Goal: Task Accomplishment & Management: Use online tool/utility

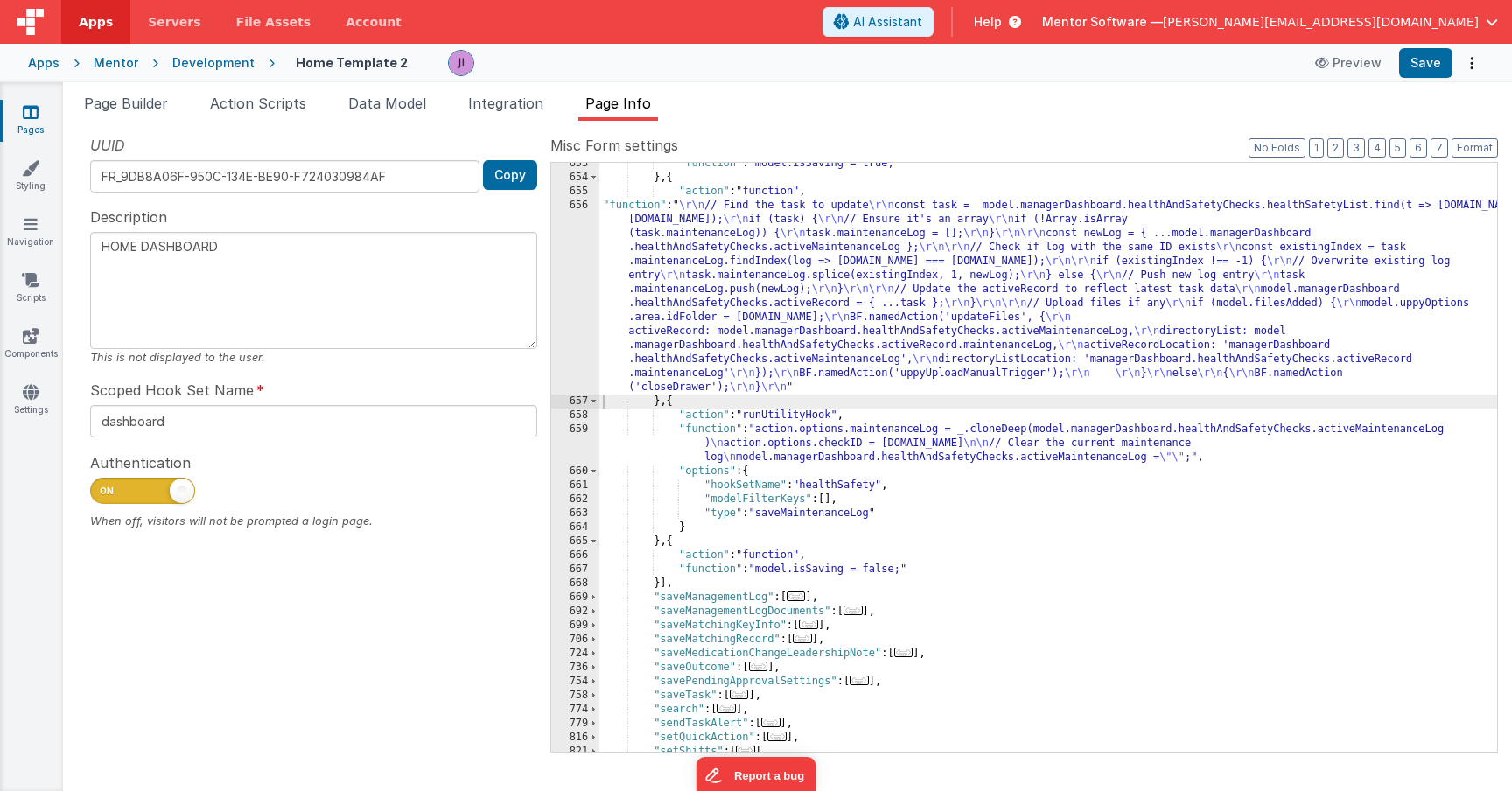
scroll to position [1281, 0]
click at [23, 119] on icon at bounding box center [30, 112] width 16 height 18
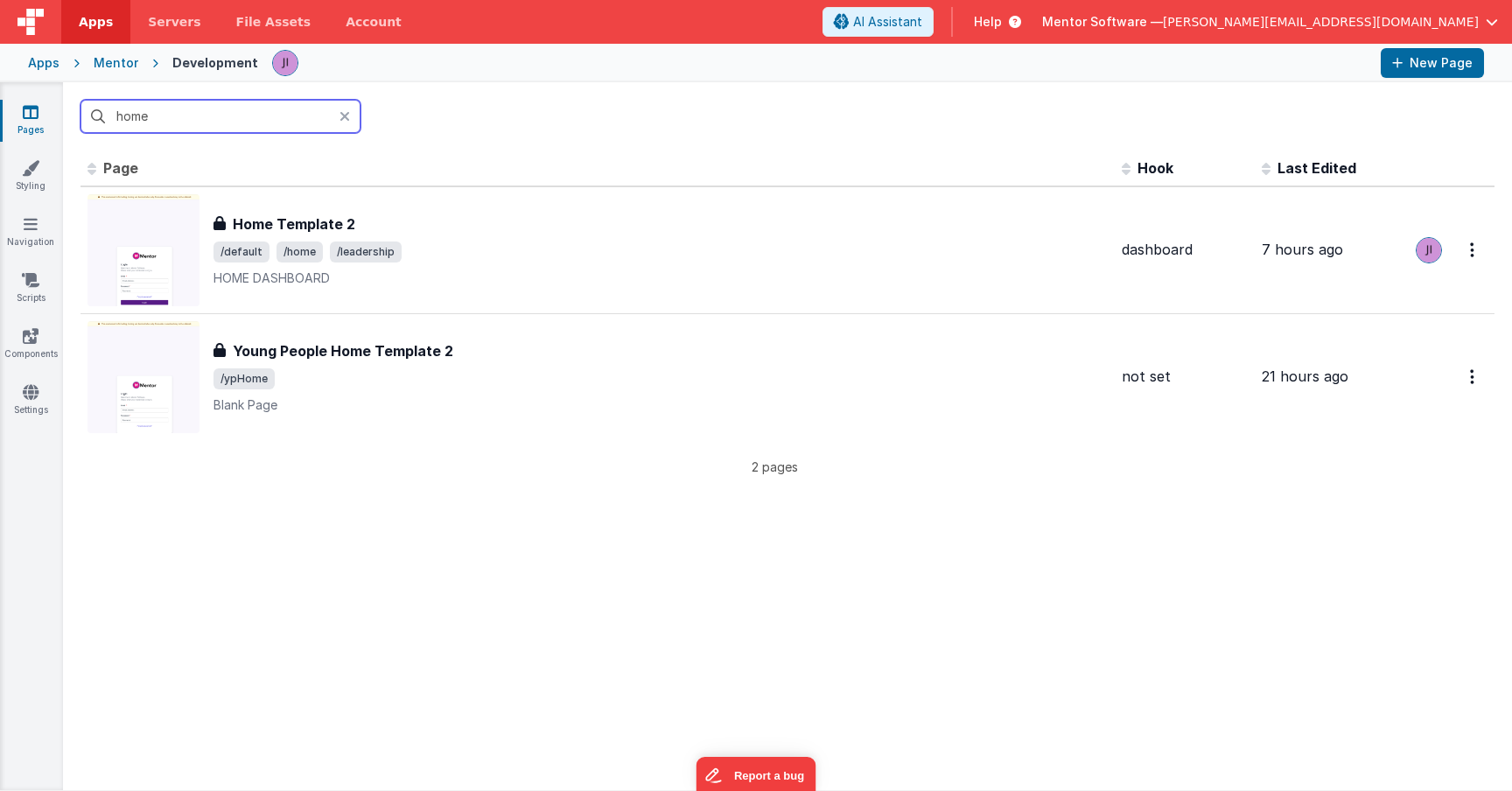
click at [123, 119] on input "home" at bounding box center [220, 115] width 280 height 33
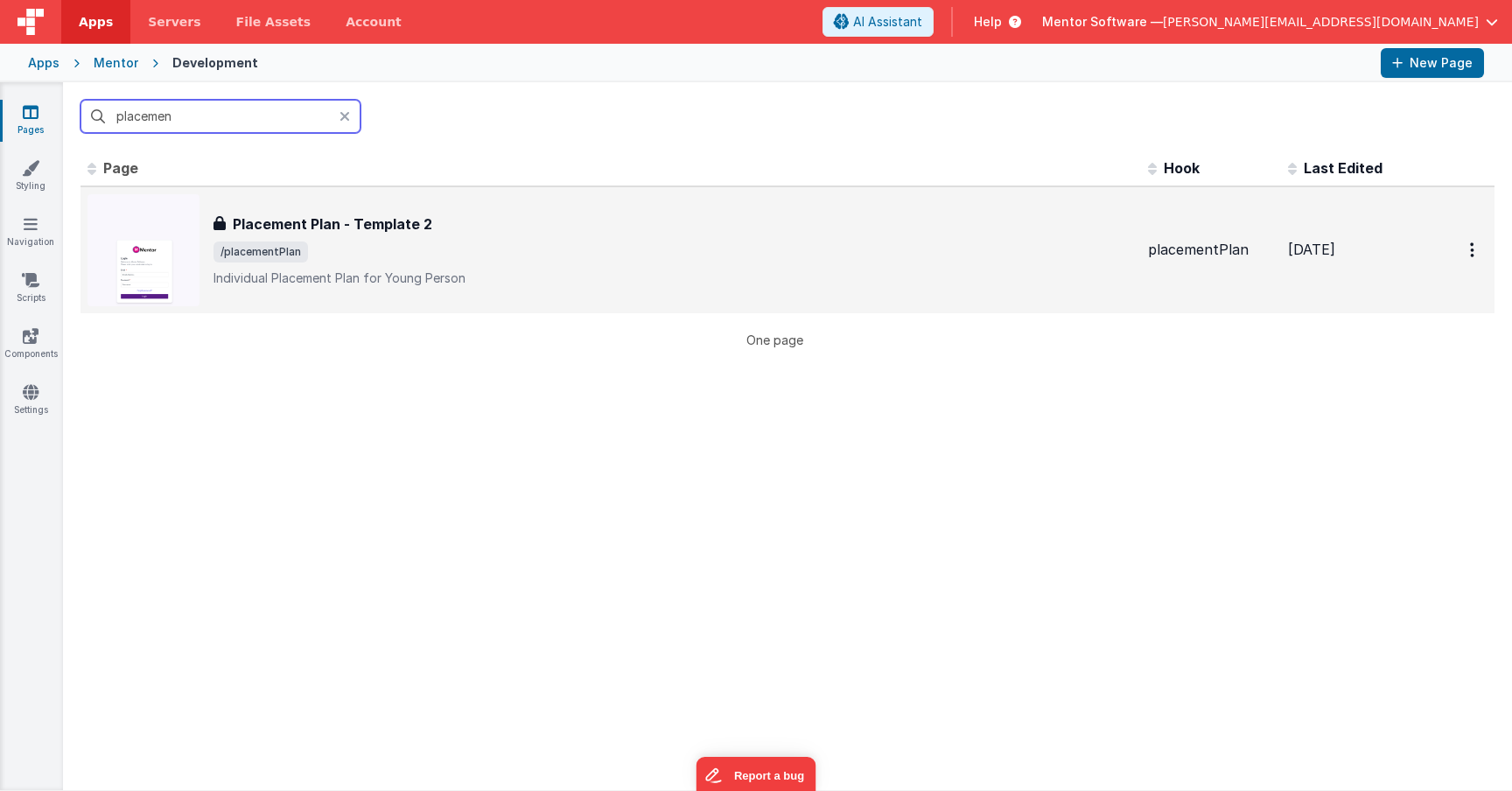
type input "placemen"
click at [425, 205] on div "Placement Plan - Template 2 Placement Plan - Template 2 /placementPlan Individu…" at bounding box center [610, 250] width 1046 height 112
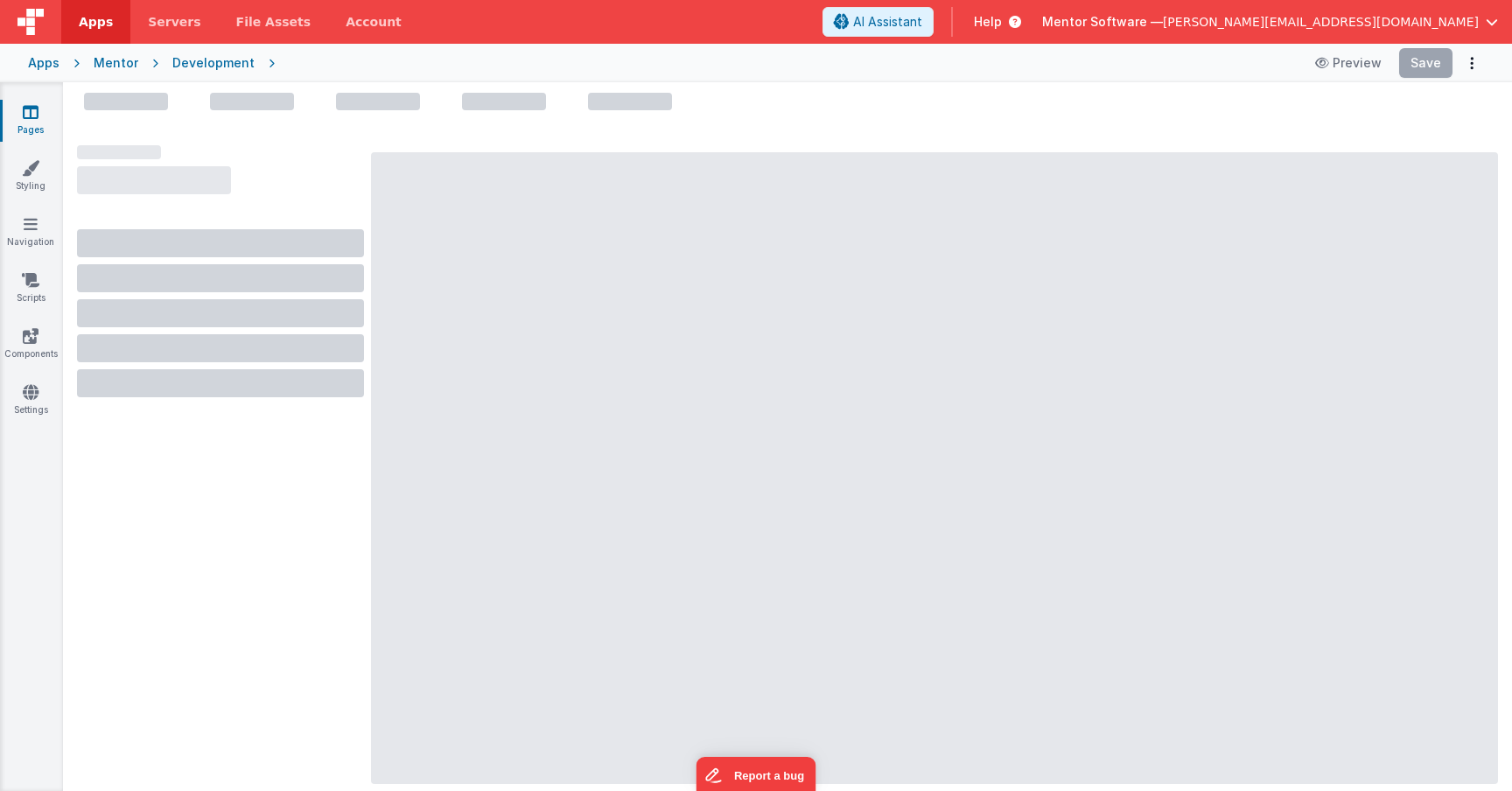
click at [425, 205] on div at bounding box center [934, 469] width 1127 height 632
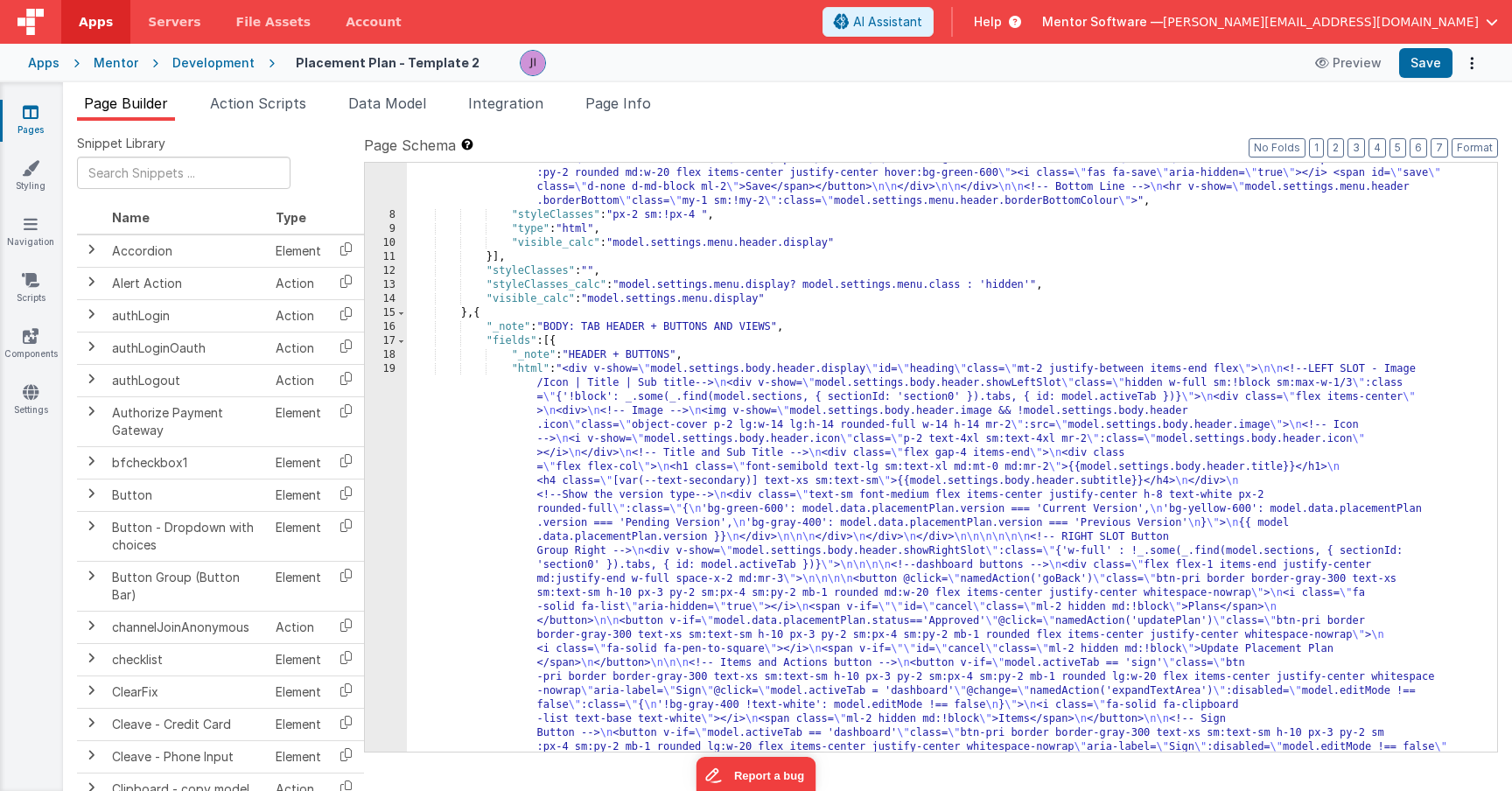
scroll to position [367, 0]
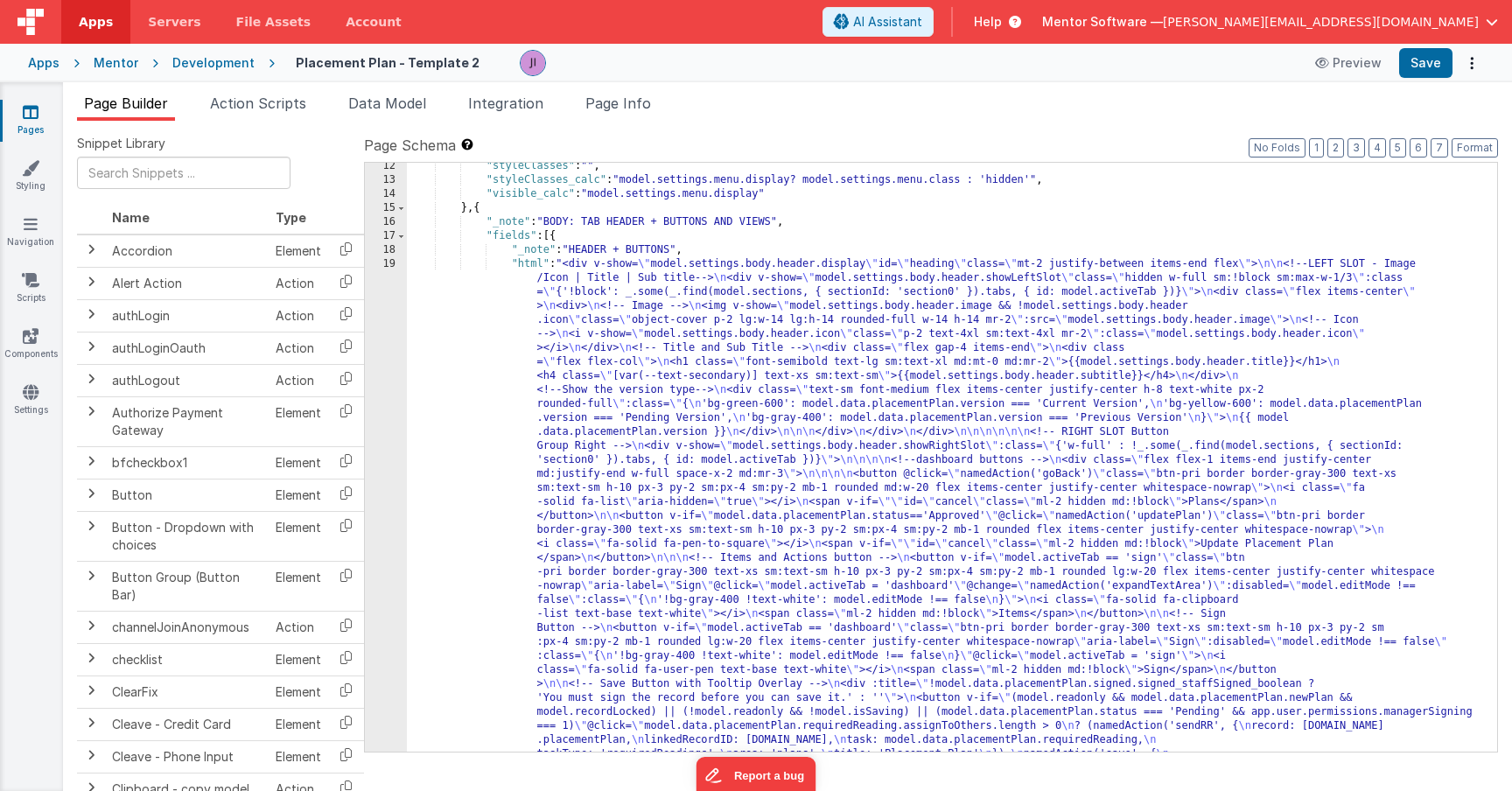
click at [604, 523] on div ""styleClasses" : "" , "styleClasses_calc" : "model.settings.menu.display? model…" at bounding box center [945, 790] width 1077 height 1261
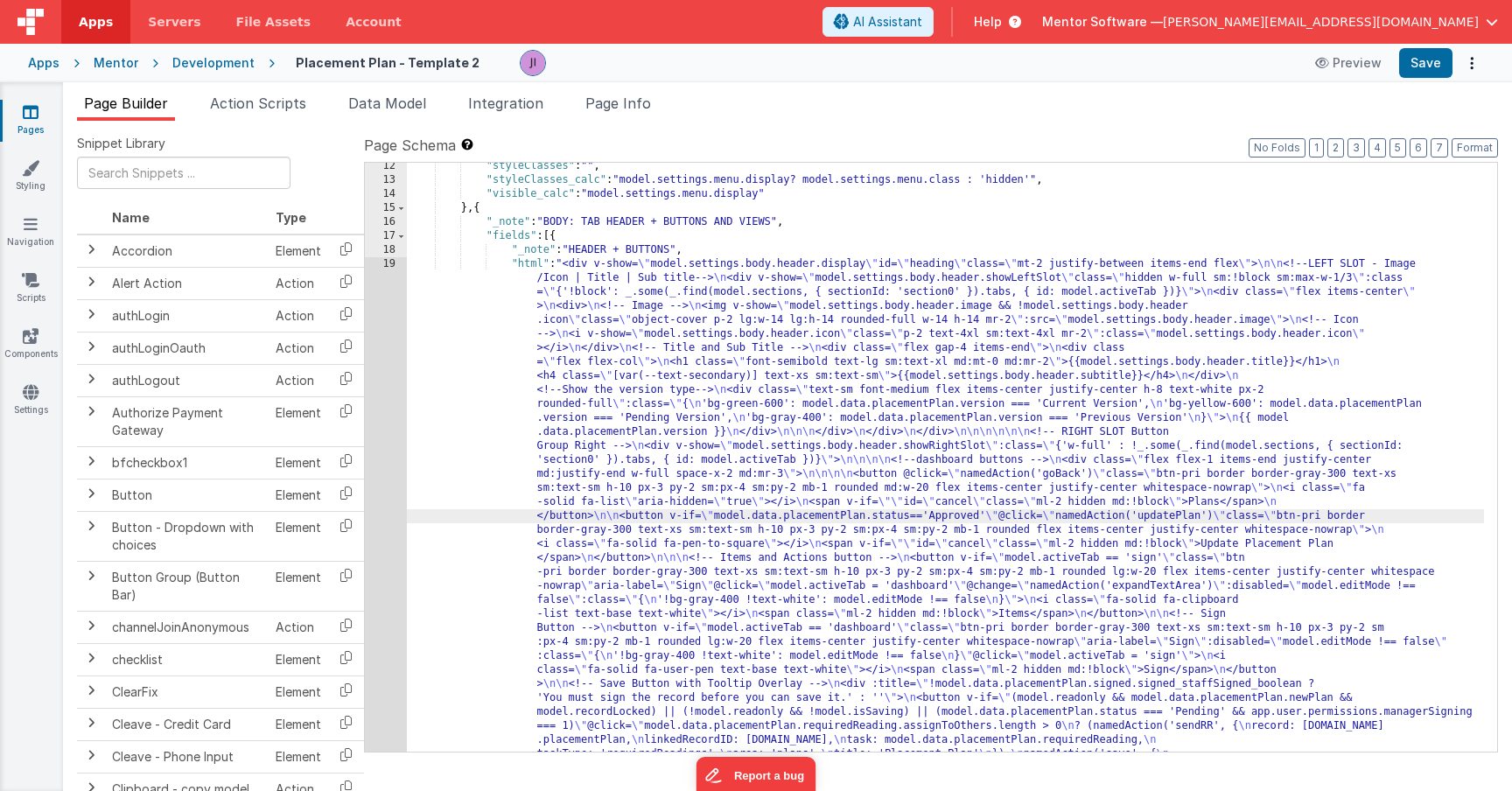
click at [380, 488] on div "12 13 14 15 16 17 18 19 20" at bounding box center [386, 790] width 42 height 1261
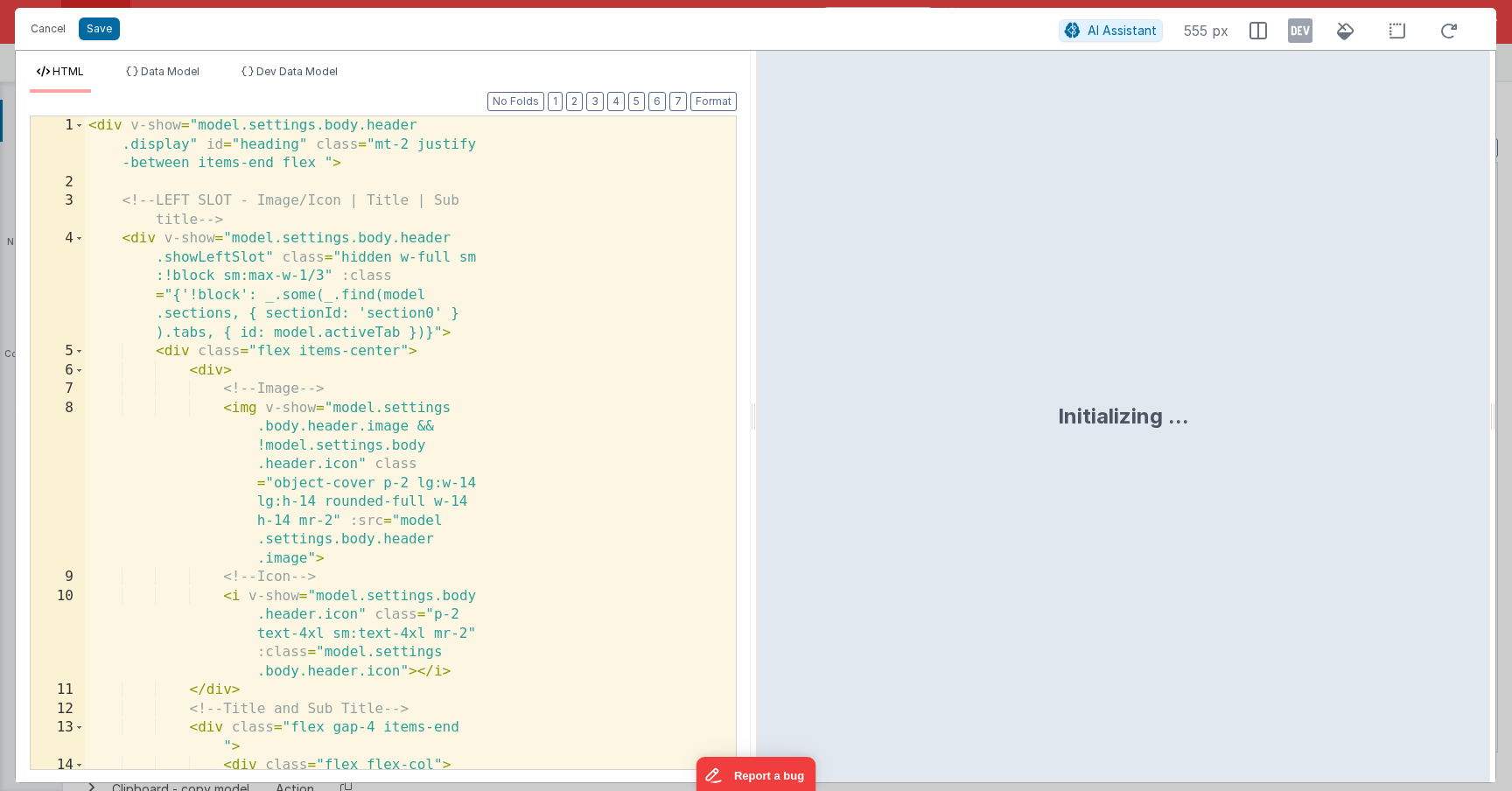
scroll to position [545, 0]
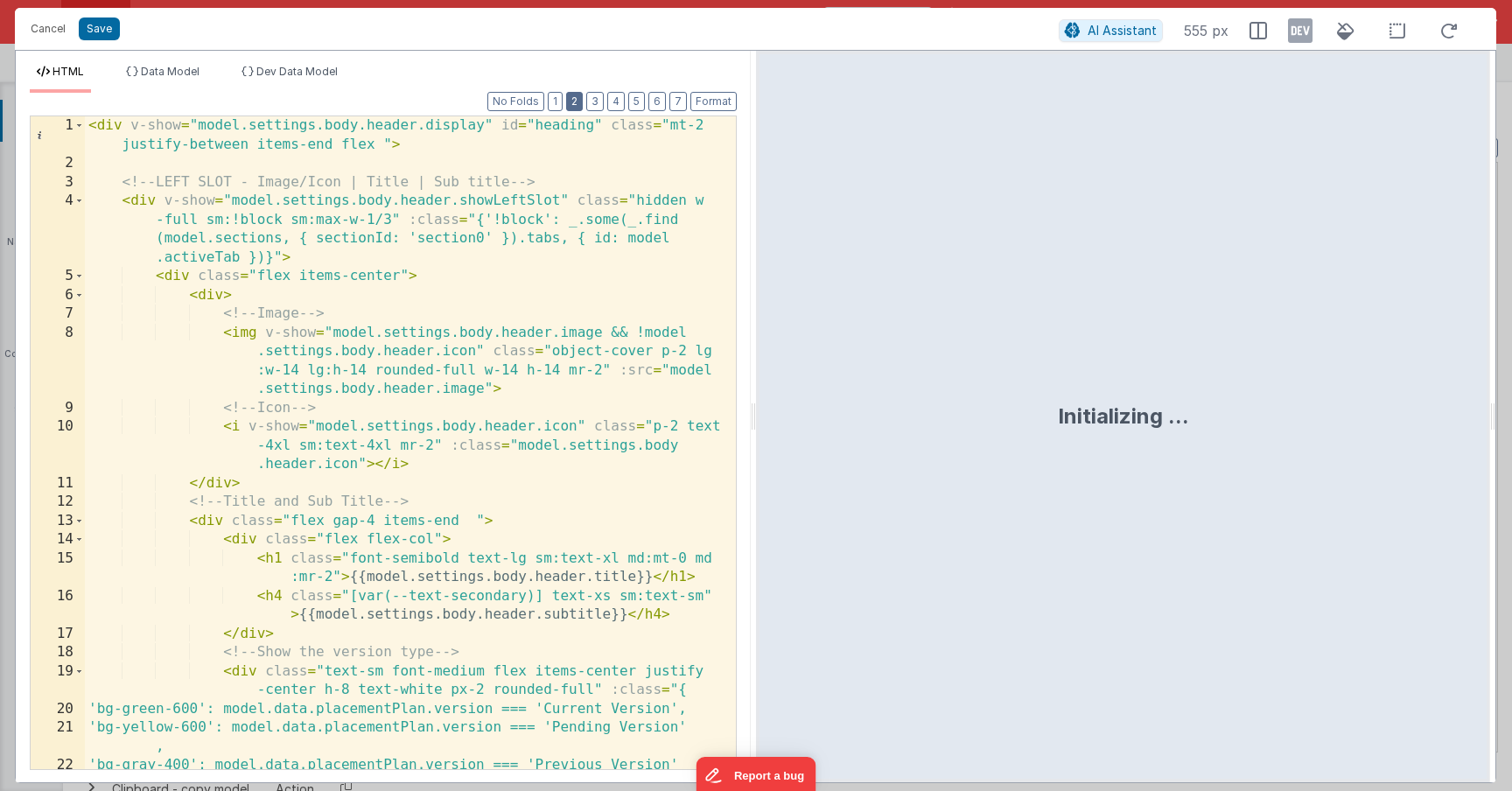
click at [583, 93] on button "2" at bounding box center [574, 101] width 17 height 20
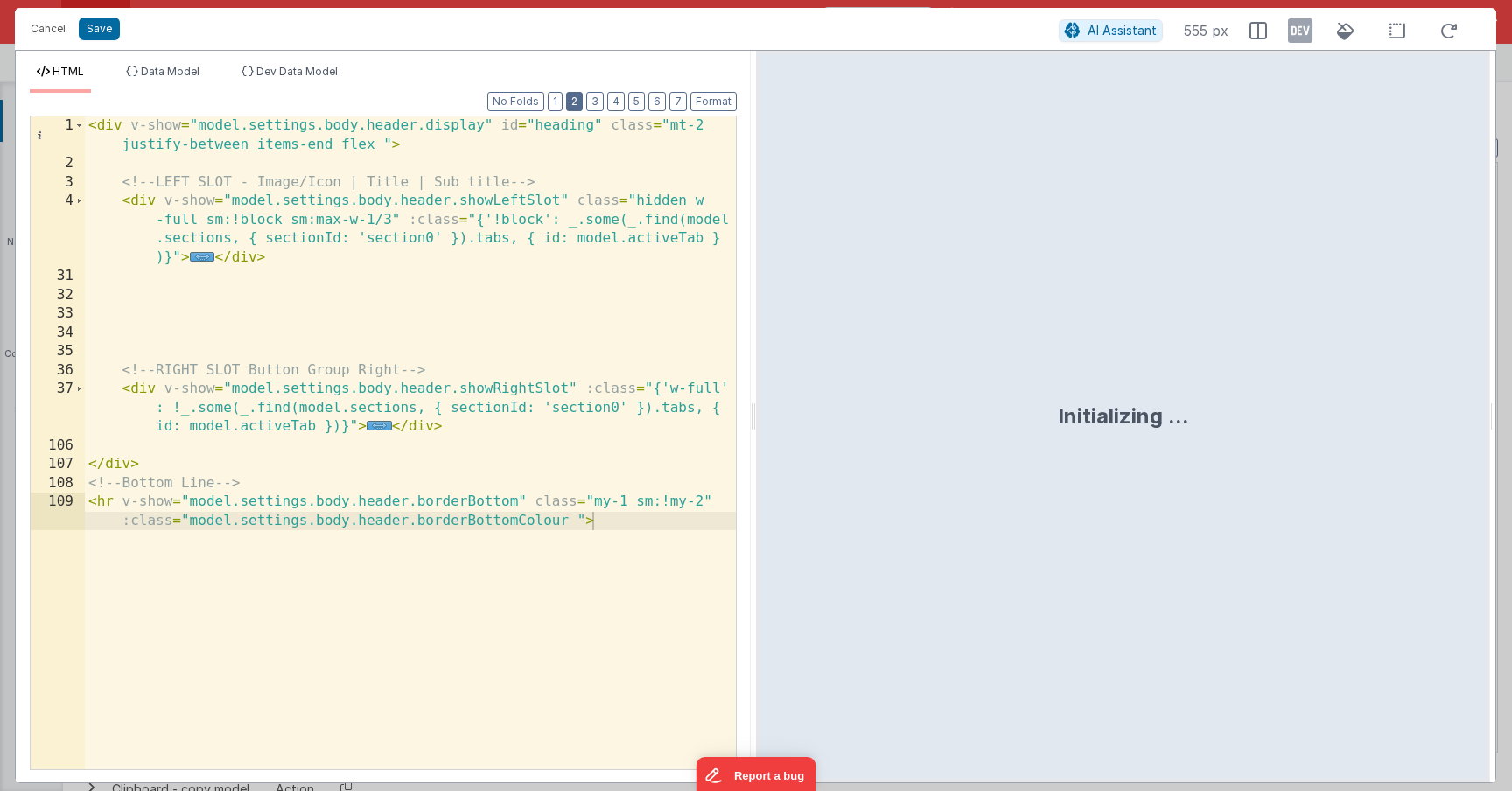
click at [582, 108] on button "2" at bounding box center [574, 101] width 17 height 20
click at [592, 111] on button "3" at bounding box center [595, 101] width 18 height 20
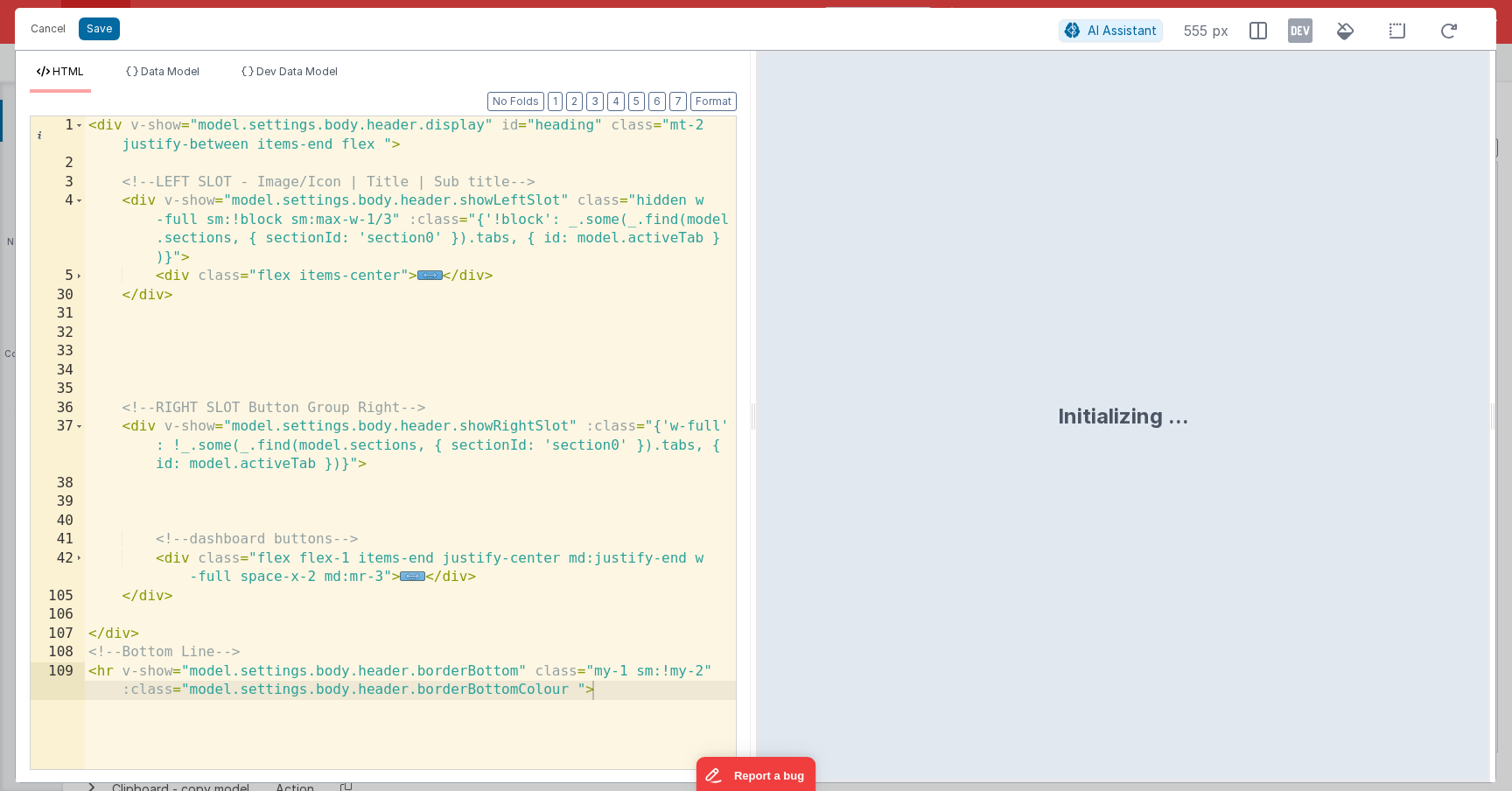
click at [419, 574] on span "..." at bounding box center [412, 576] width 25 height 9
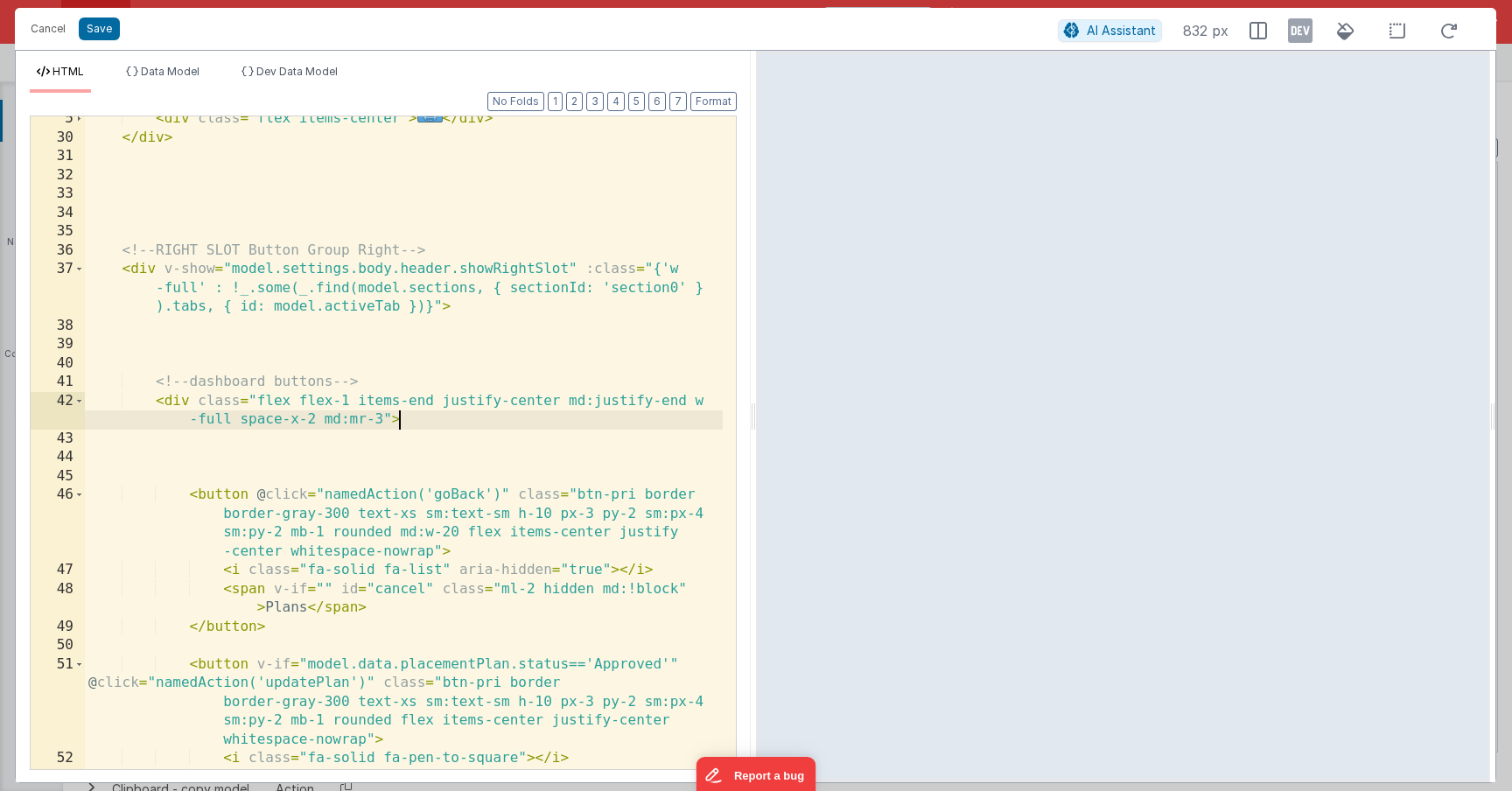
scroll to position [157, 0]
click at [309, 309] on div "< div class = "flex items-center" > ... </ div > </ div > <!-- RIGHT SLOT Butto…" at bounding box center [404, 465] width 638 height 710
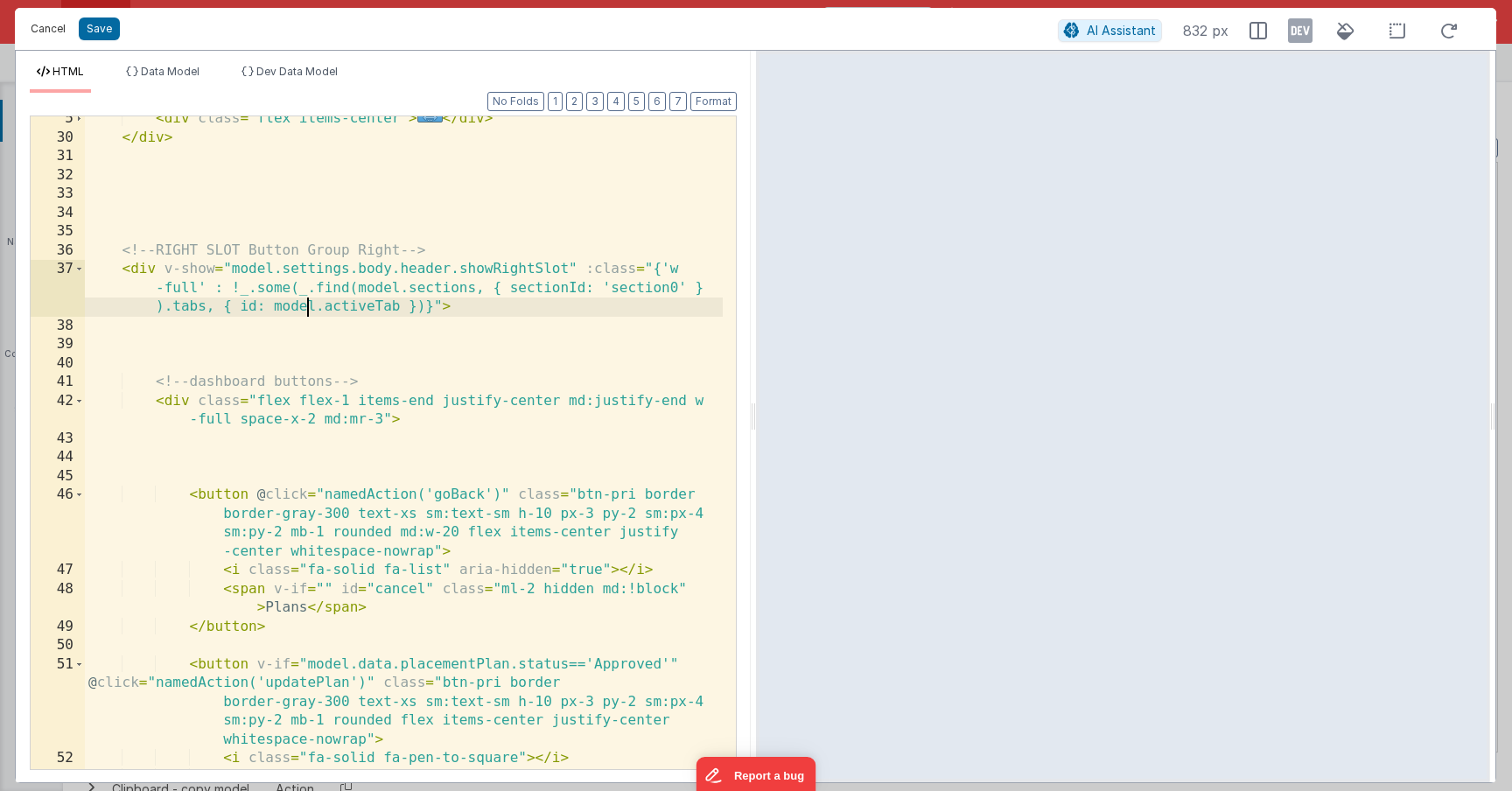
drag, startPoint x: 38, startPoint y: 23, endPoint x: 541, endPoint y: 240, distance: 547.8
click at [39, 23] on button "Cancel" at bounding box center [48, 29] width 52 height 24
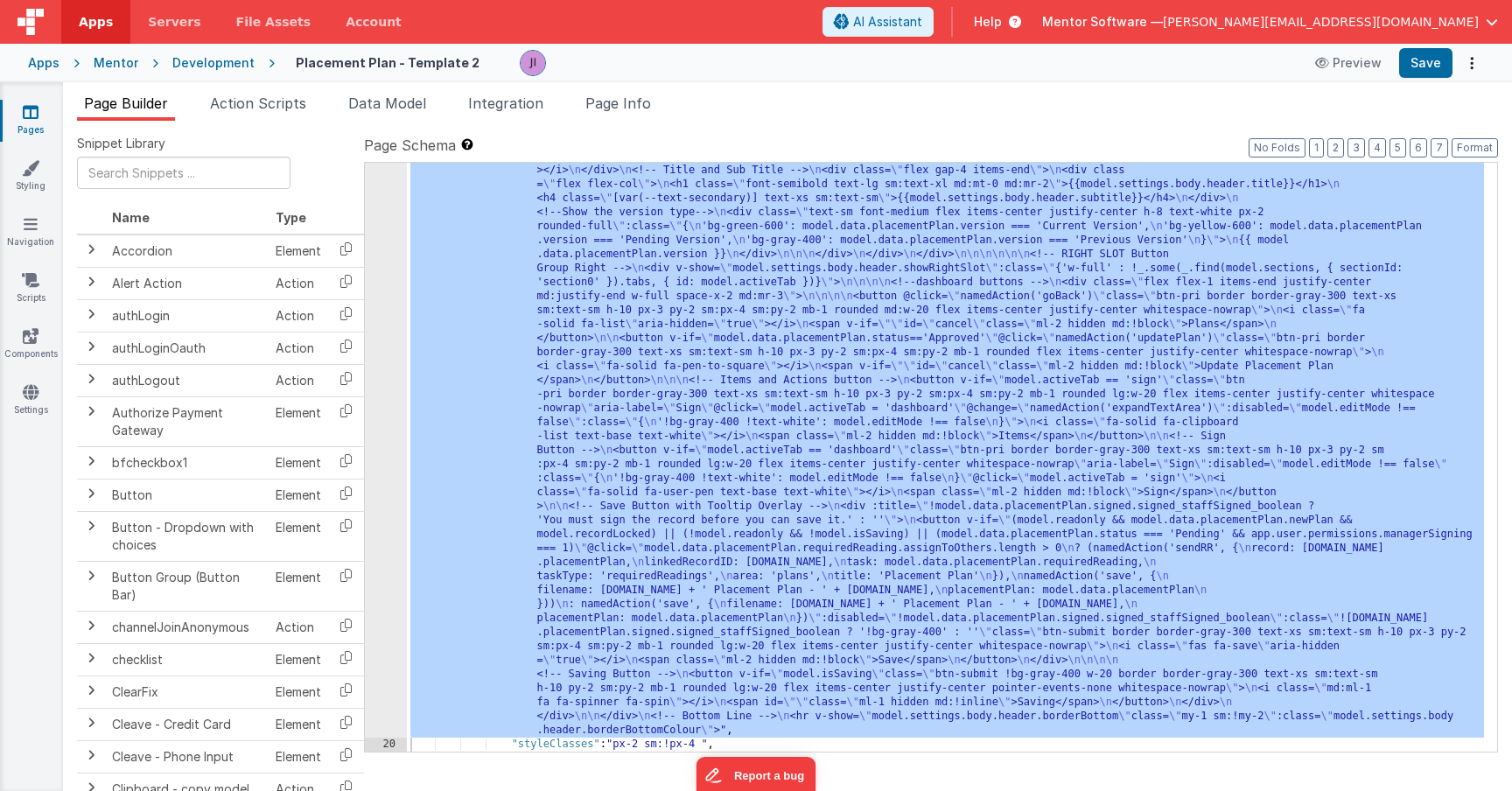
click at [708, 284] on div "Format 7 6 5 4 3 2 1 No Folds" at bounding box center [383, 424] width 707 height 655
click at [713, 282] on div ""html" : "<div v-show= \" model.settings.body.header.display \" id= \" heading …" at bounding box center [945, 710] width 1077 height 1261
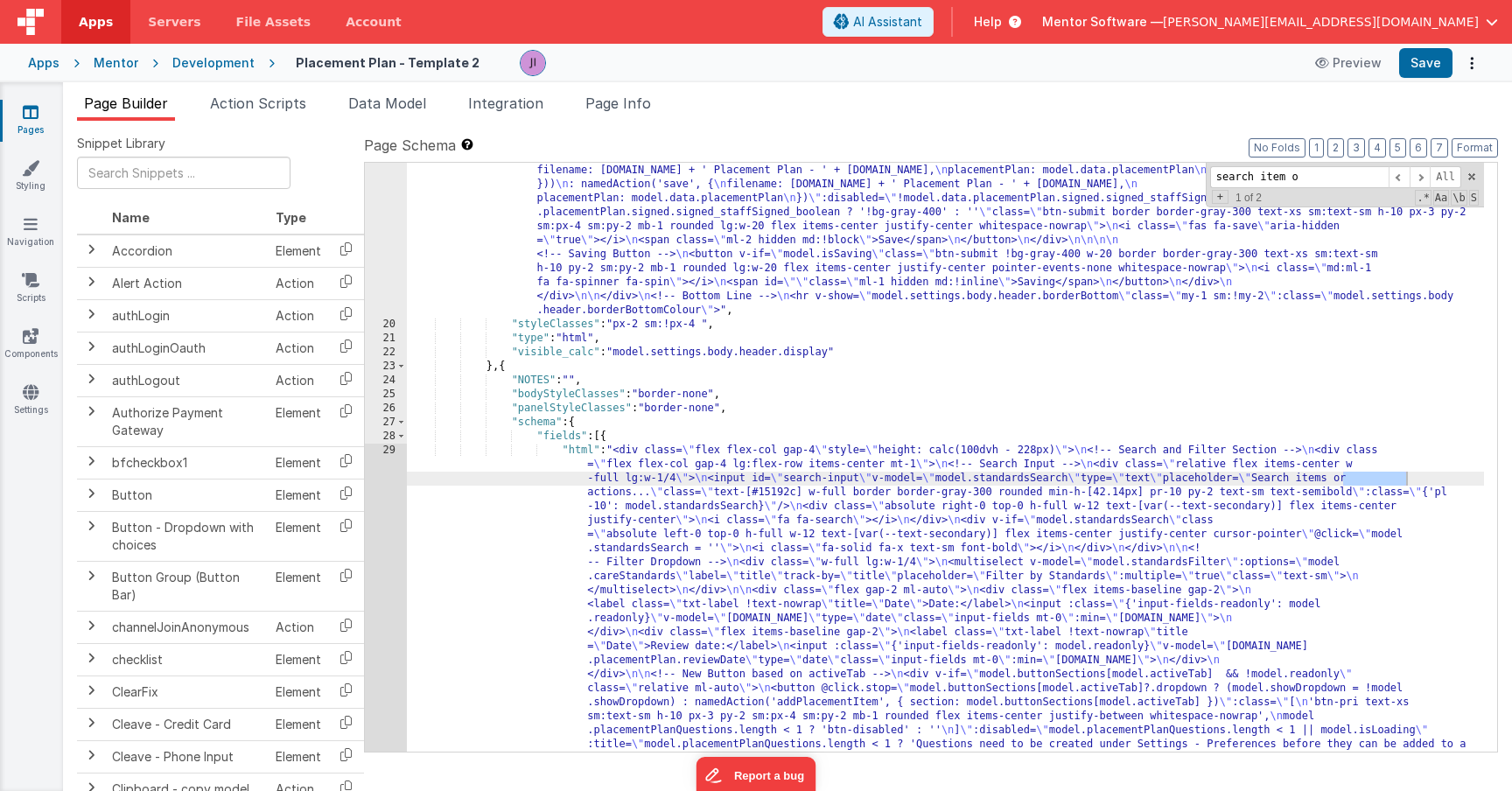
scroll to position [2016, 0]
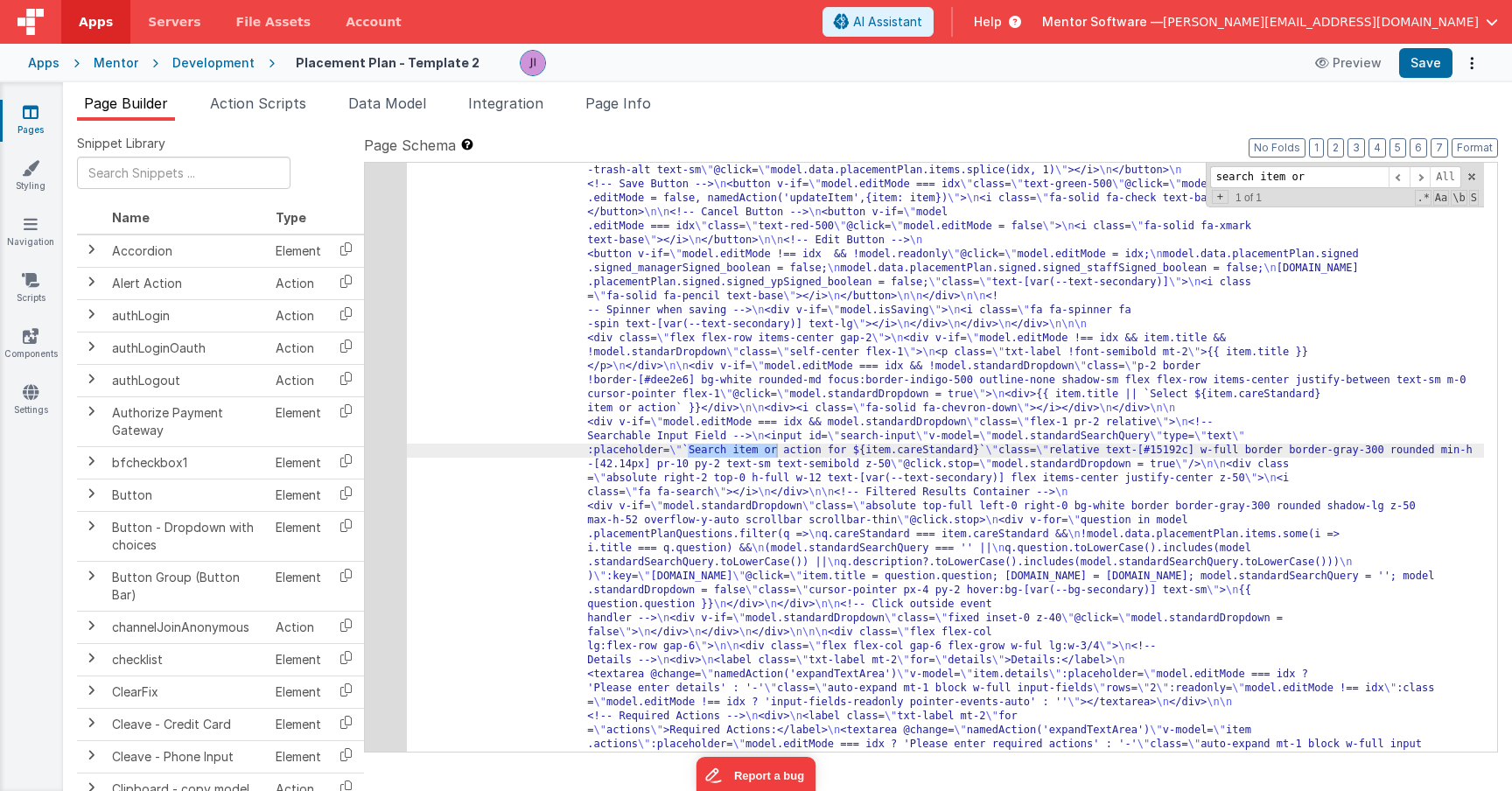
type input "search item or"
click at [374, 454] on div "29" at bounding box center [386, 374] width 42 height 1961
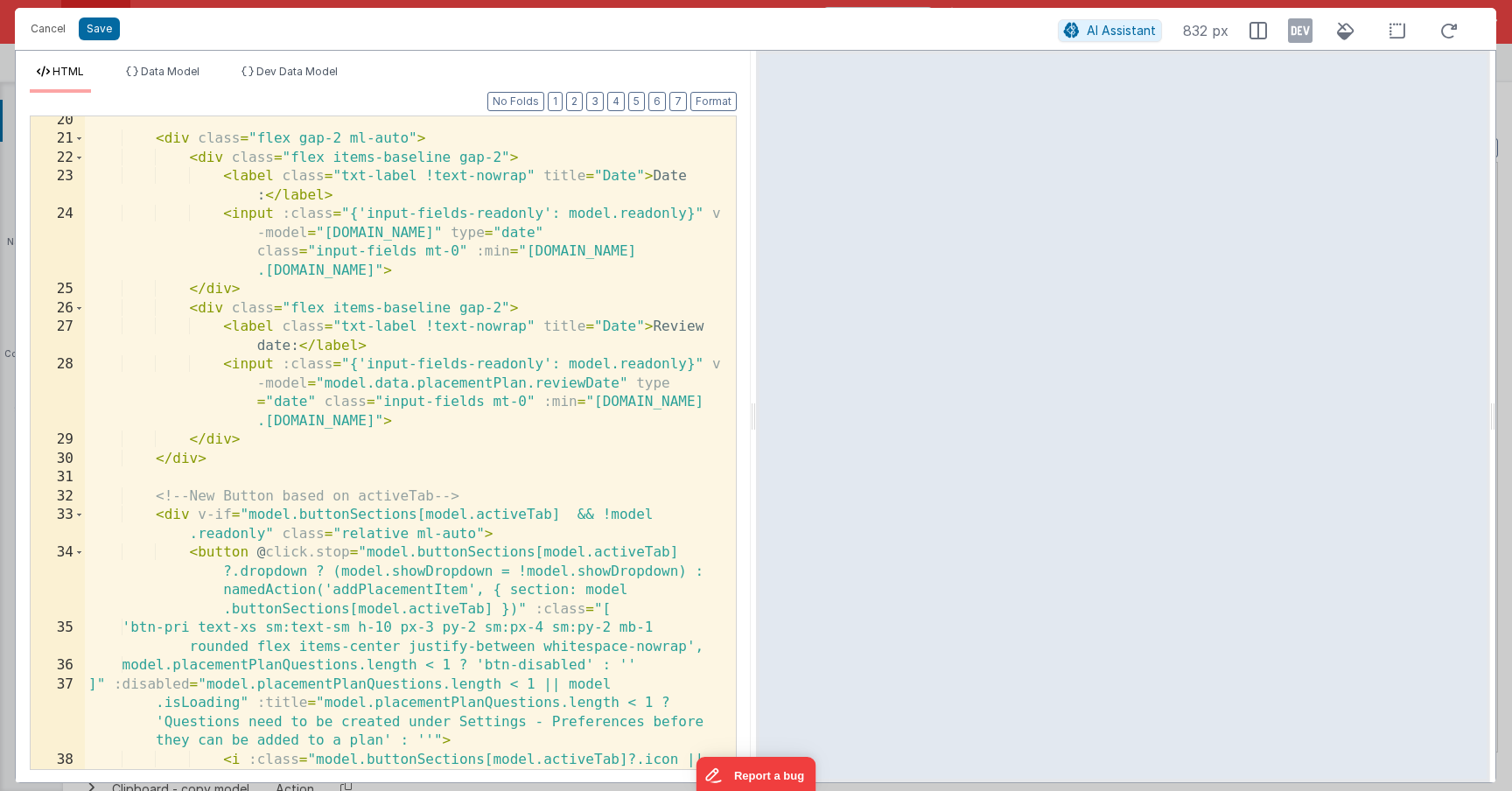
scroll to position [0, 0]
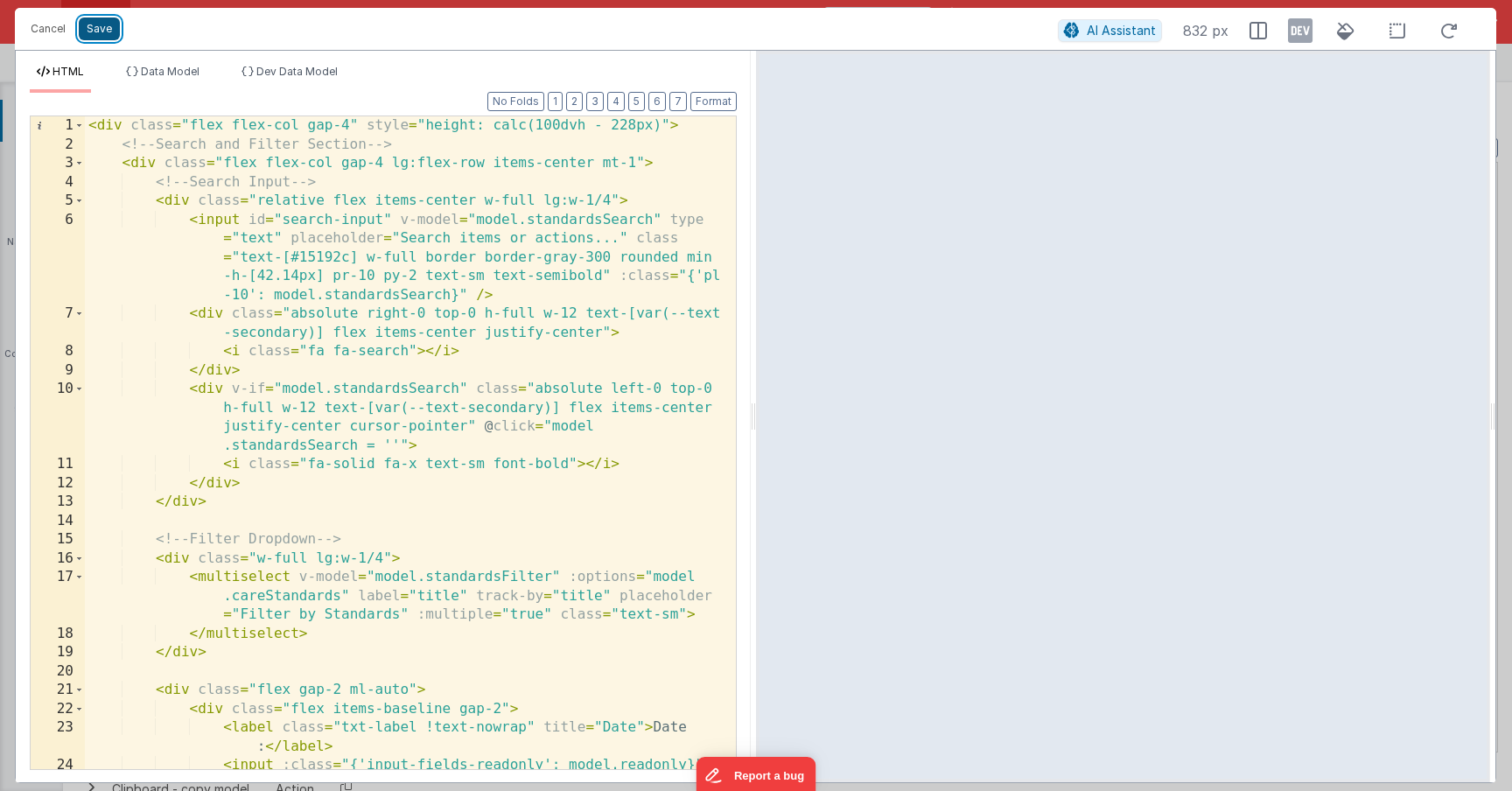
click at [97, 36] on button "Save" at bounding box center [99, 29] width 41 height 22
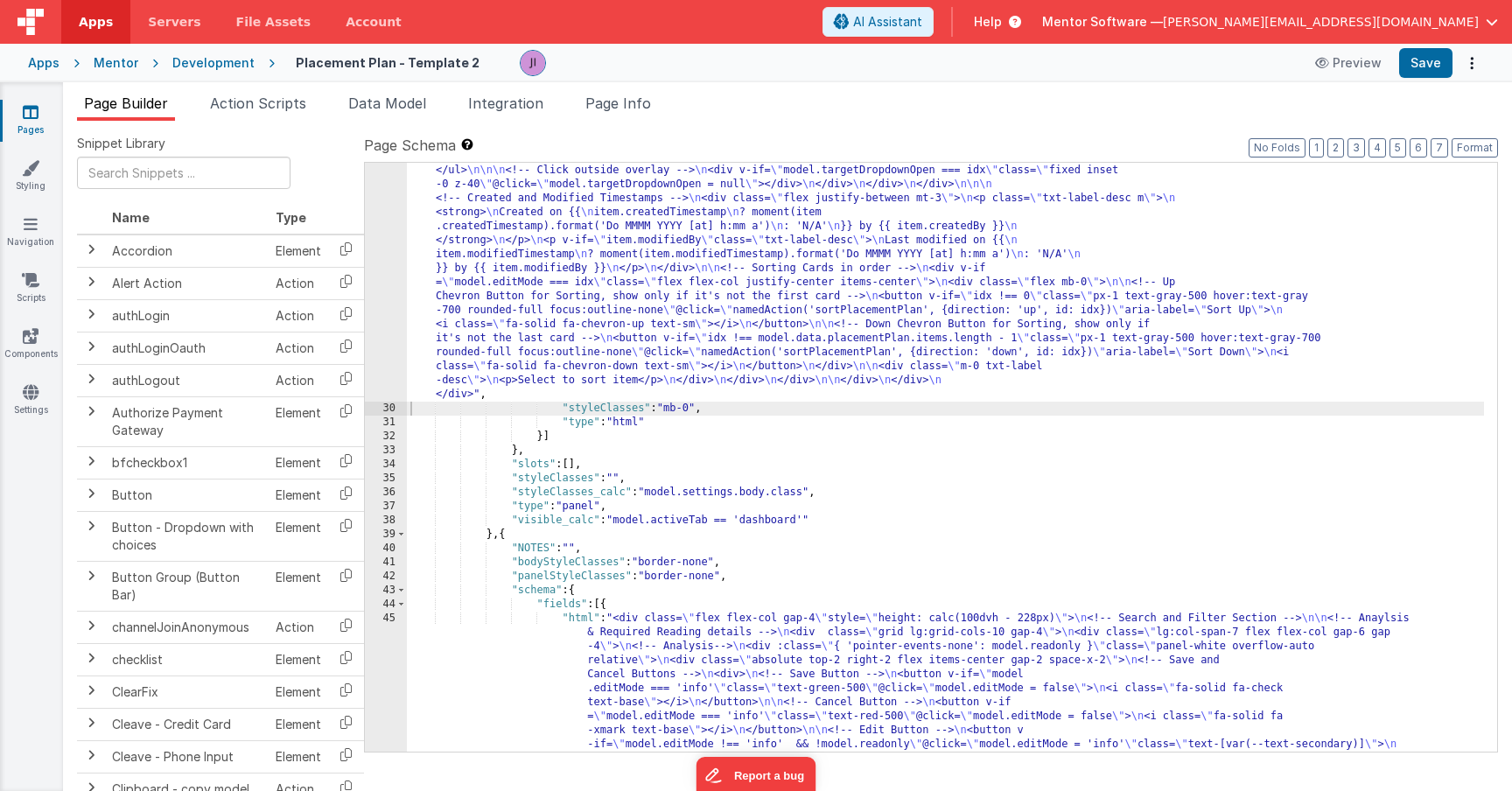
scroll to position [2689, 0]
click at [583, 308] on div ""html" : "<div class= \" flex flex-col gap-4 \" style= \" height: calc(100dvh -…" at bounding box center [945, 724] width 1077 height 4007
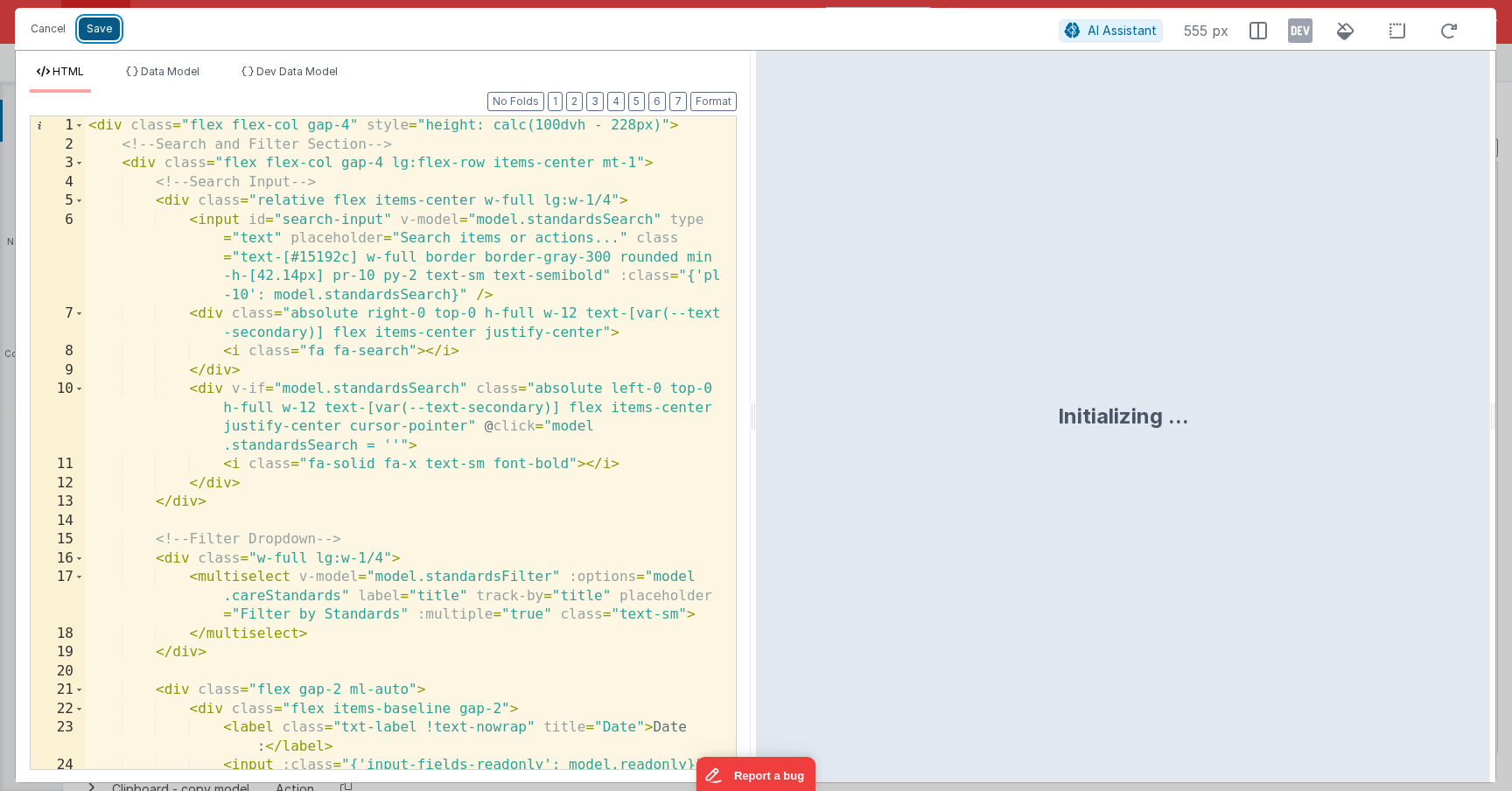
click at [88, 35] on button "Save" at bounding box center [99, 29] width 41 height 22
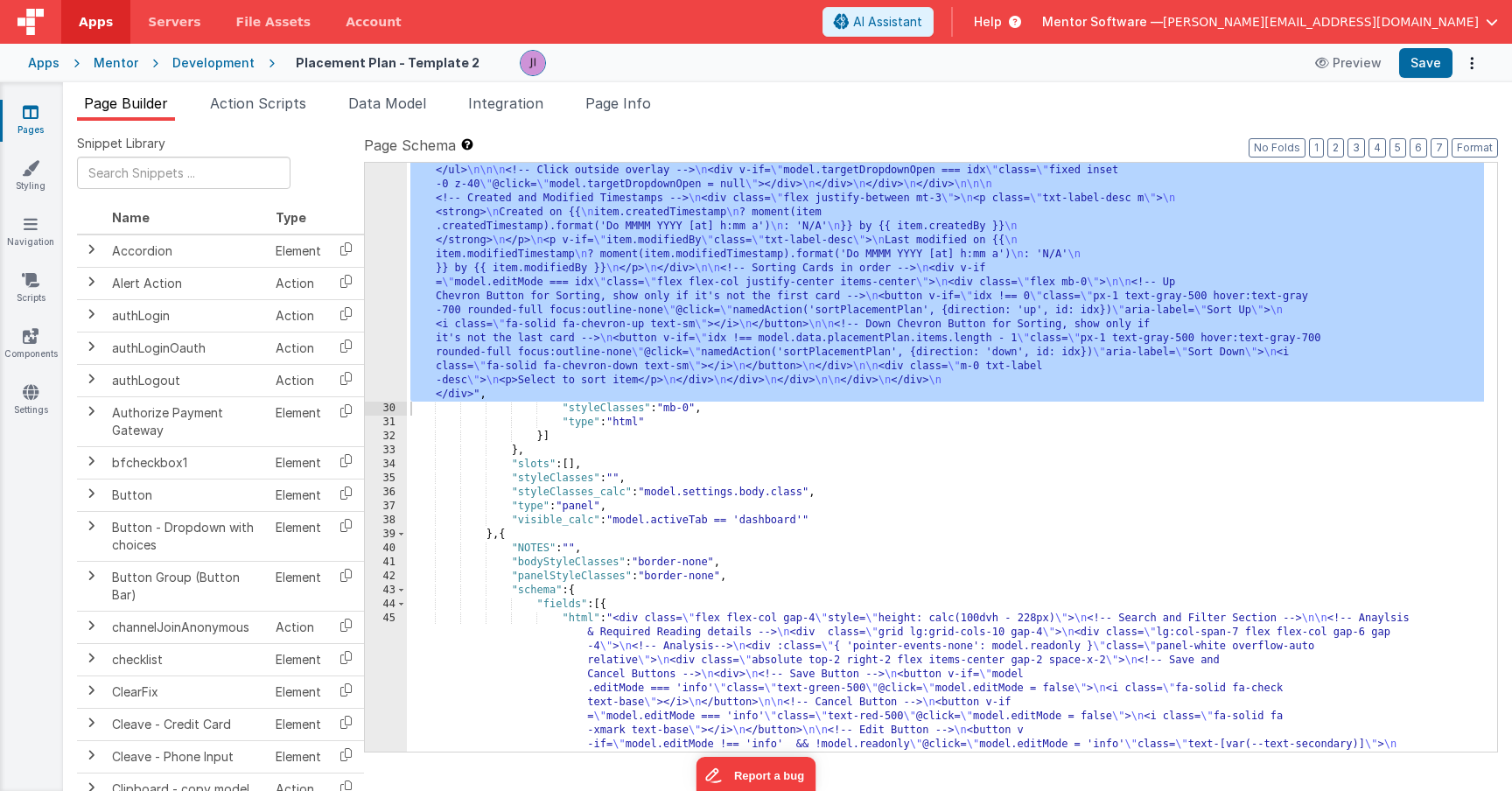
click at [807, 523] on div ""html" : "<div class= \" flex flex-col gap-4 \" style= \" height: calc(100dvh -…" at bounding box center [945, 724] width 1077 height 4007
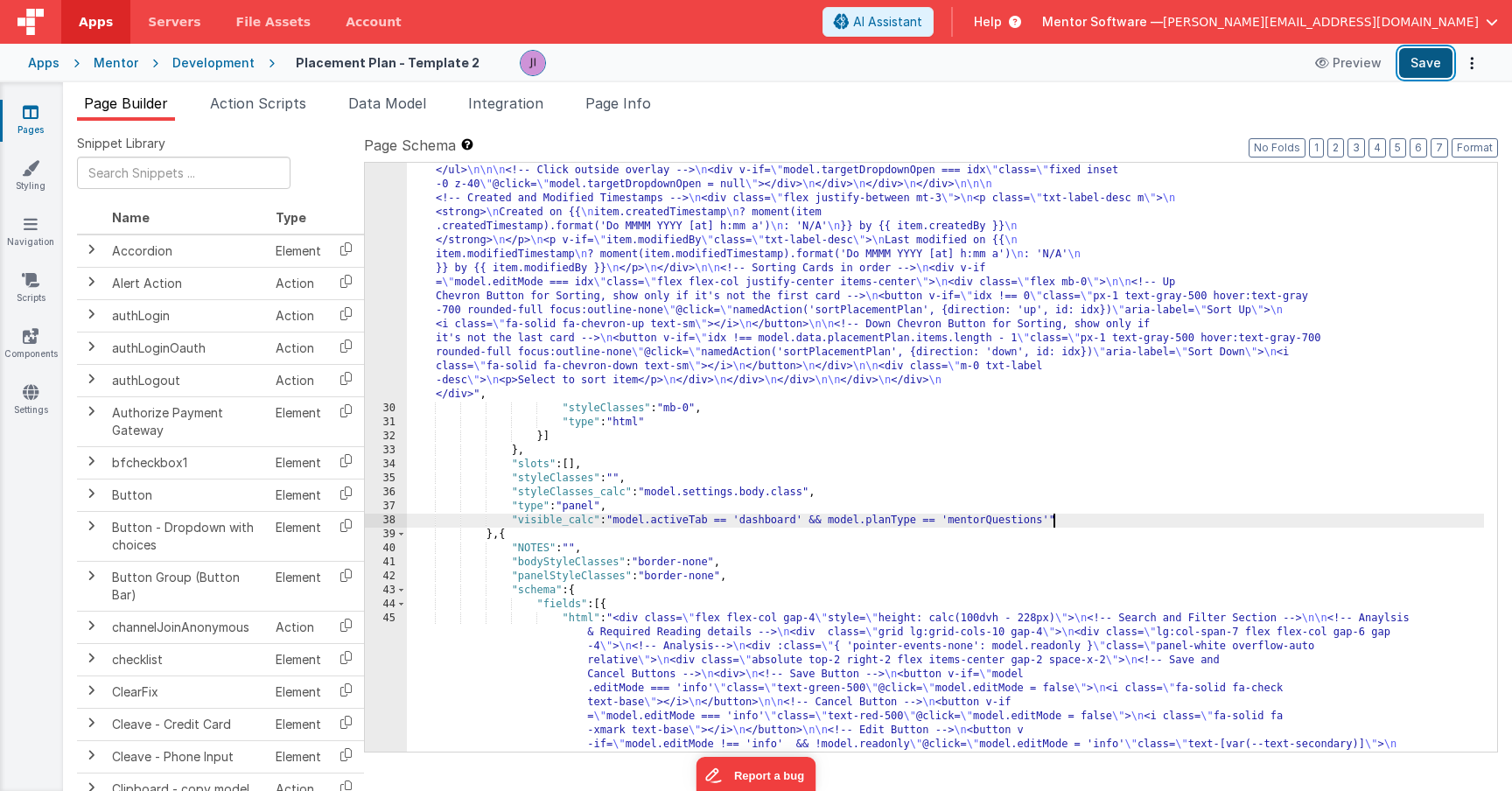
click at [1433, 54] on button "Save" at bounding box center [1426, 63] width 53 height 30
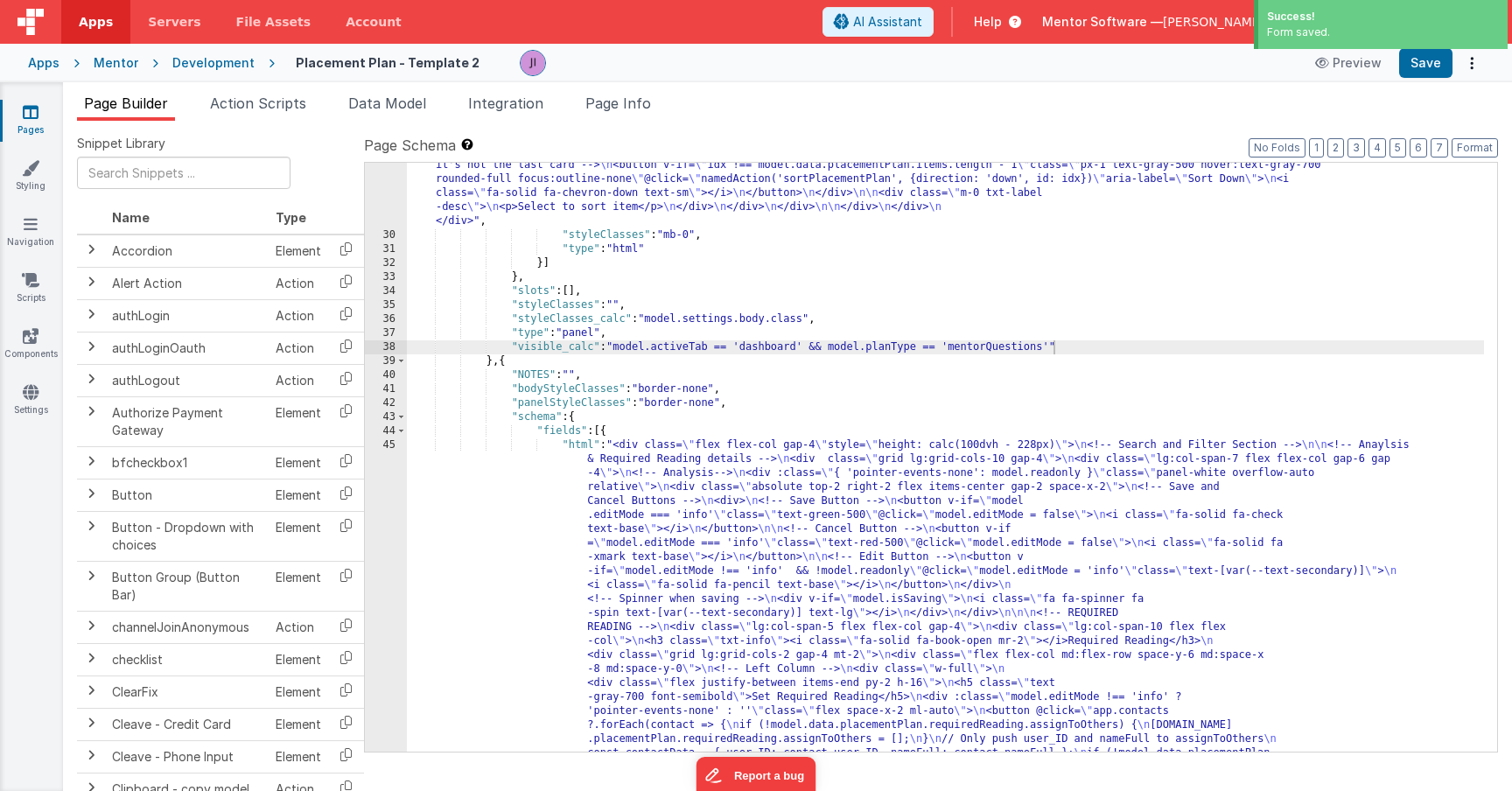
scroll to position [2816, 0]
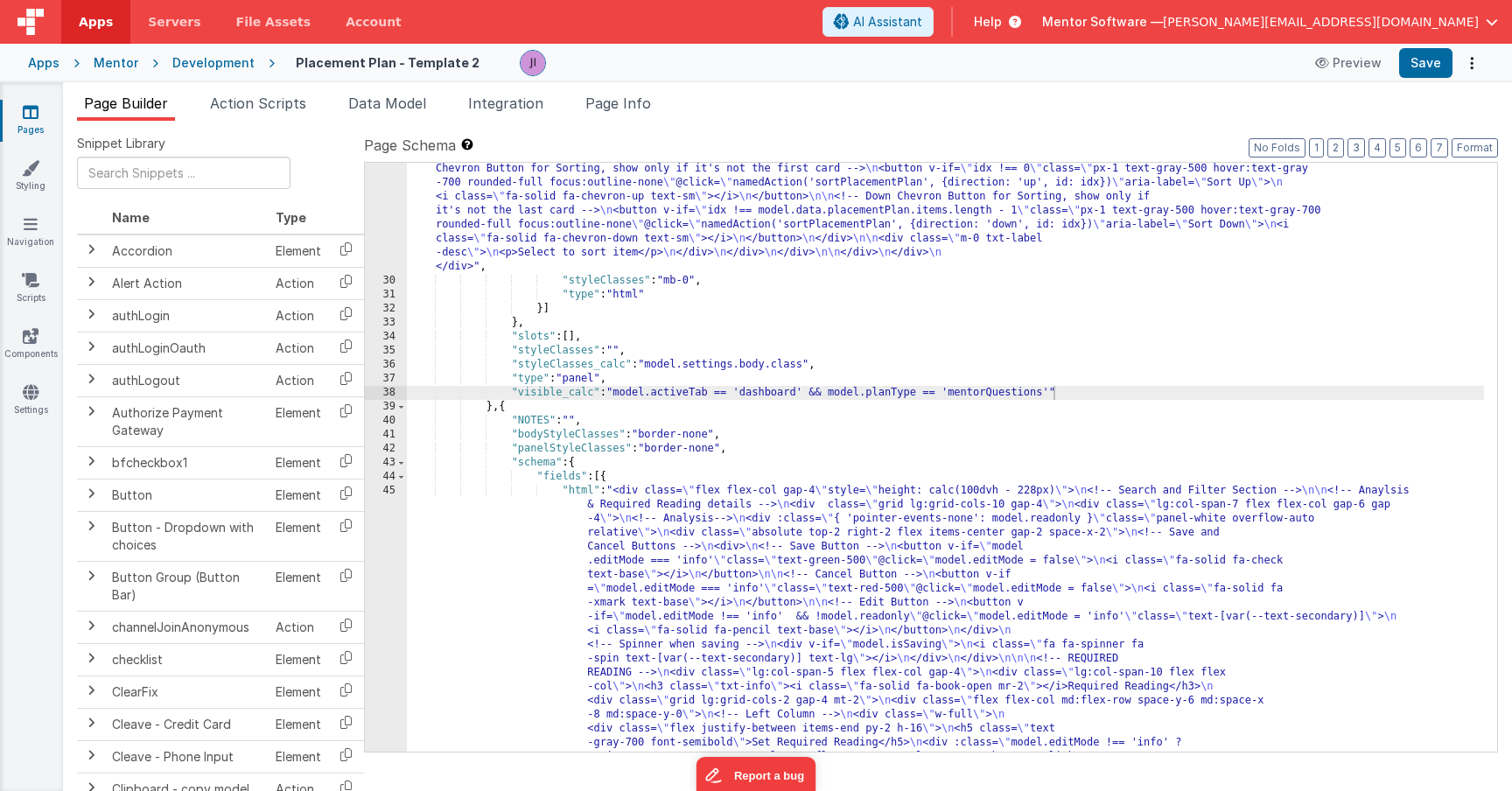
click at [490, 408] on div ""html" : "<div class= \" flex flex-col gap-4 \" style= \" height: calc(100dvh -…" at bounding box center [945, 596] width 1077 height 4007
click at [505, 407] on div ""html" : "<div class= \" flex flex-col gap-4 \" style= \" height: calc(100dvh -…" at bounding box center [945, 596] width 1077 height 4007
paste textarea
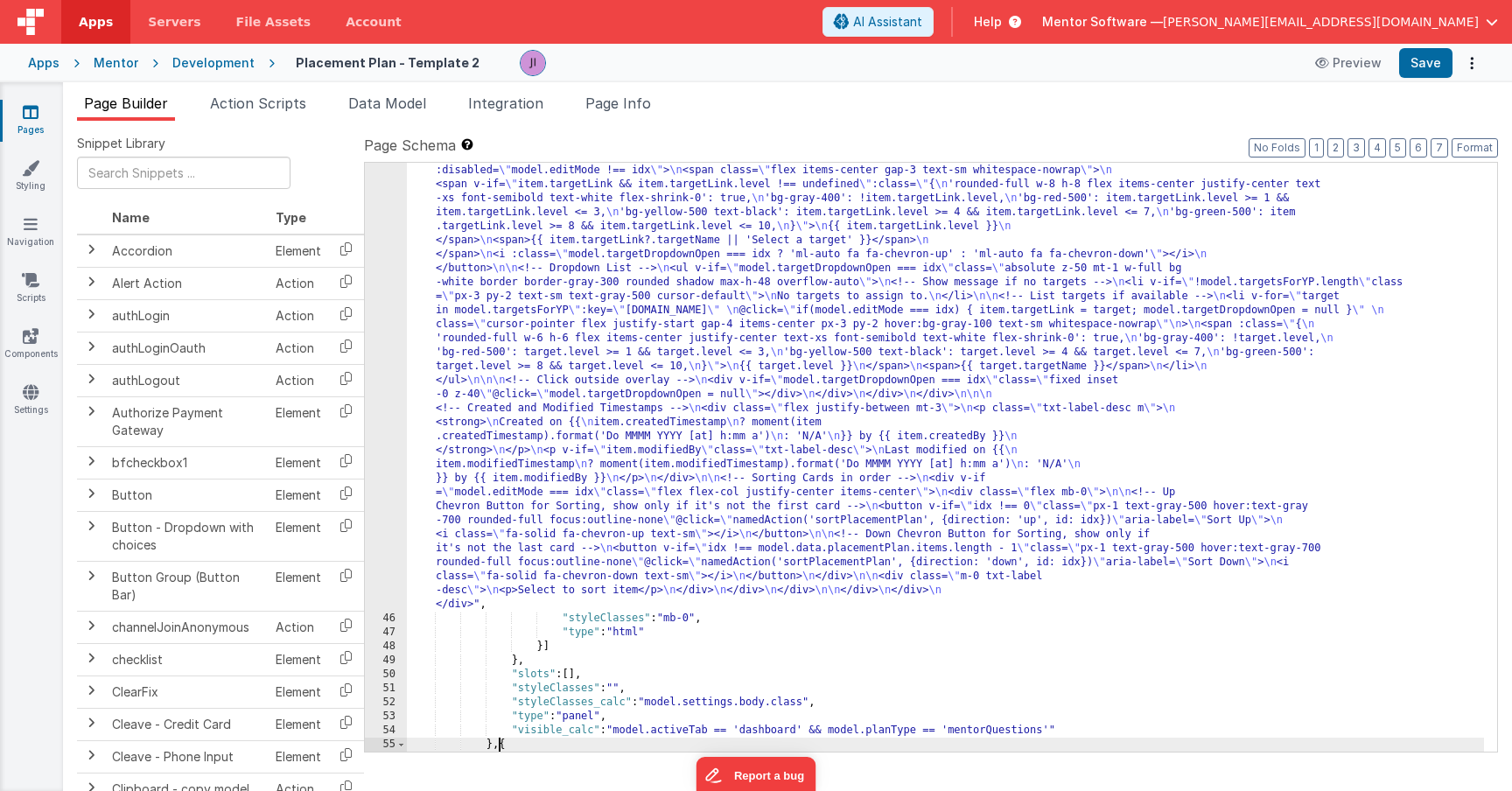
click at [1002, 735] on div ""html" : "<div class= \" flex flex-col gap-4 \" style= \" height: calc(100dvh -…" at bounding box center [945, 73] width 1077 height 2284
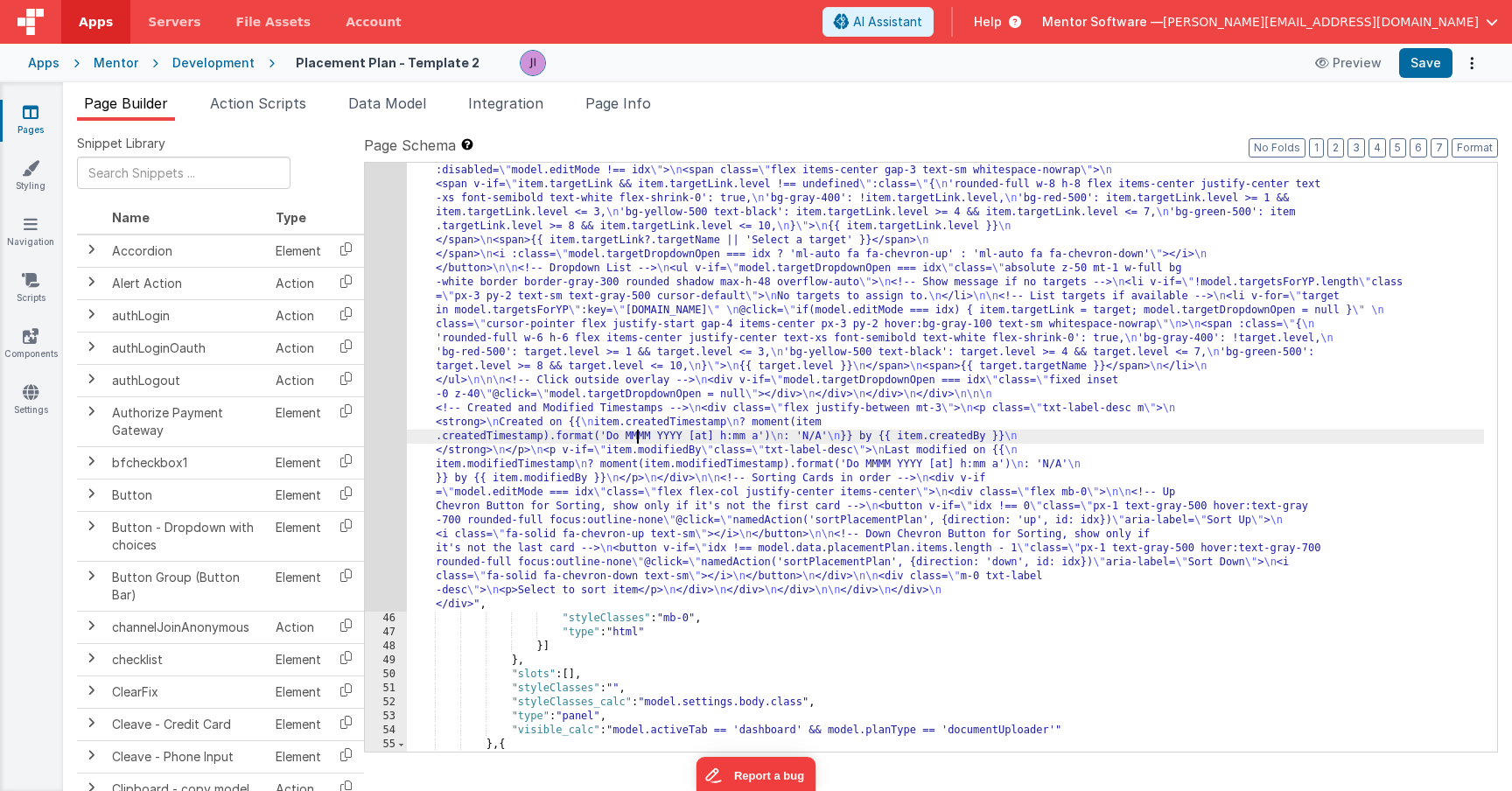
click at [635, 431] on div ""html" : "<div class= \" flex flex-col gap-4 \" style= \" height: calc(100dvh -…" at bounding box center [945, 73] width 1077 height 2284
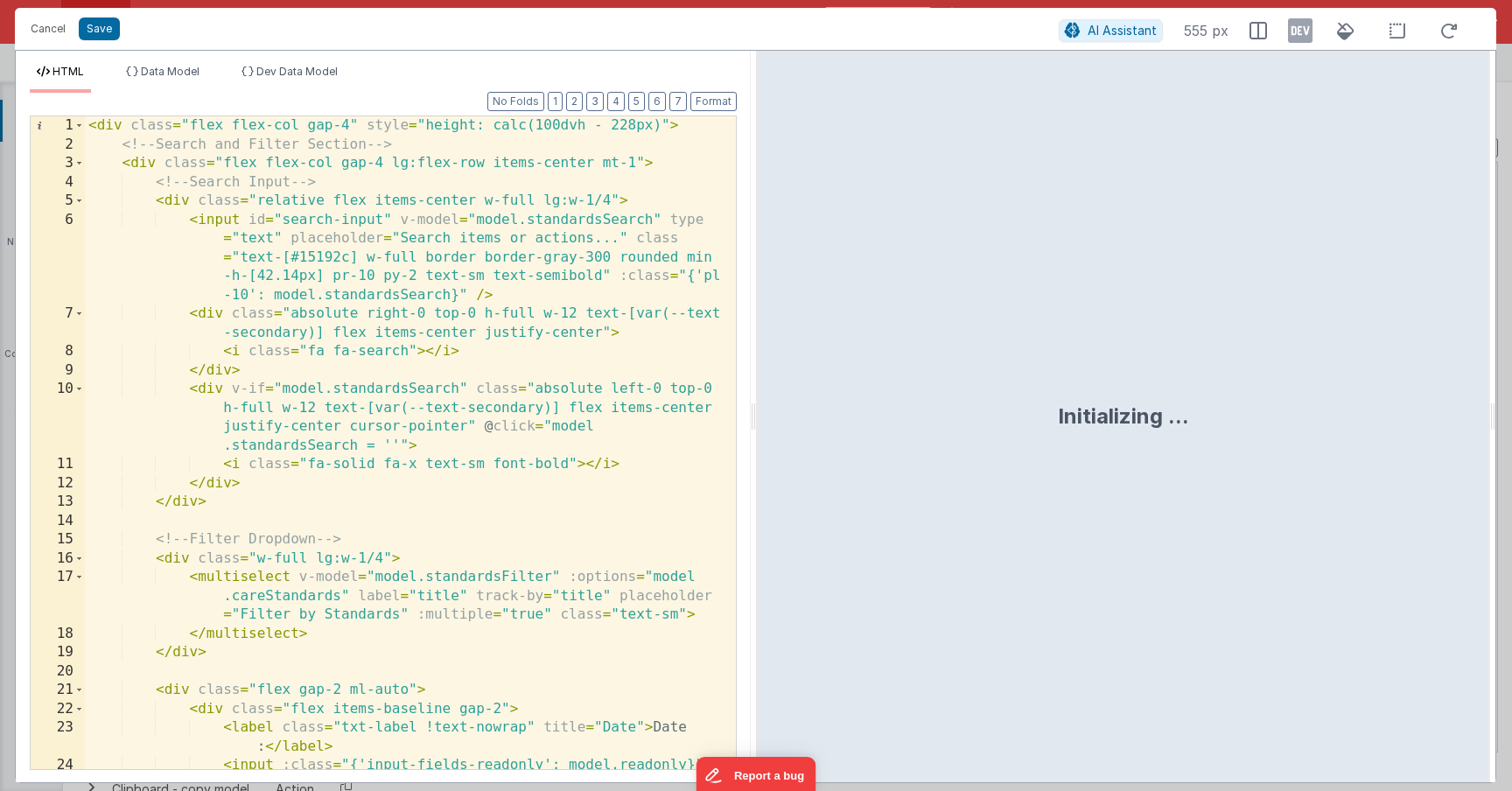
click at [128, 170] on div "< div class = "flex flex-col gap-4" style = "height: calc(100dvh - 228px)" > <!…" at bounding box center [404, 490] width 638 height 748
click at [77, 166] on span at bounding box center [79, 163] width 9 height 20
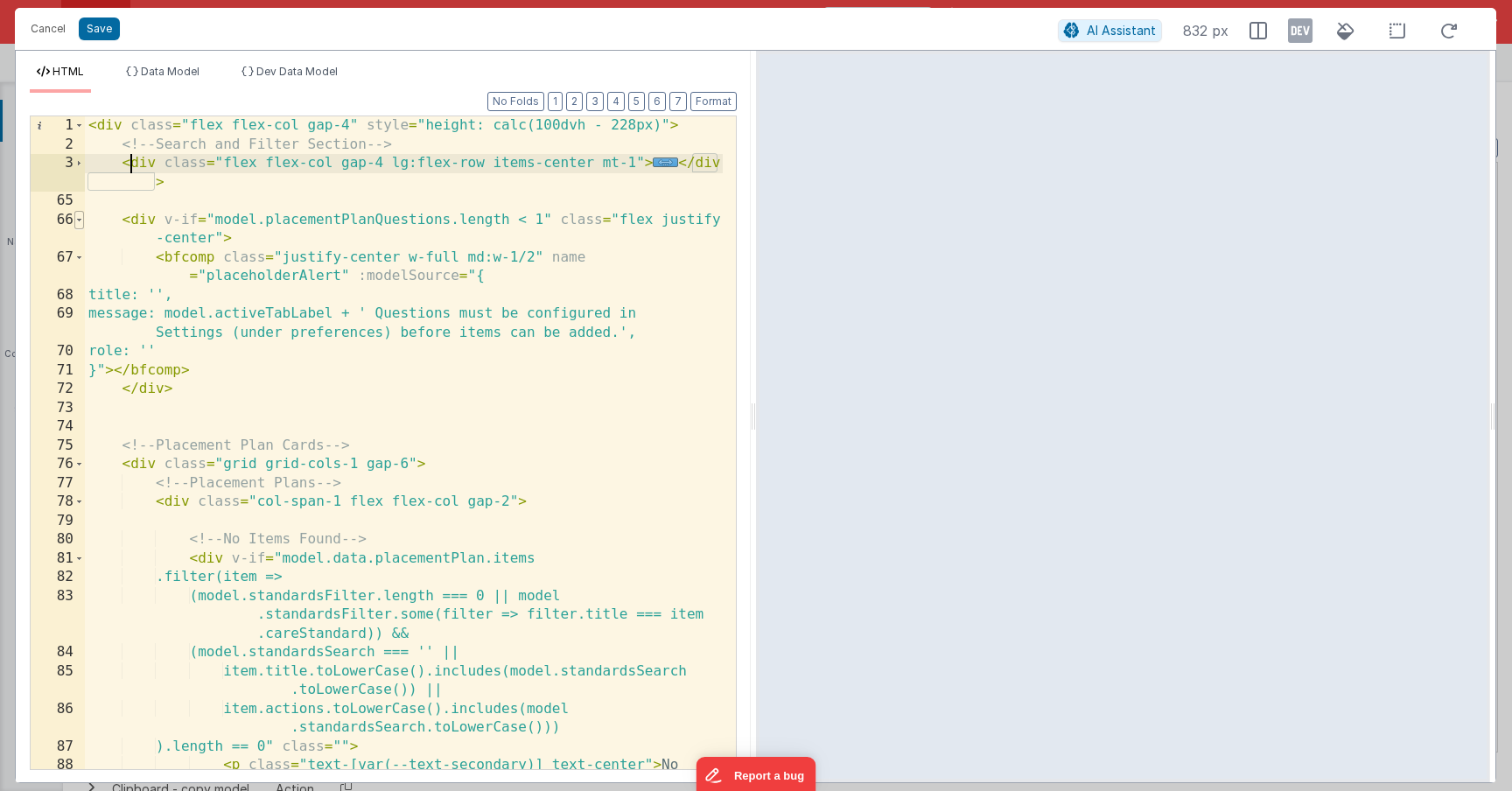
click at [78, 222] on span at bounding box center [79, 220] width 9 height 20
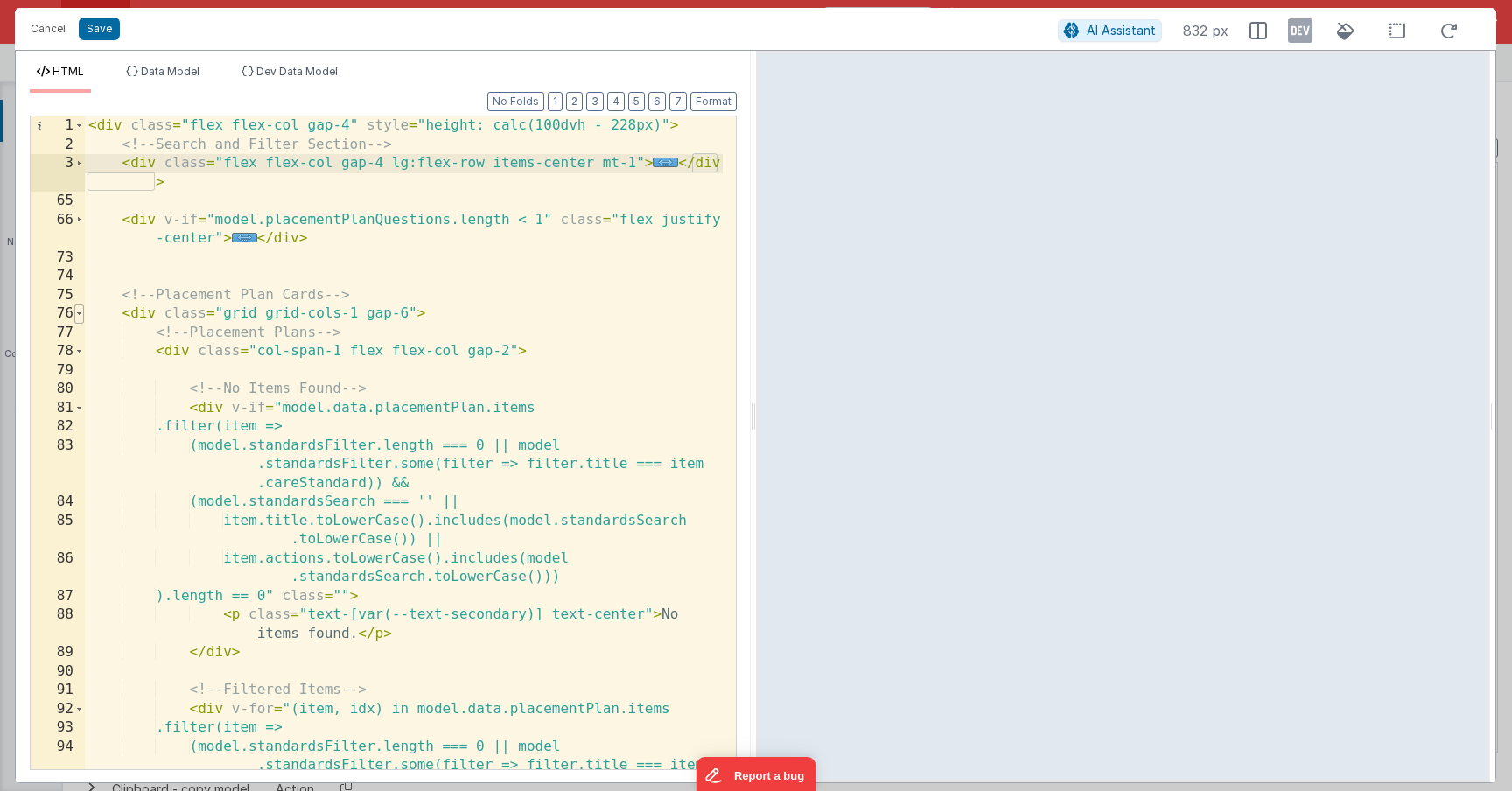
click at [82, 314] on span at bounding box center [79, 314] width 9 height 20
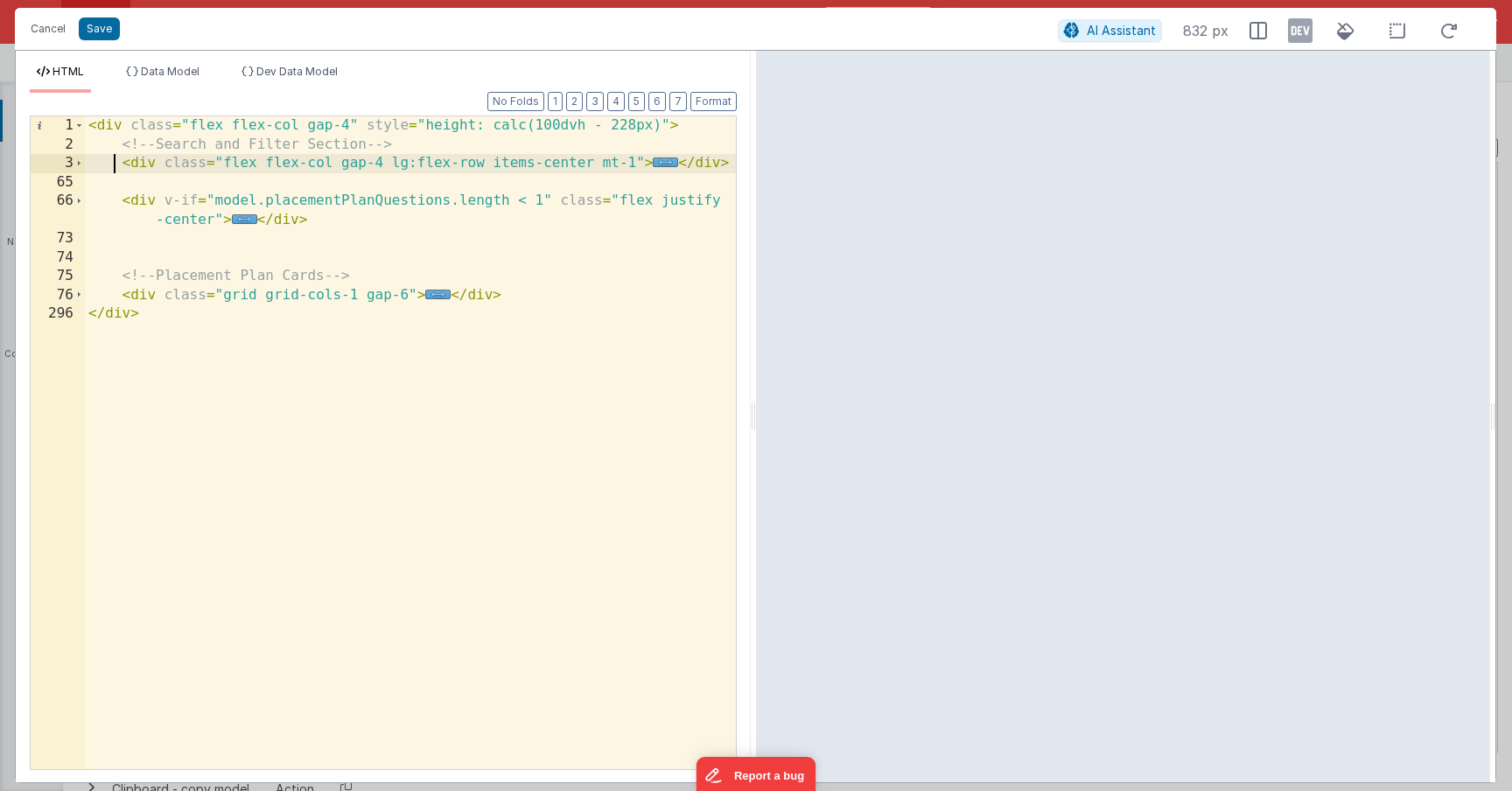
drag, startPoint x: 116, startPoint y: 157, endPoint x: 152, endPoint y: 166, distance: 37.1
click at [152, 166] on div "< div class = "flex flex-col gap-4" style = "height: calc(100dvh - 228px)" > <!…" at bounding box center [410, 461] width 651 height 691
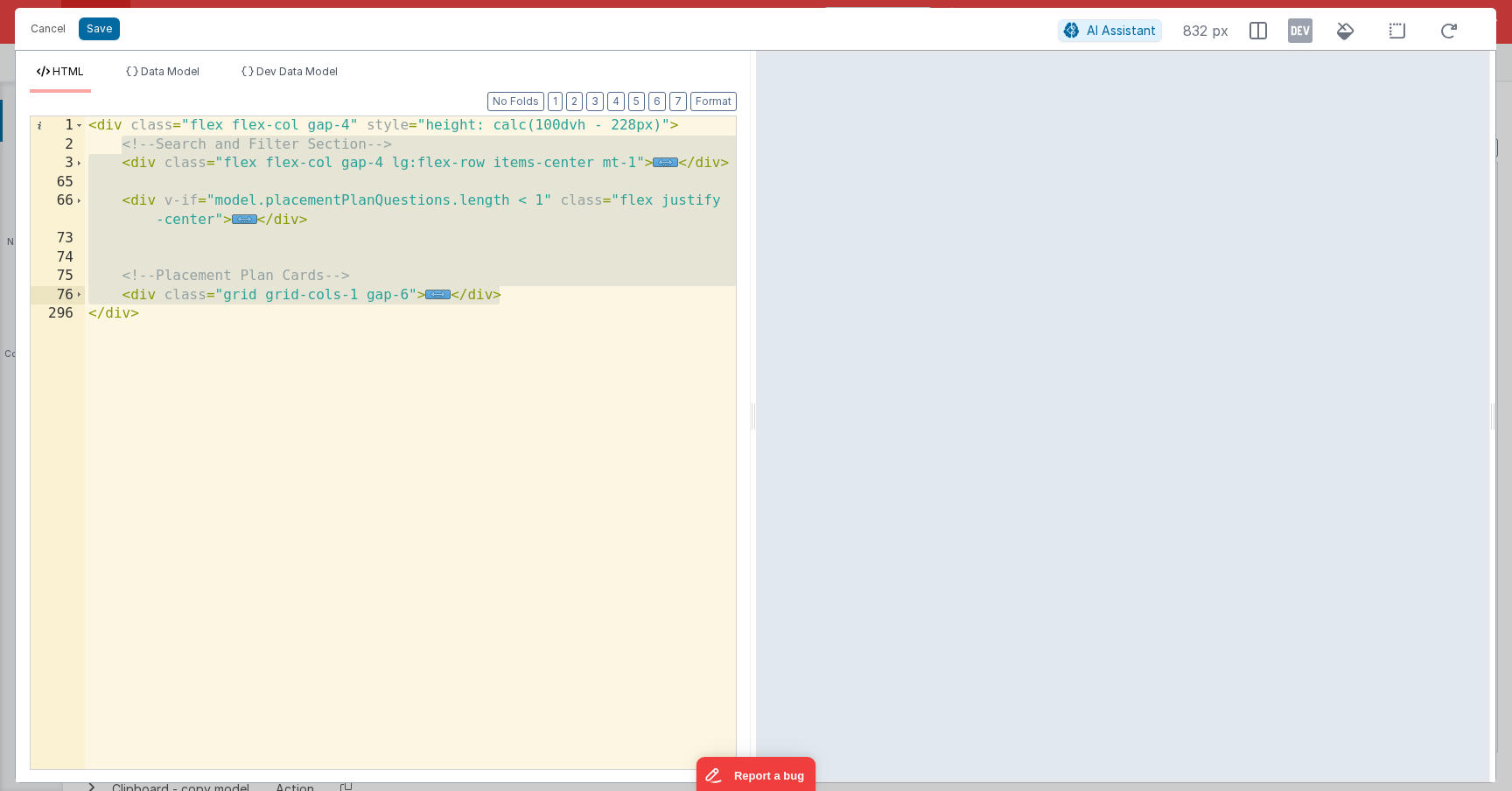
drag, startPoint x: 126, startPoint y: 148, endPoint x: 508, endPoint y: 294, distance: 408.9
click at [508, 294] on div "< div class = "flex flex-col gap-4" style = "height: calc(100dvh - 228px)" > <!…" at bounding box center [410, 461] width 651 height 691
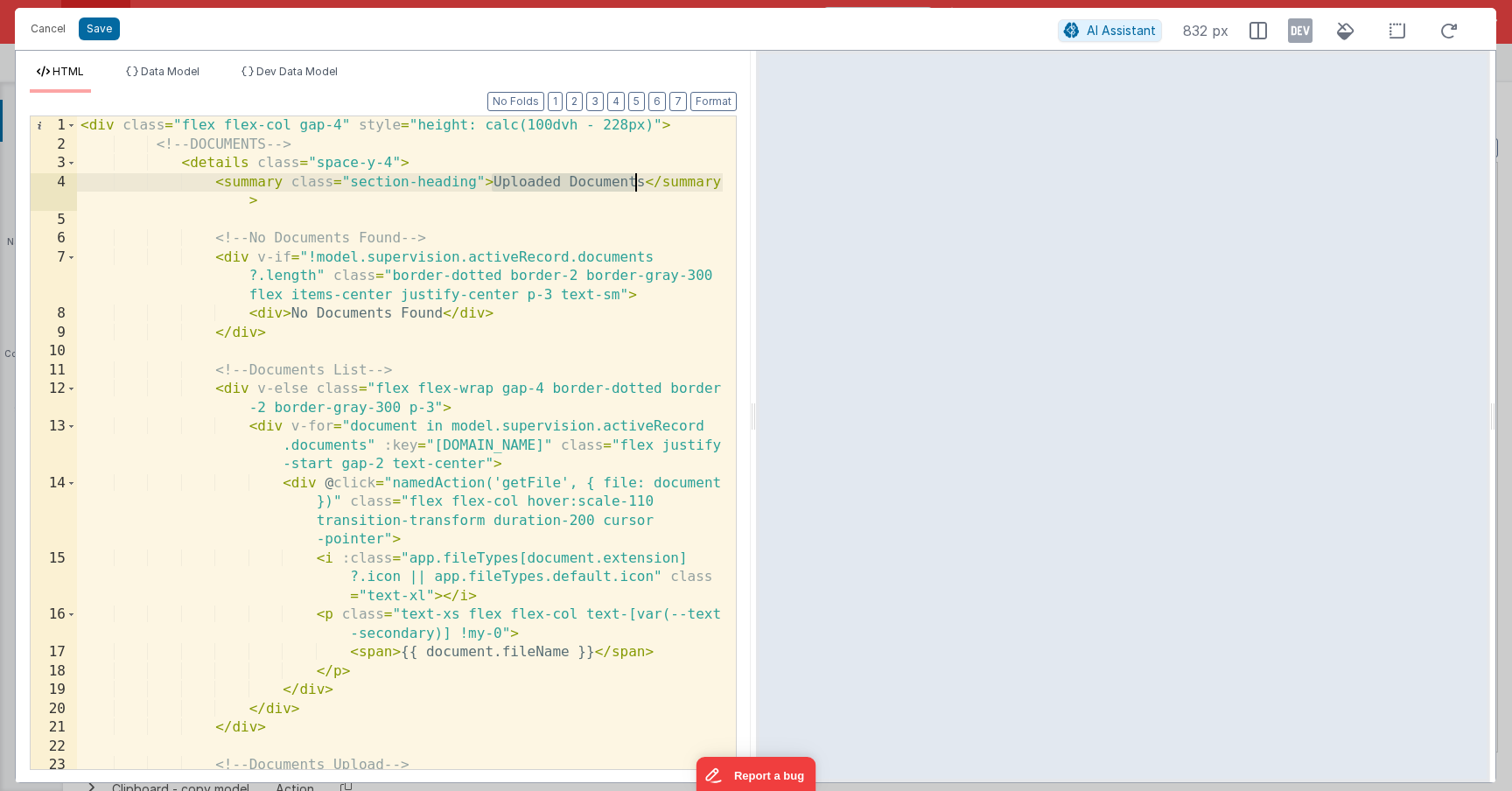
drag, startPoint x: 496, startPoint y: 181, endPoint x: 644, endPoint y: 179, distance: 148.0
click at [644, 179] on div "< div class = "flex flex-col gap-4" style = "height: calc(100dvh - 228px)" > <!…" at bounding box center [399, 461] width 645 height 691
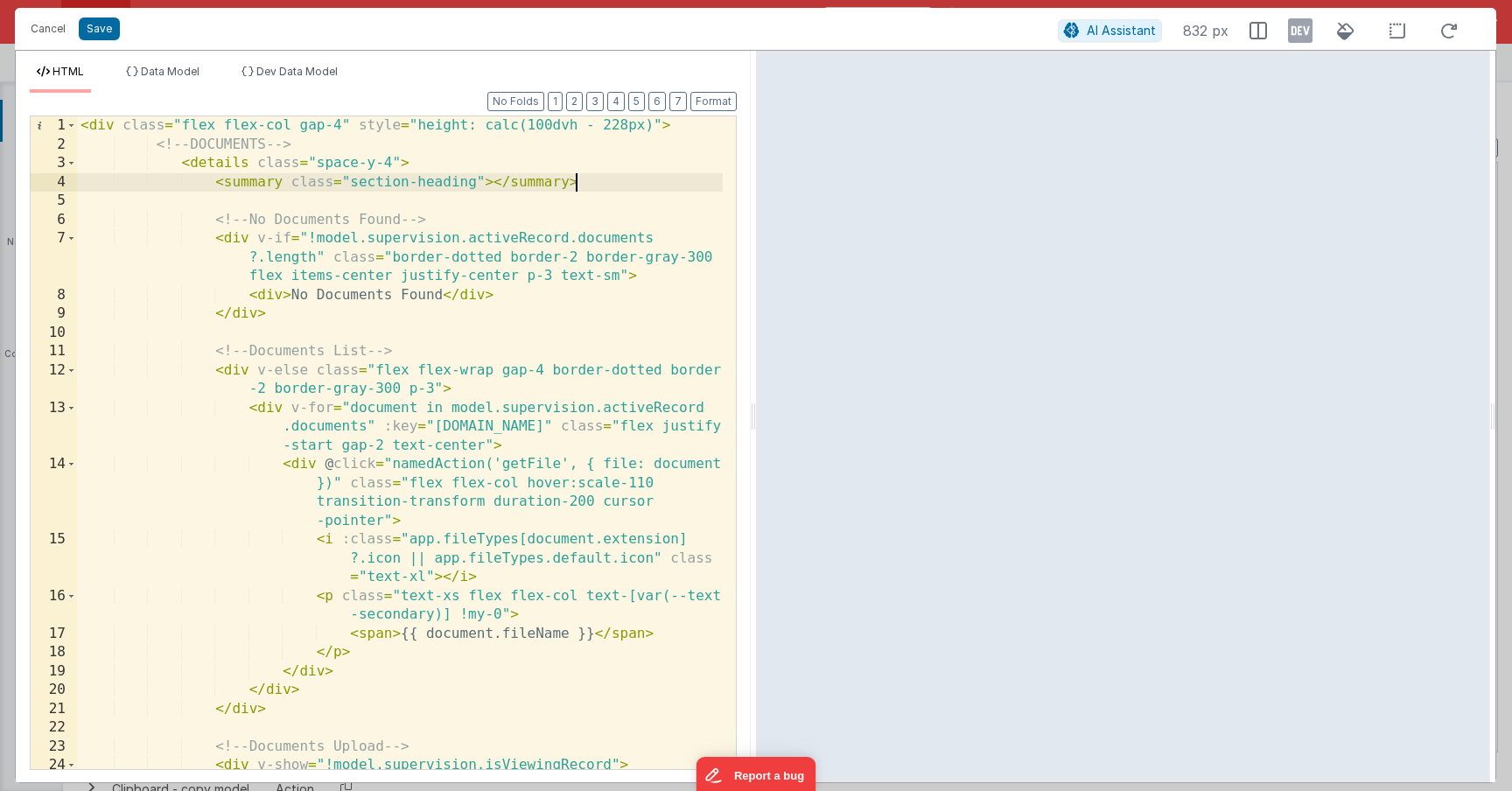
click at [601, 187] on div "< div class = "flex flex-col gap-4" style = "height: calc(100dvh - 228px)" > <!…" at bounding box center [399, 471] width 645 height 710
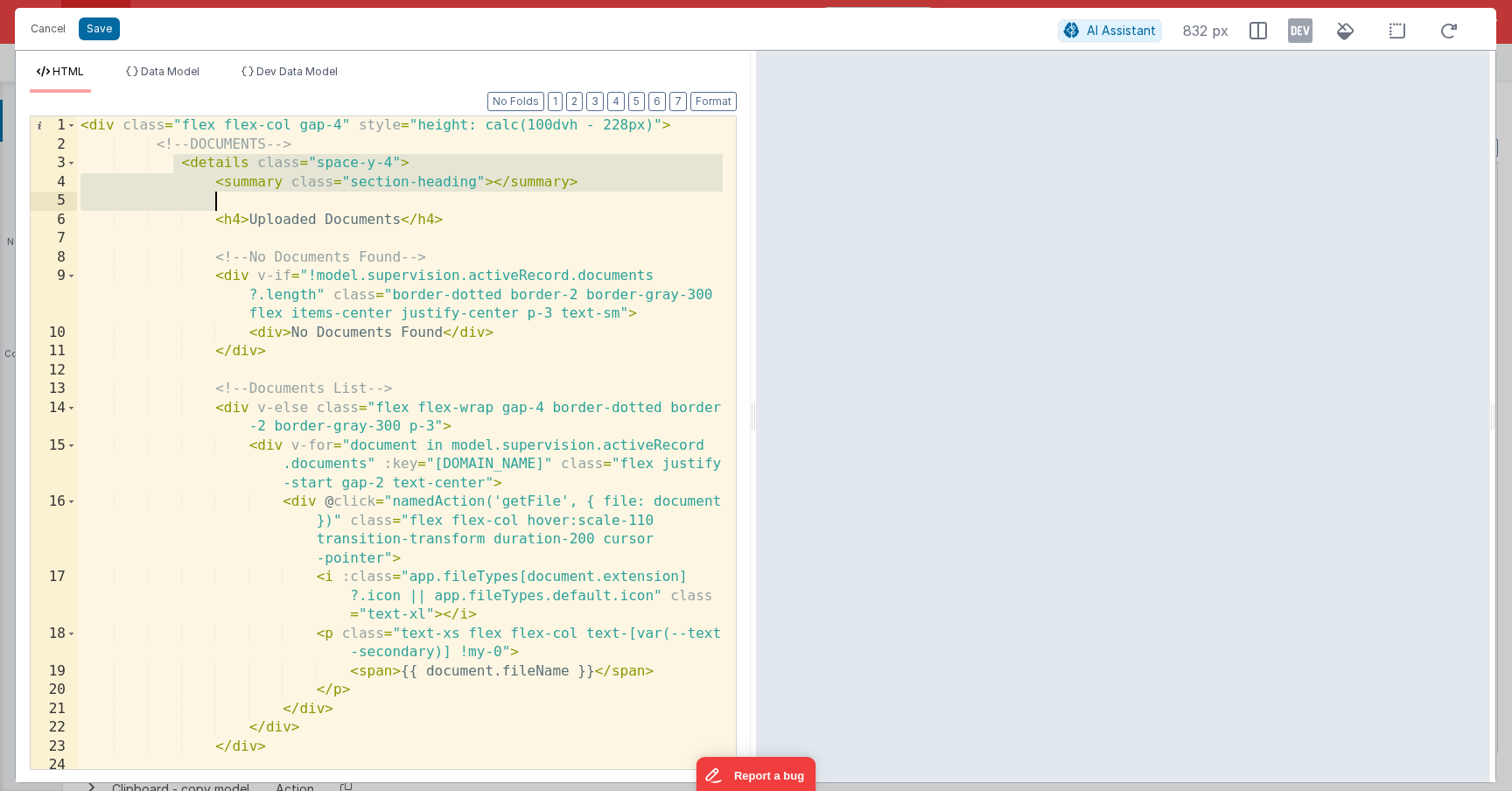
drag, startPoint x: 170, startPoint y: 166, endPoint x: 640, endPoint y: 193, distance: 470.8
click at [640, 195] on div "< div class = "flex flex-col gap-4" style = "height: calc(100dvh - 228px)" > <!…" at bounding box center [399, 461] width 645 height 691
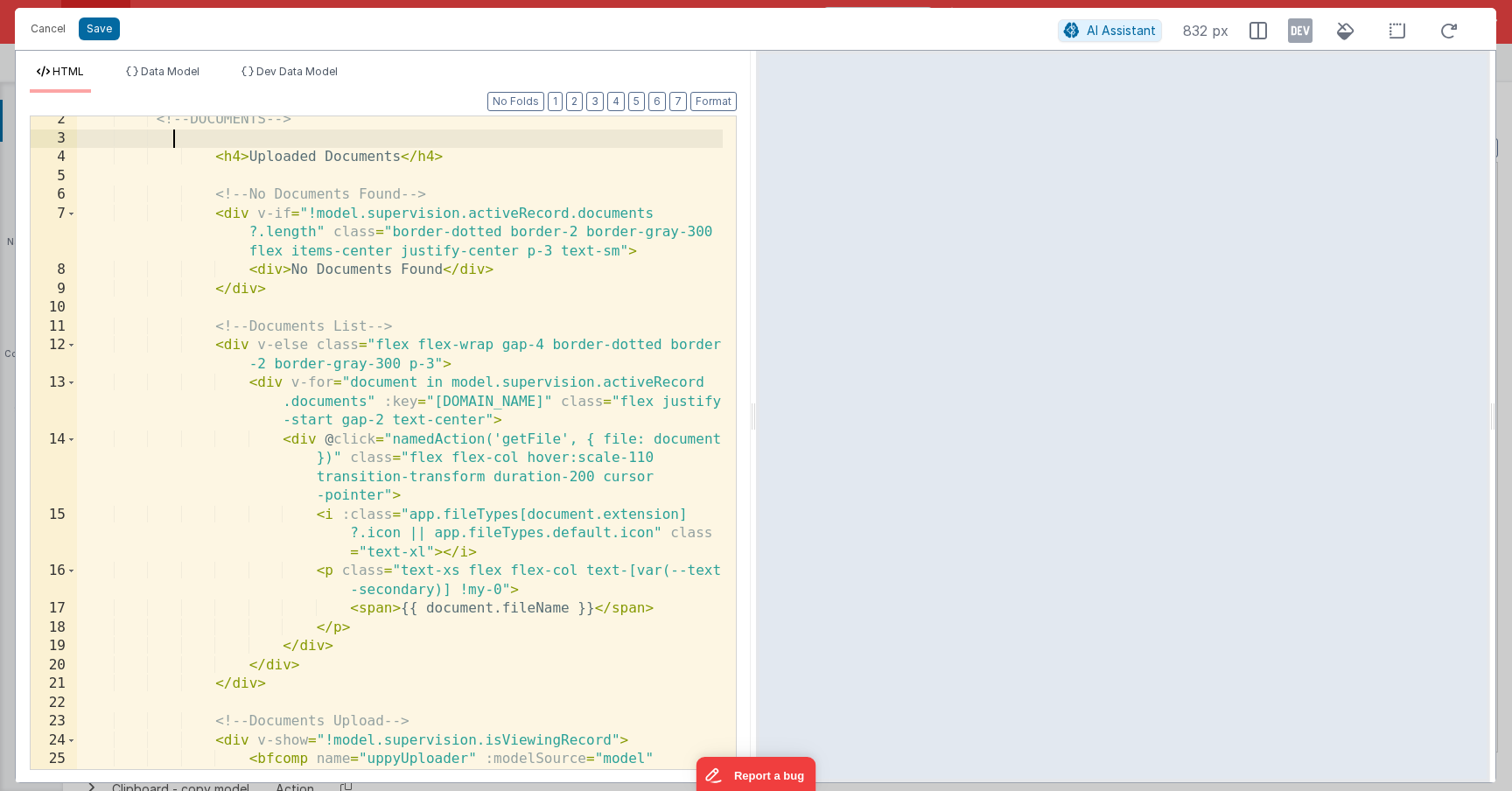
scroll to position [99, 0]
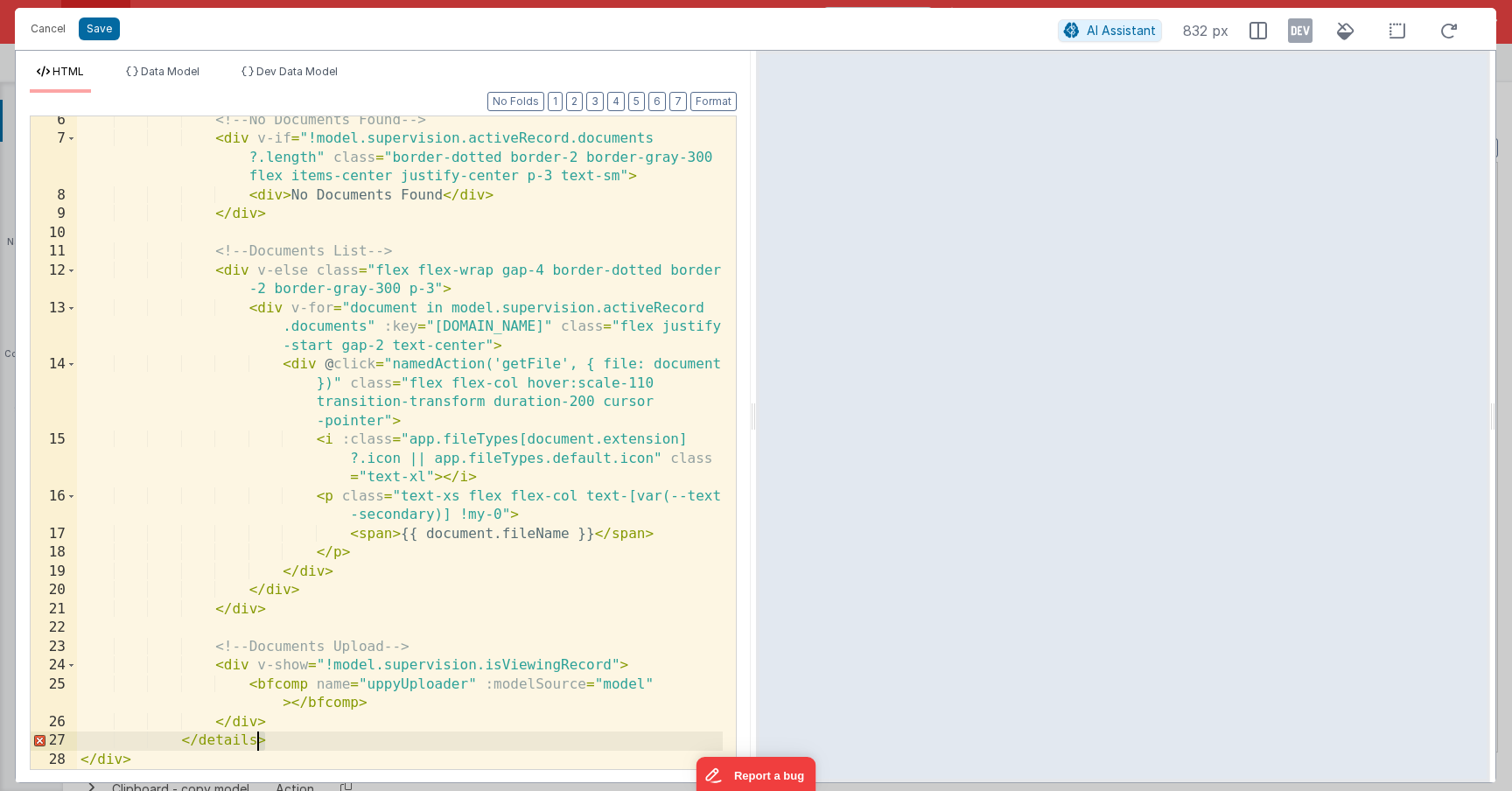
drag, startPoint x: 268, startPoint y: 734, endPoint x: 245, endPoint y: 733, distance: 23.0
click at [245, 734] on div "<!-- No Documents Found --> < div v-if = "!model.supervision.activeRecord.docum…" at bounding box center [399, 456] width 645 height 691
click at [299, 741] on div "<!-- No Documents Found --> < div v-if = "!model.supervision.activeRecord.docum…" at bounding box center [399, 456] width 645 height 691
drag, startPoint x: 318, startPoint y: 741, endPoint x: 175, endPoint y: 738, distance: 143.0
click at [176, 738] on div "<!-- No Documents Found --> < div v-if = "!model.supervision.activeRecord.docum…" at bounding box center [399, 456] width 645 height 691
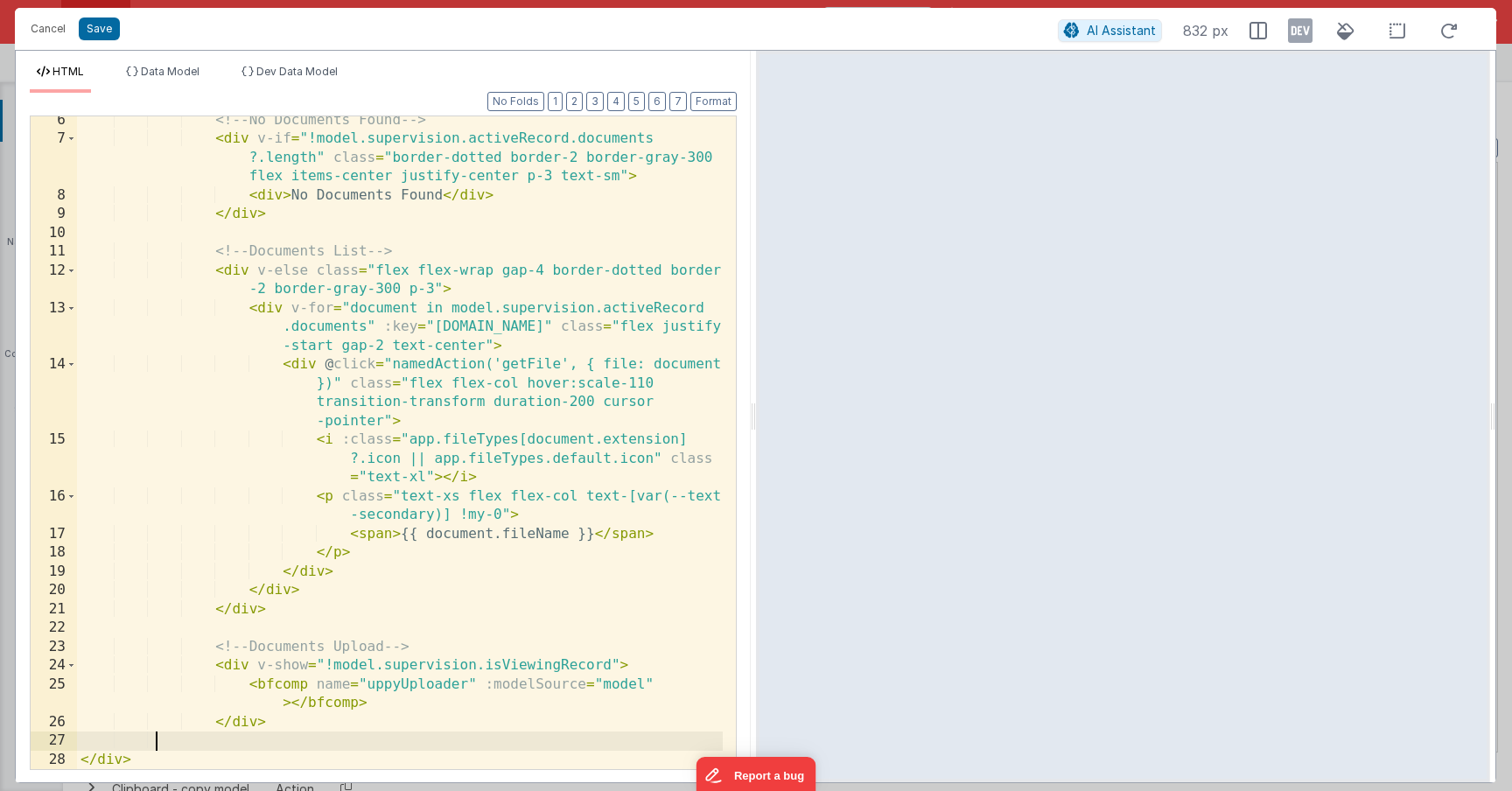
click at [509, 374] on div "<!-- No Documents Found --> < div v-if = "!model.supervision.activeRecord.docum…" at bounding box center [399, 456] width 645 height 691
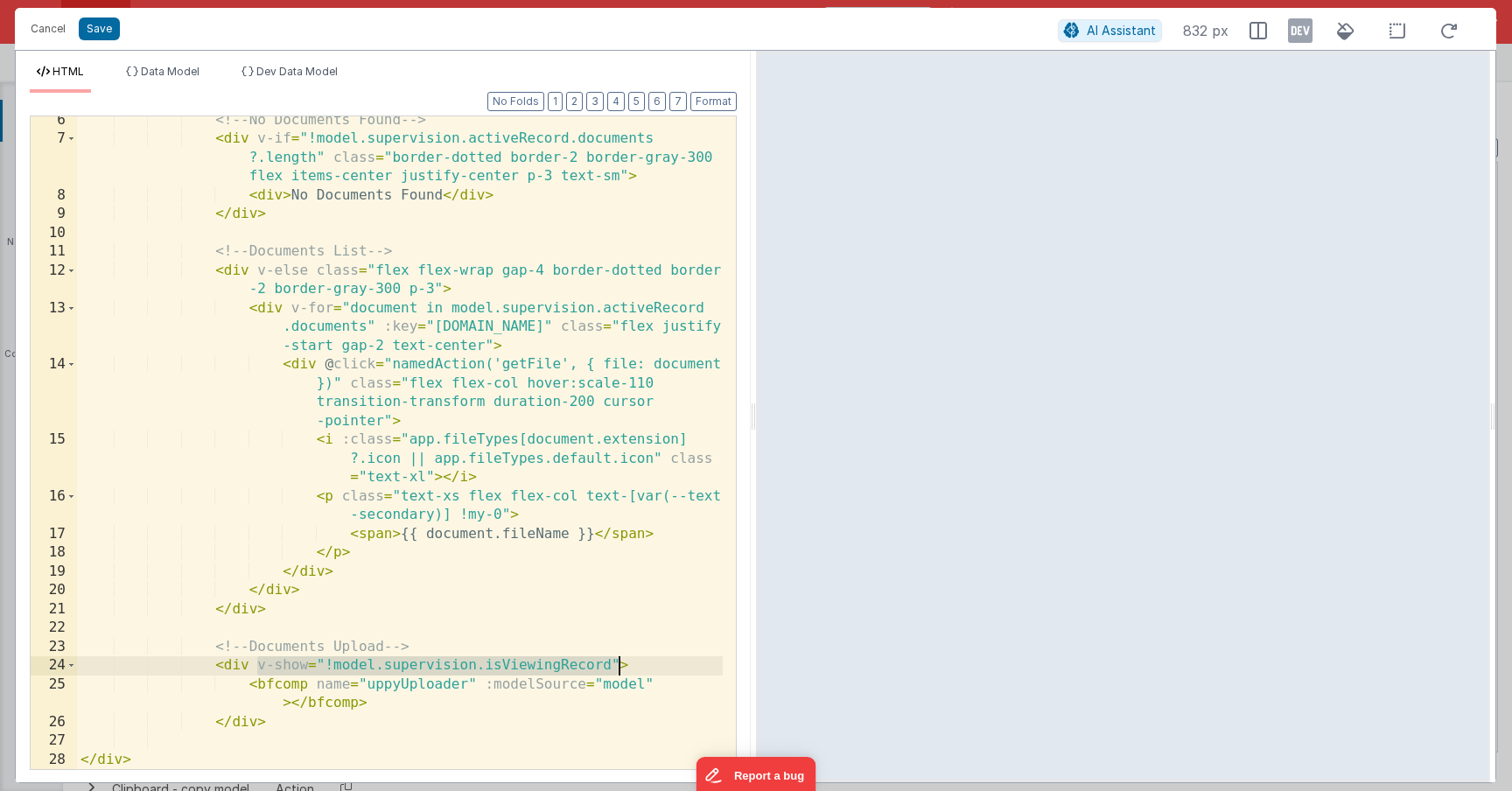
drag, startPoint x: 255, startPoint y: 663, endPoint x: 618, endPoint y: 667, distance: 363.0
click at [618, 667] on div "<!-- No Documents Found --> < div v-if = "!model.supervision.activeRecord.docum…" at bounding box center [399, 456] width 645 height 691
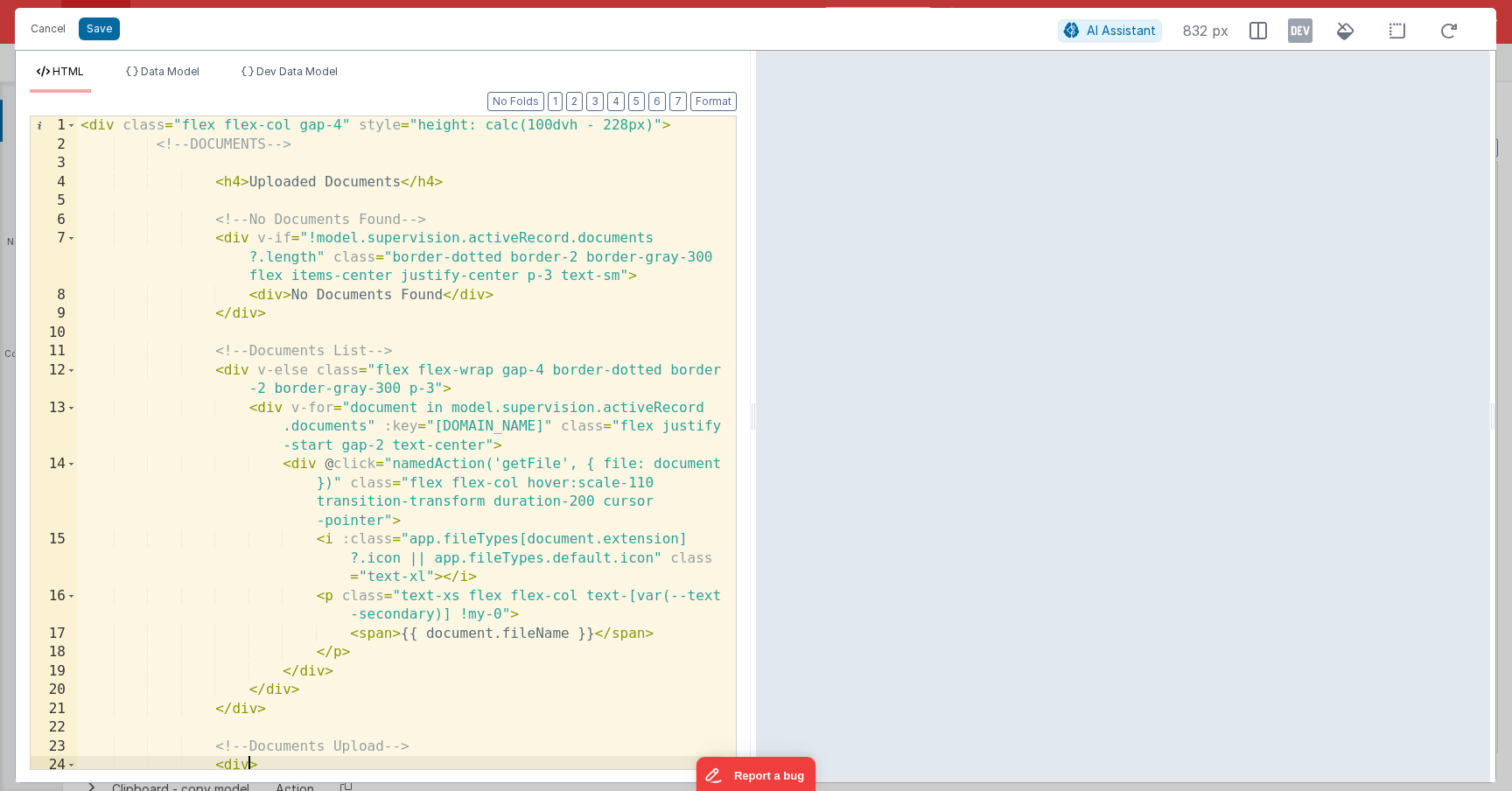
scroll to position [0, 0]
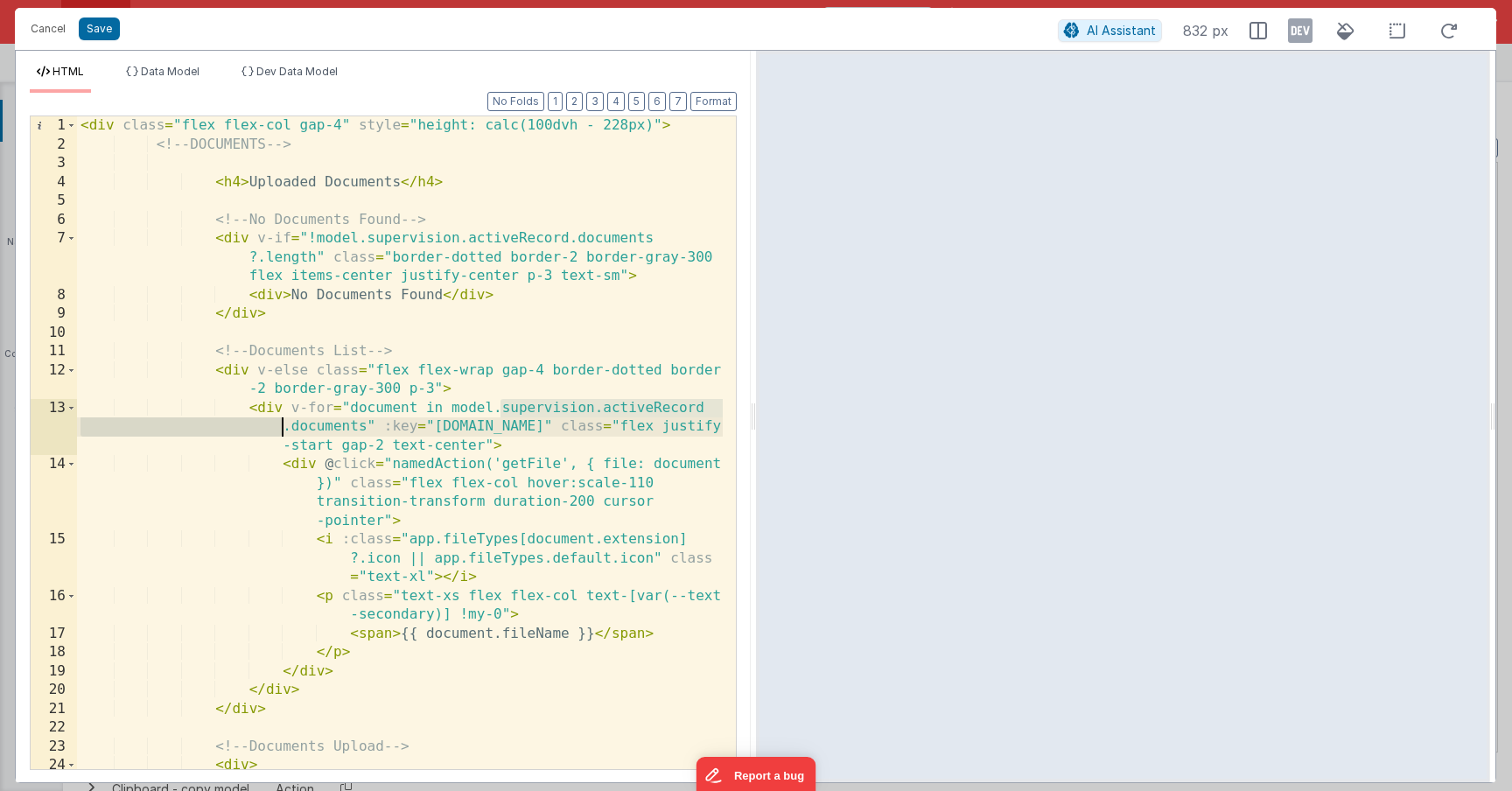
drag, startPoint x: 500, startPoint y: 405, endPoint x: 286, endPoint y: 424, distance: 214.8
click at [286, 424] on div "< div class = "flex flex-col gap-4" style = "height: calc(100dvh - 228px)" > <!…" at bounding box center [399, 471] width 645 height 710
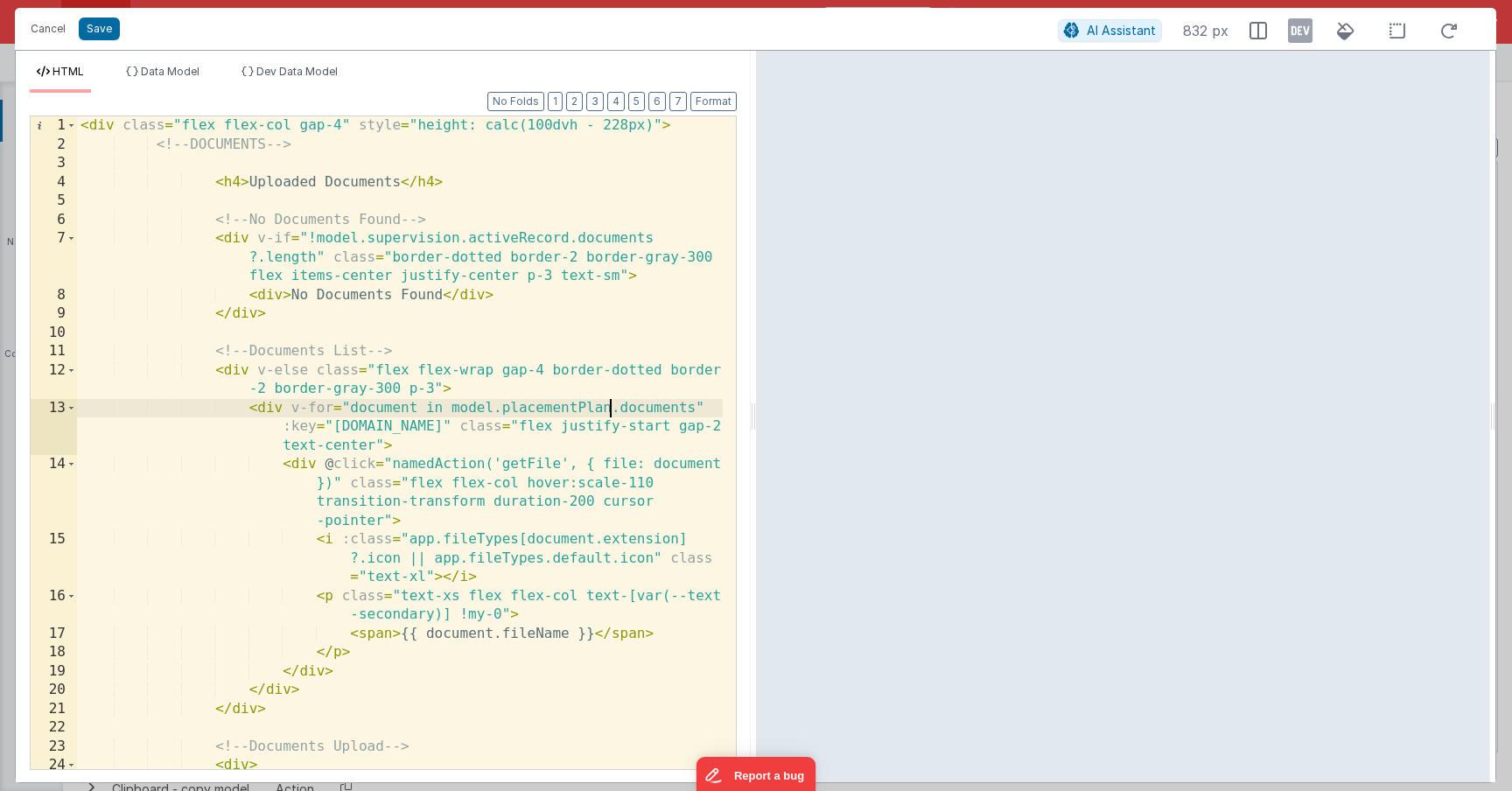
click at [645, 410] on div "< div class = "flex flex-col gap-4" style = "height: calc(100dvh - 228px)" > <!…" at bounding box center [399, 471] width 645 height 710
click at [611, 410] on div "< div class = "flex flex-col gap-4" style = "height: calc(100dvh - 228px)" > <!…" at bounding box center [399, 471] width 645 height 710
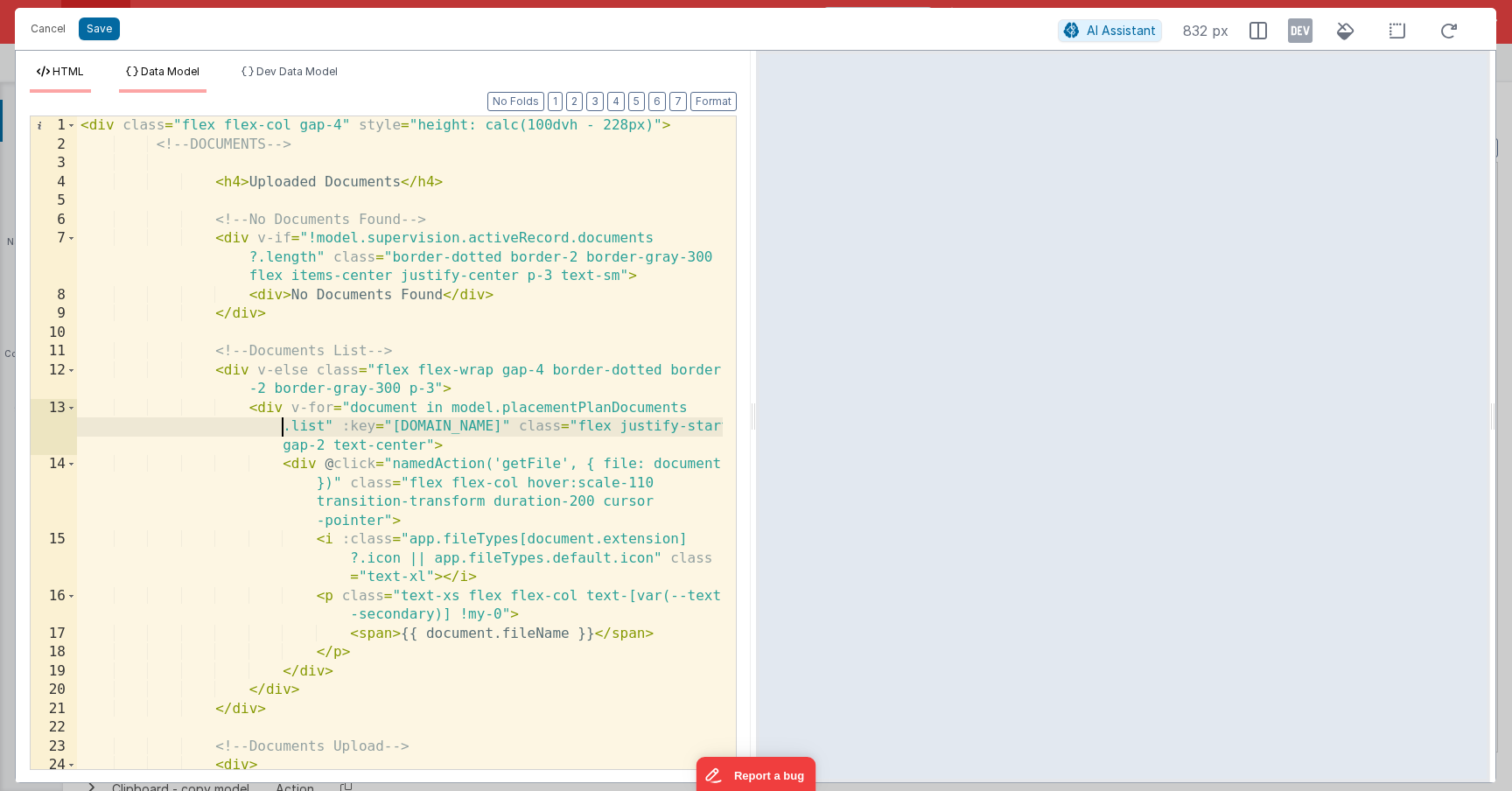
click at [186, 73] on span "Data Model" at bounding box center [170, 71] width 59 height 13
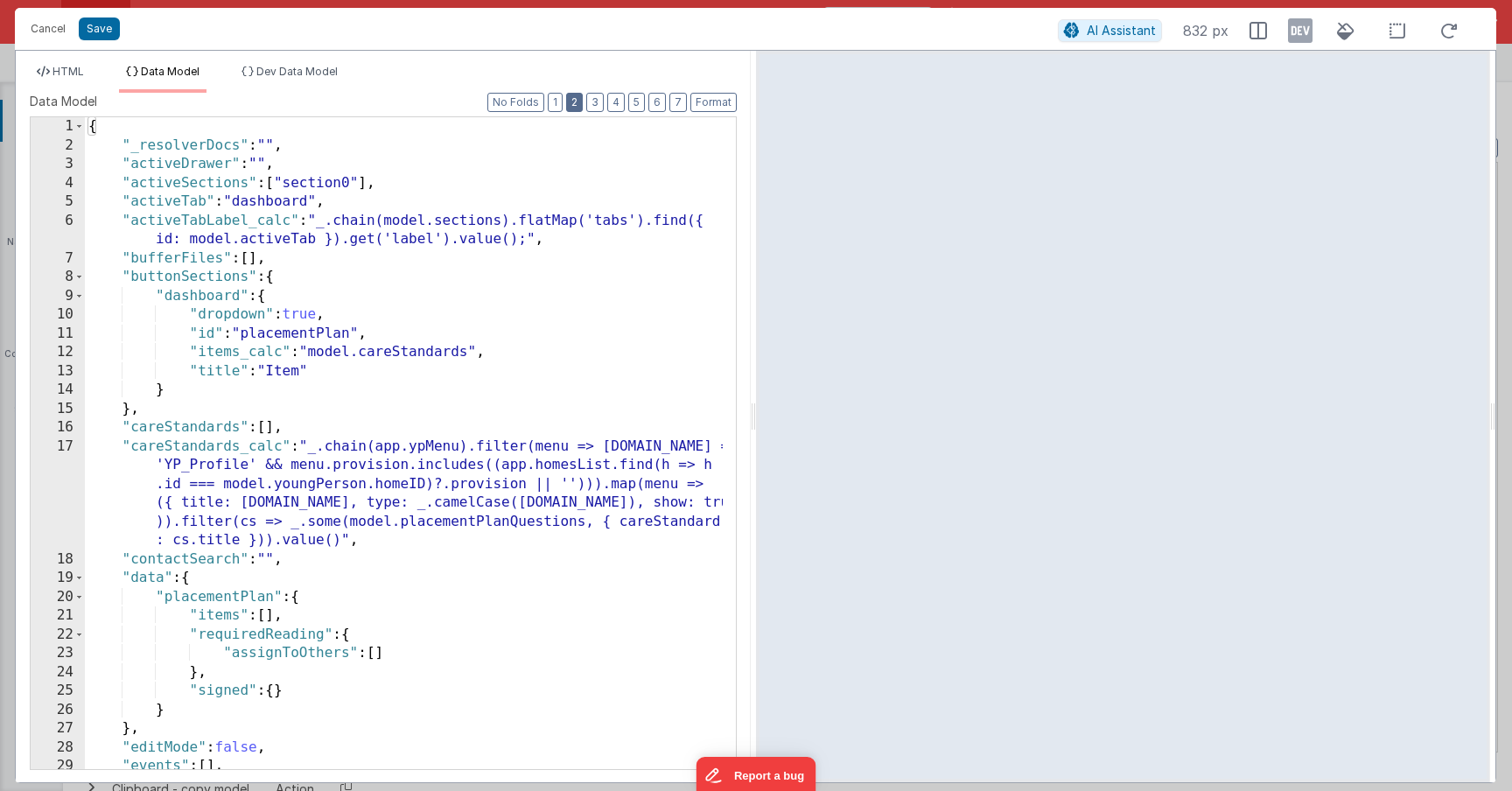
click at [576, 96] on button "2" at bounding box center [574, 102] width 17 height 20
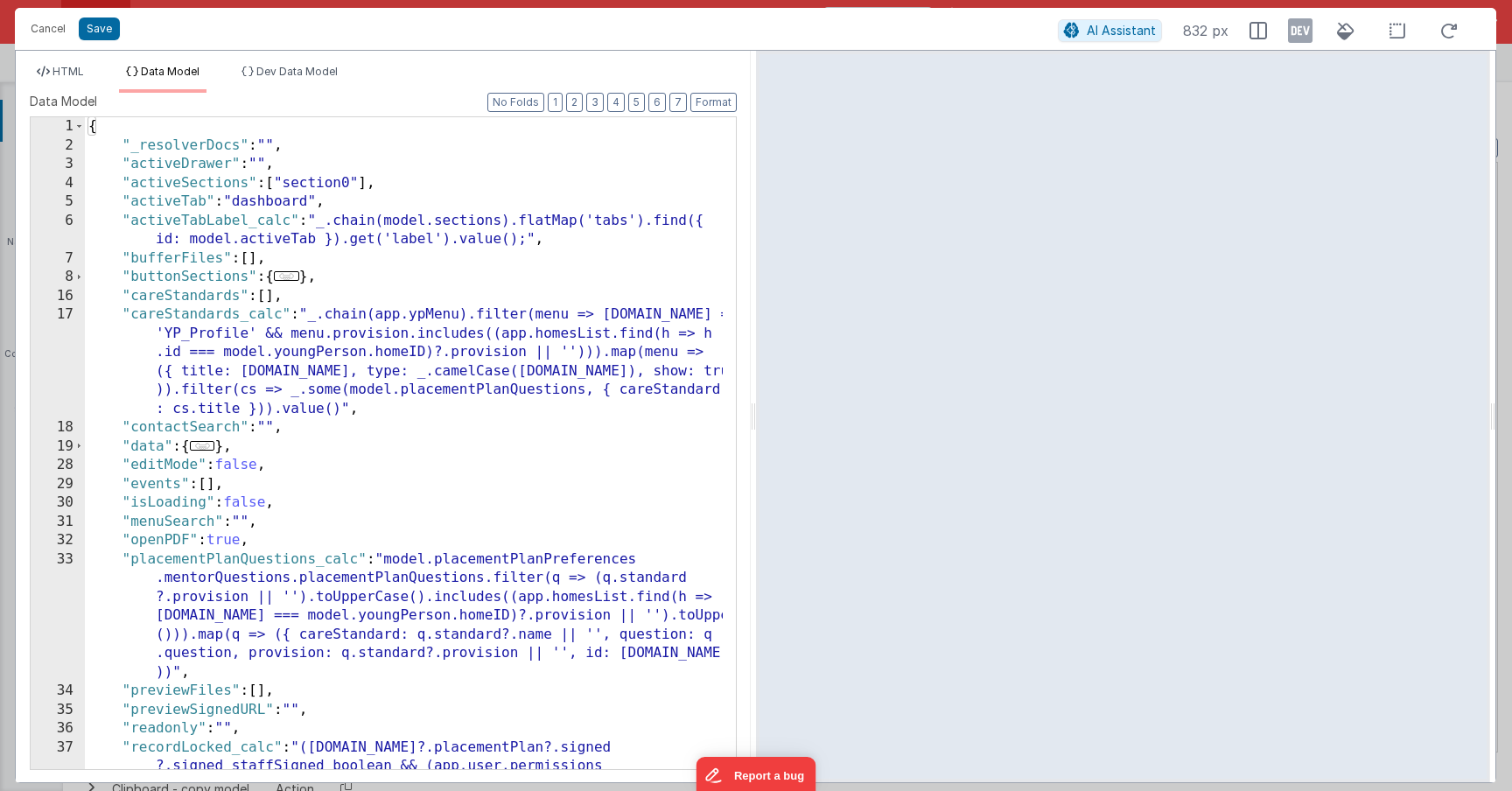
click at [199, 440] on div "{ "_resolverDocs" : "" , "activeDrawer" : "" , "activeSections" : [ "section0" …" at bounding box center [404, 500] width 638 height 765
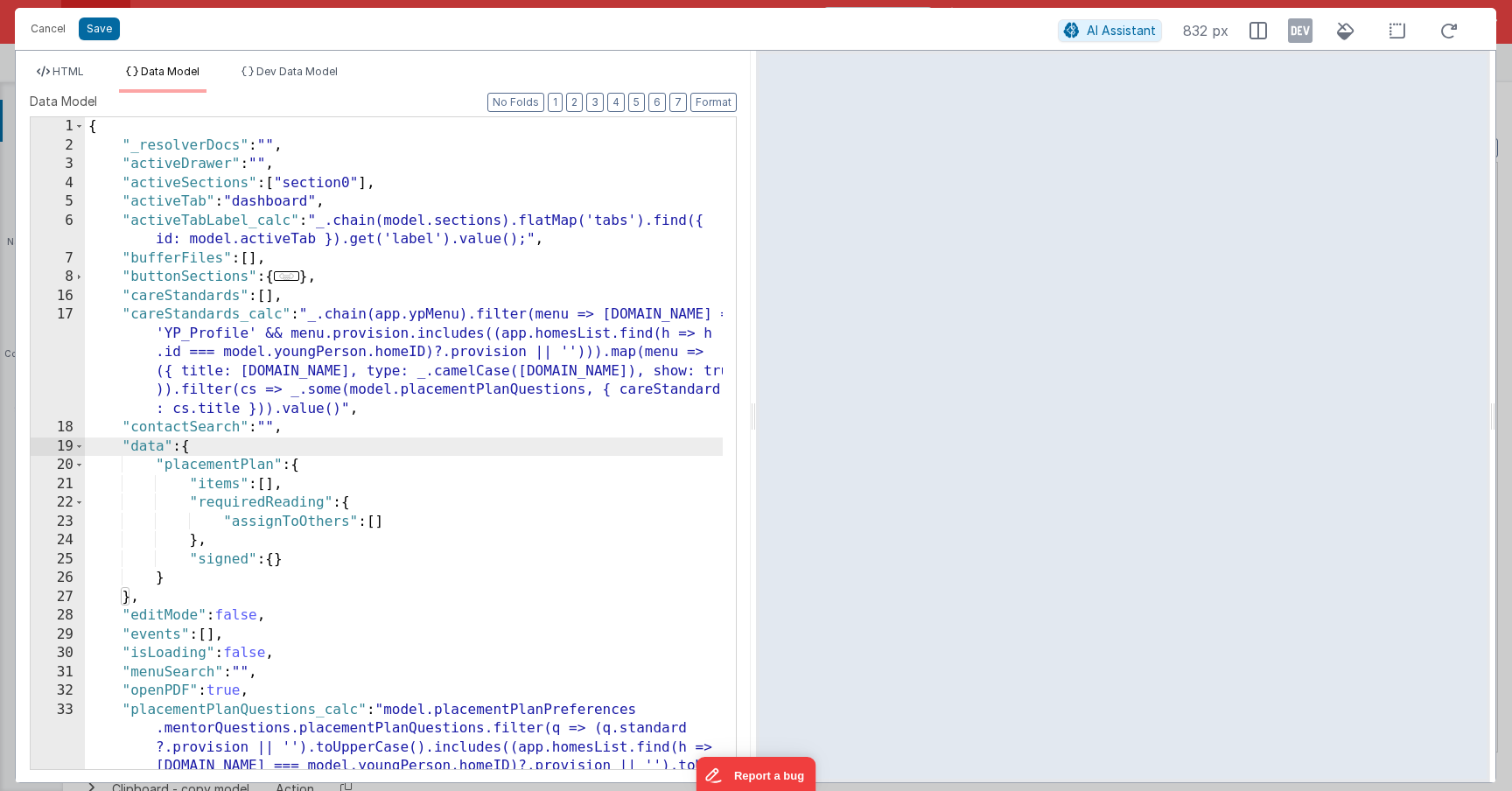
click at [216, 450] on div "{ "_resolverDocs" : "" , "activeDrawer" : "" , "activeSections" : [ "section0" …" at bounding box center [404, 518] width 638 height 803
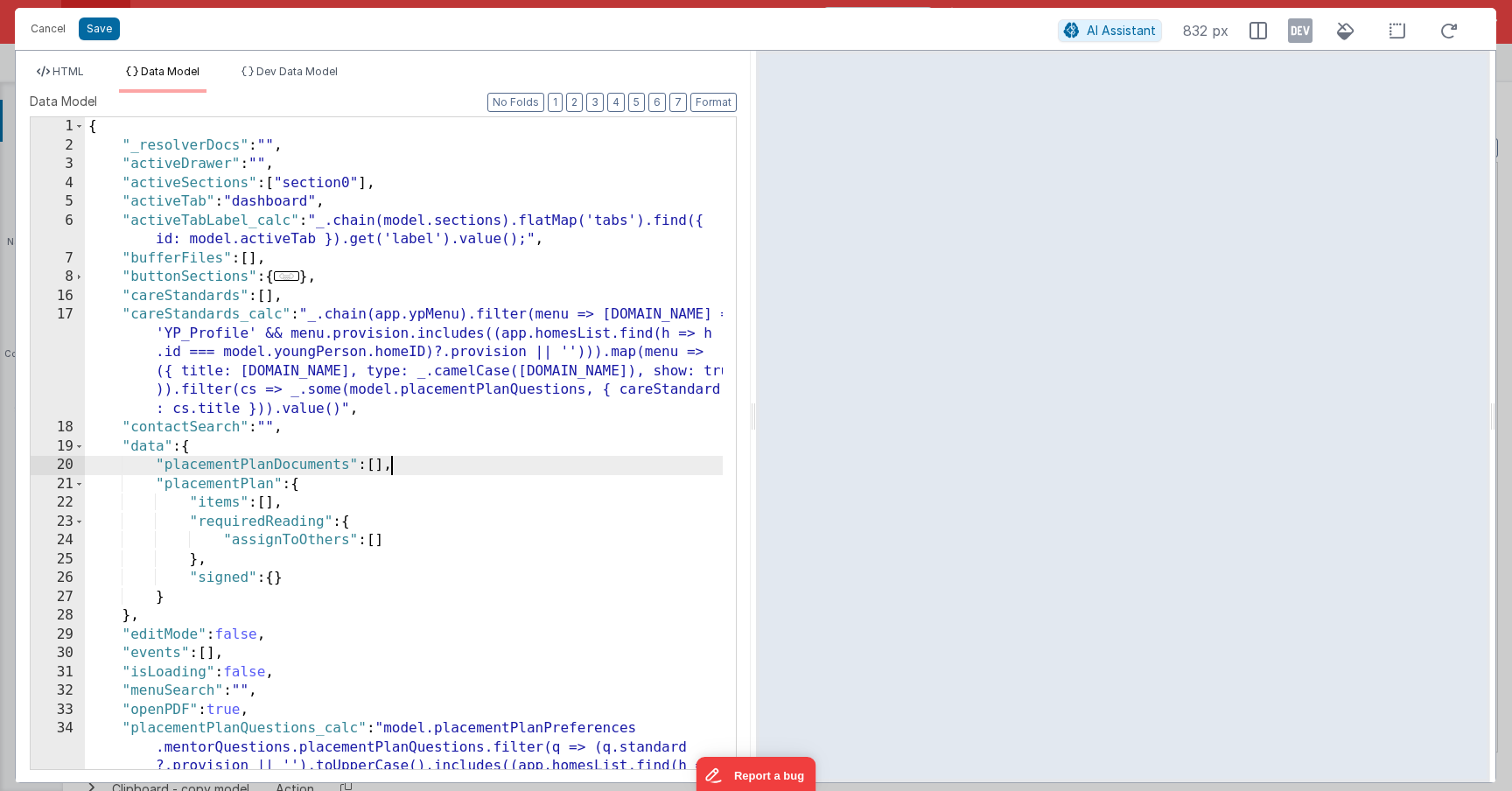
click at [372, 455] on div "{ "_resolverDocs" : "" , "activeDrawer" : "" , "activeSections" : [ "section0" …" at bounding box center [404, 518] width 638 height 803
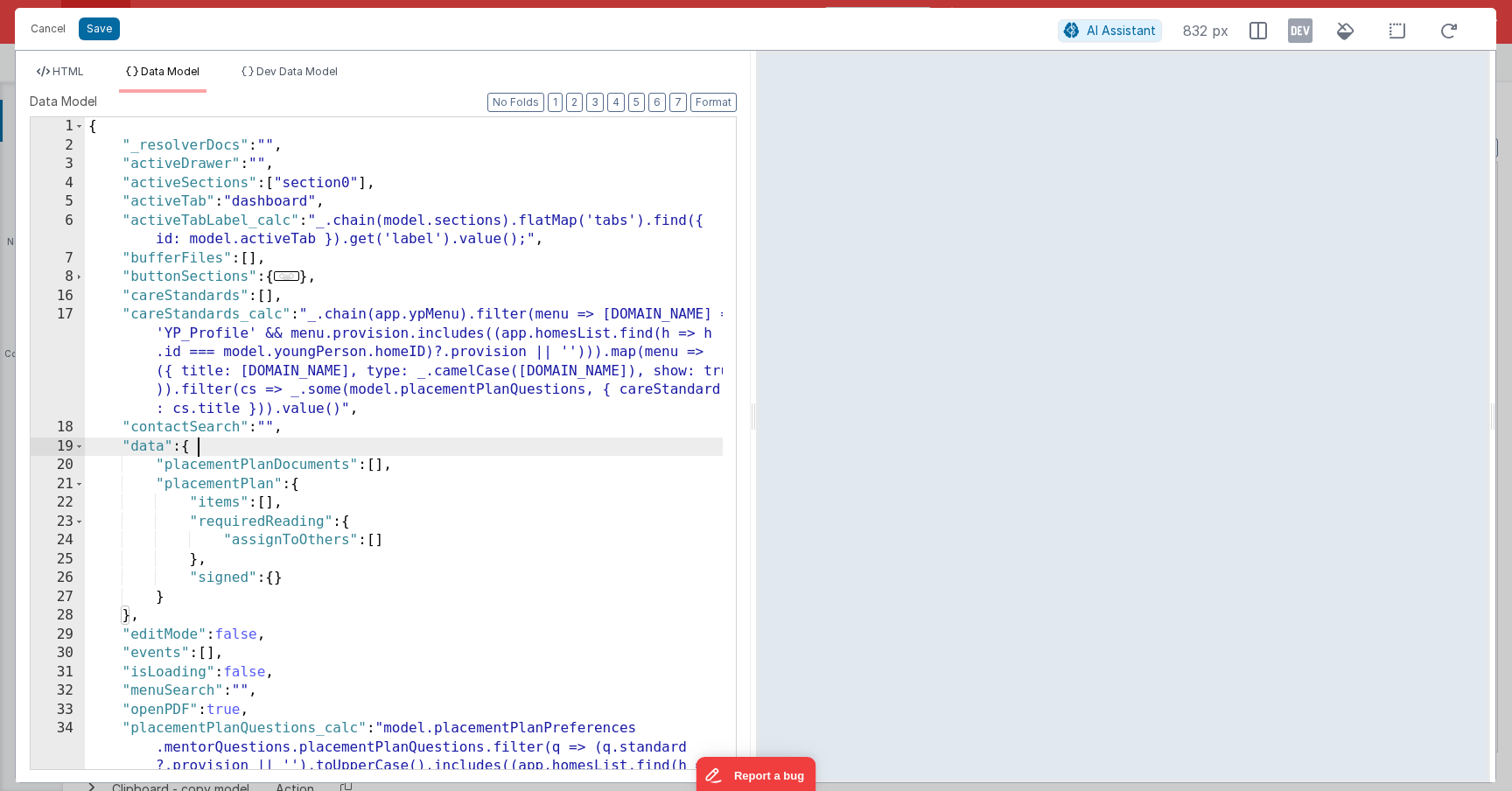
click at [372, 468] on div "{ "_resolverDocs" : "" , "activeDrawer" : "" , "activeSections" : [ "section0" …" at bounding box center [404, 518] width 638 height 803
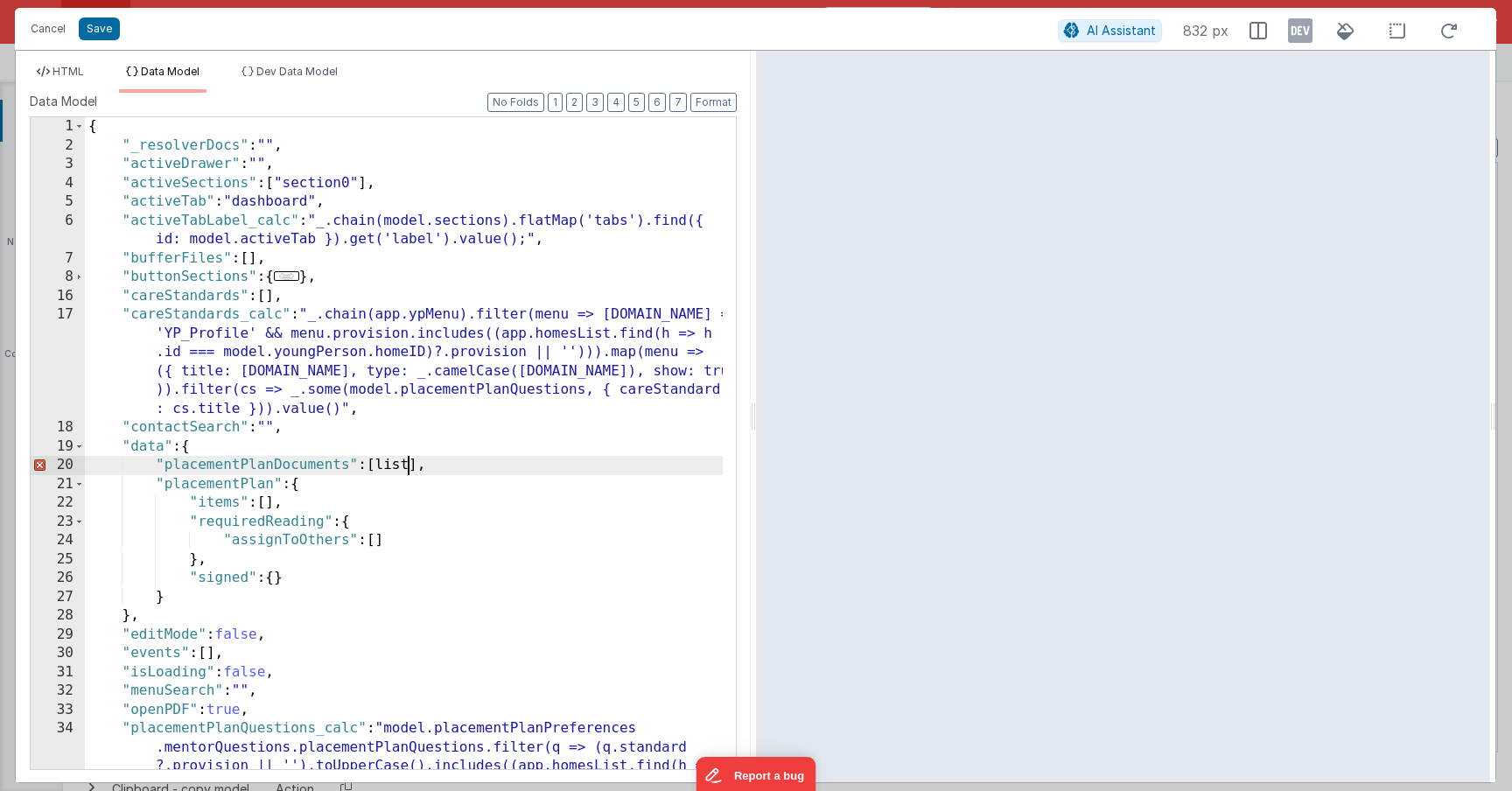
click at [392, 471] on div "{ "_resolverDocs" : "" , "activeDrawer" : "" , "activeSections" : [ "section0" …" at bounding box center [404, 518] width 638 height 803
click at [371, 465] on div "{ "_resolverDocs" : "" , "activeDrawer" : "" , "activeSections" : [ "section0" …" at bounding box center [404, 518] width 638 height 803
click at [466, 472] on div "{ "_resolverDocs" : "" , "activeDrawer" : "" , "activeSections" : [ "section0" …" at bounding box center [404, 518] width 638 height 803
click at [442, 453] on div "{ "_resolverDocs" : "" , "activeDrawer" : "" , "activeSections" : [ "section0" …" at bounding box center [404, 518] width 638 height 803
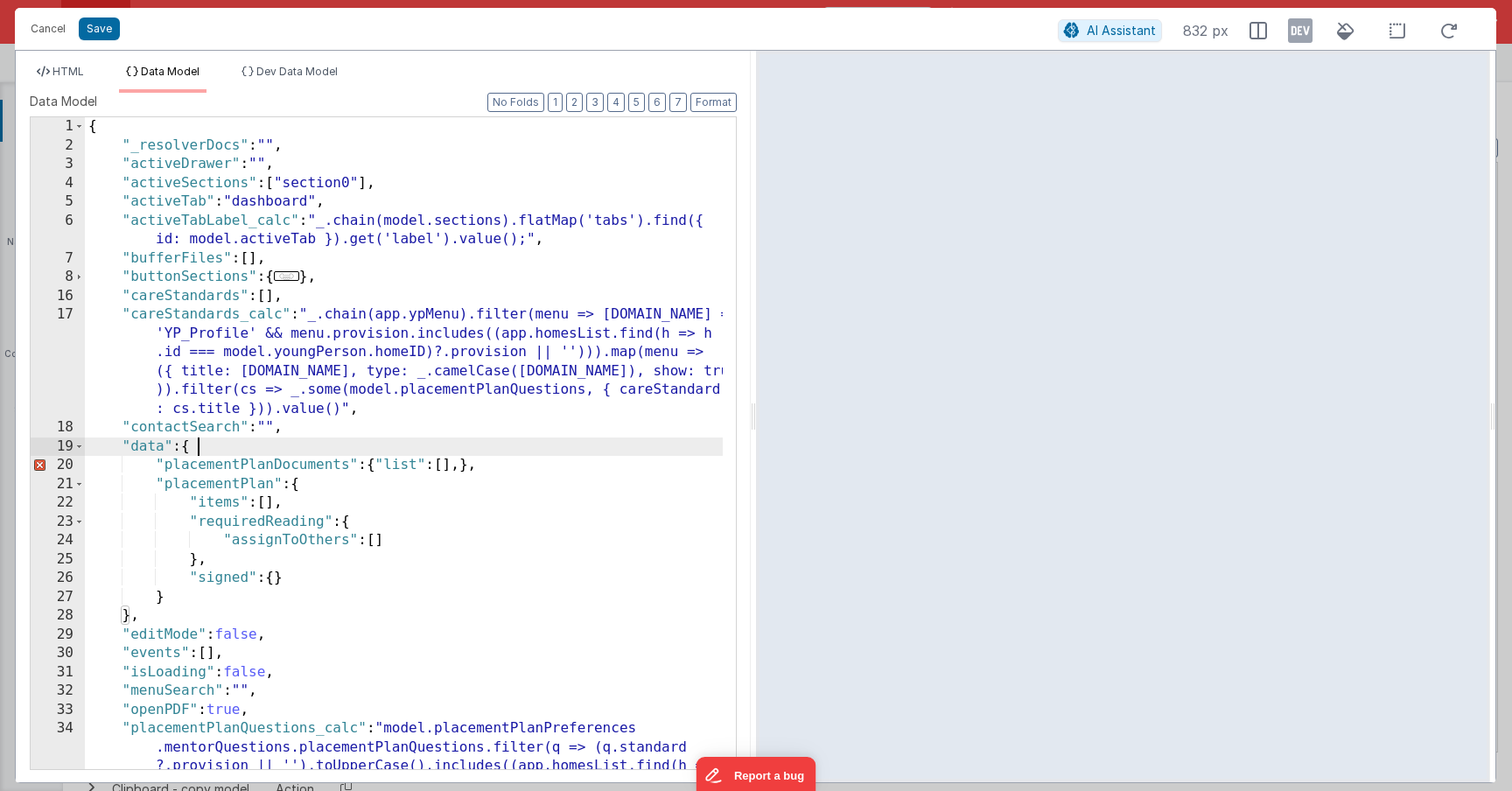
click at [464, 470] on div "{ "_resolverDocs" : "" , "activeDrawer" : "" , "activeSections" : [ "section0" …" at bounding box center [404, 518] width 638 height 803
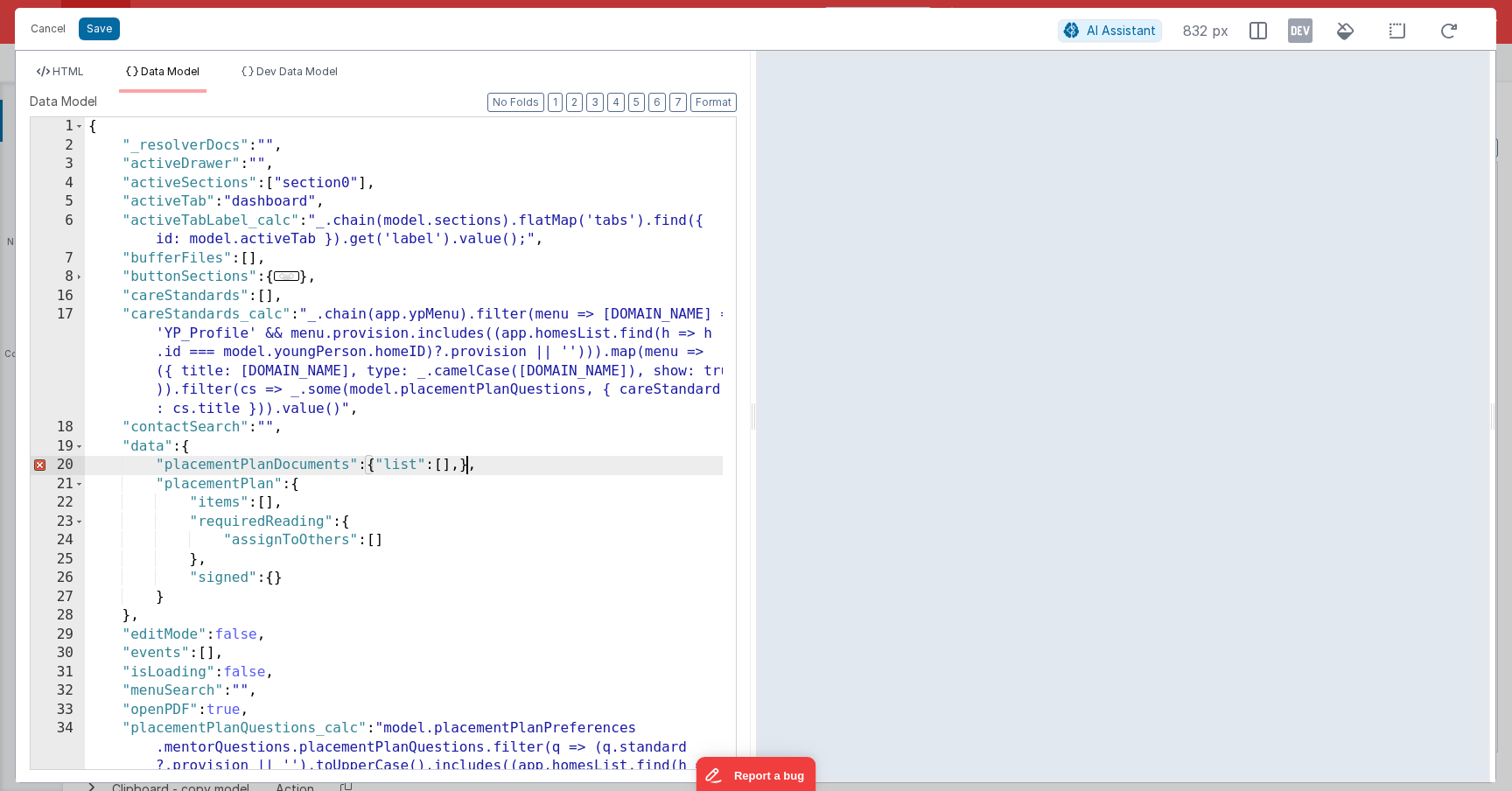
click at [462, 467] on div "{ "_resolverDocs" : "" , "activeDrawer" : "" , "activeSections" : [ "section0" …" at bounding box center [404, 518] width 638 height 803
click at [104, 37] on button "Save" at bounding box center [99, 29] width 41 height 22
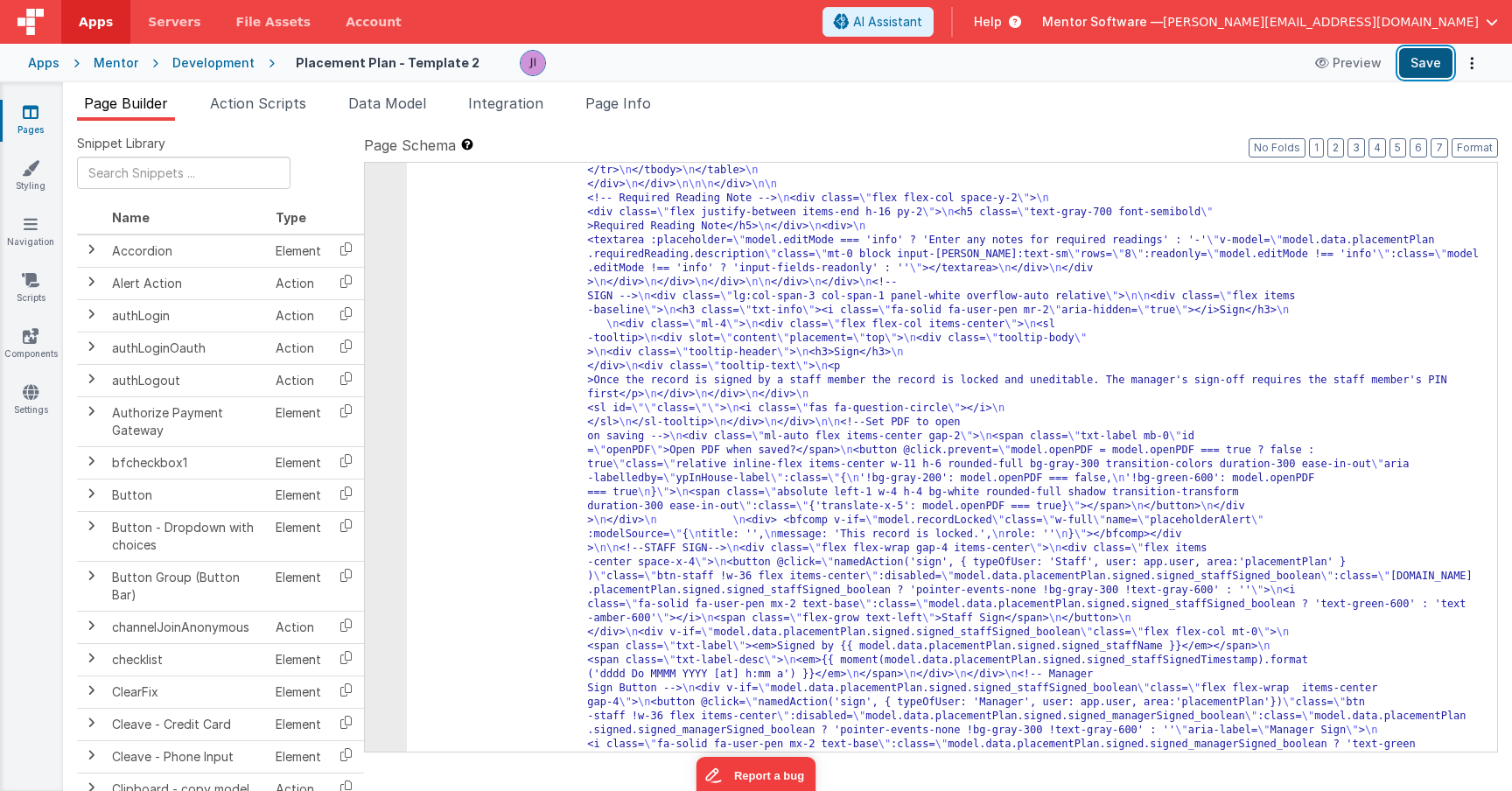
click at [1420, 70] on button "Save" at bounding box center [1426, 63] width 53 height 30
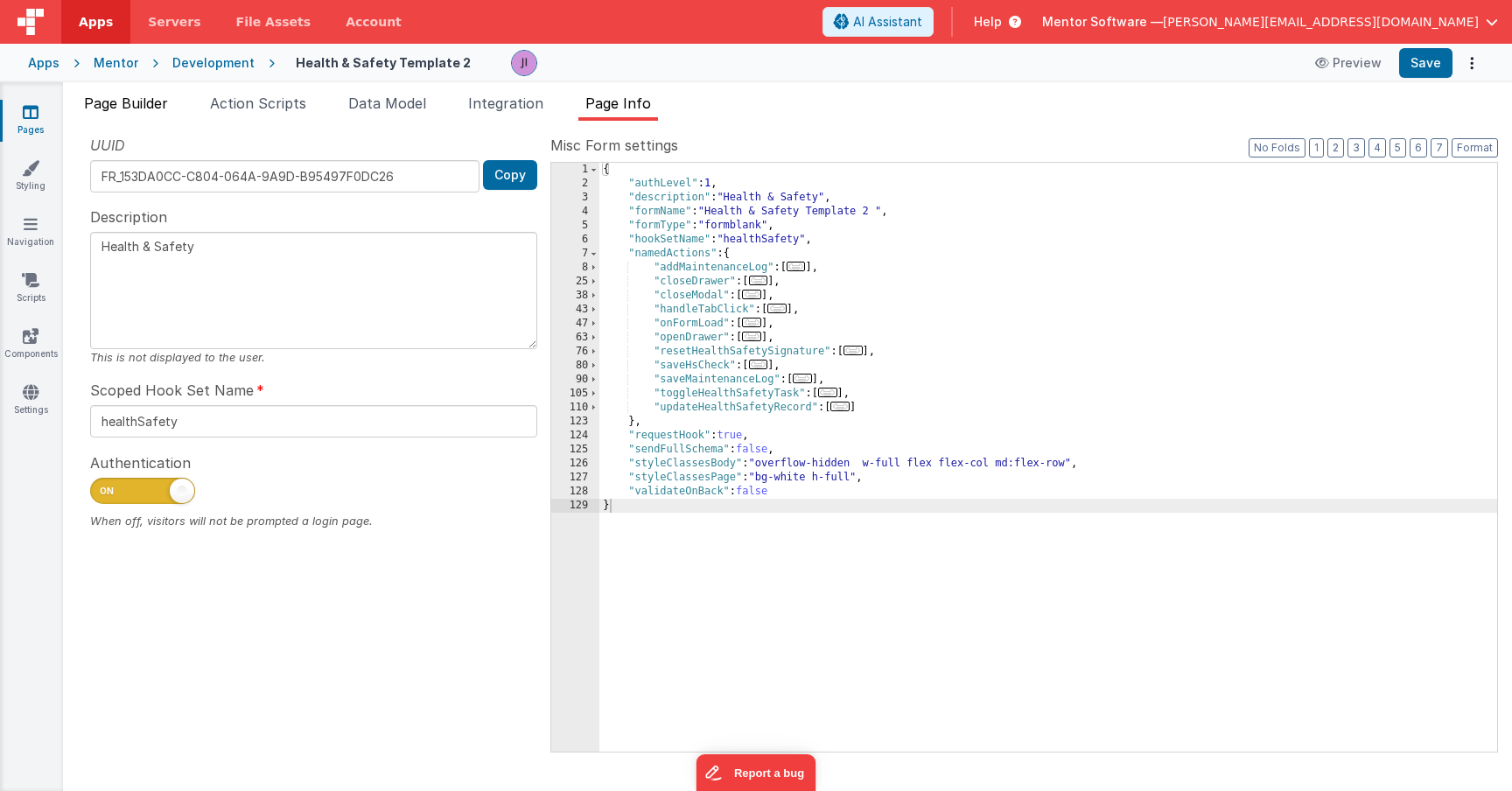
click at [80, 110] on li "Page Builder" at bounding box center [126, 107] width 98 height 28
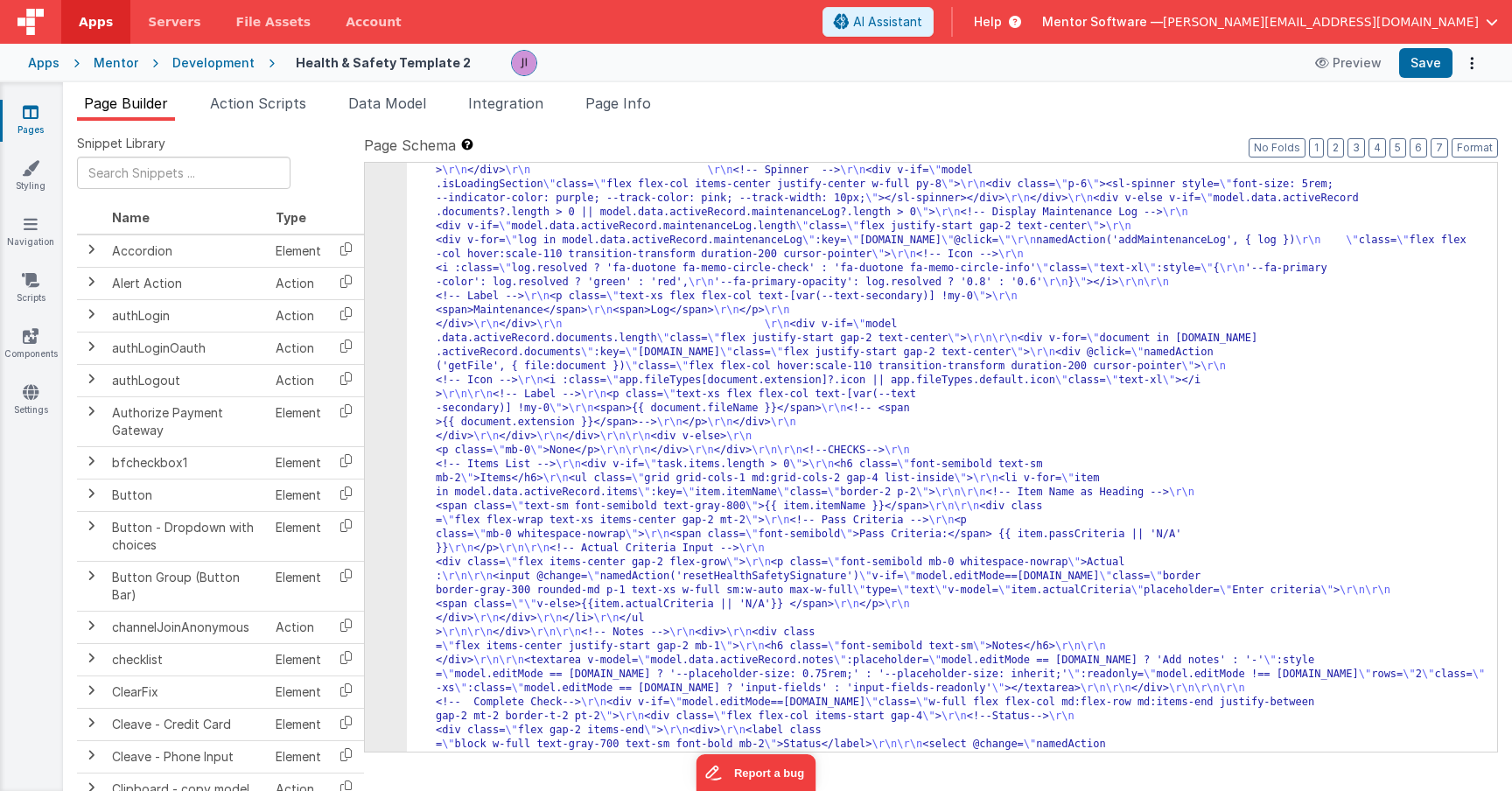
click at [3, 112] on link "Pages" at bounding box center [30, 120] width 63 height 35
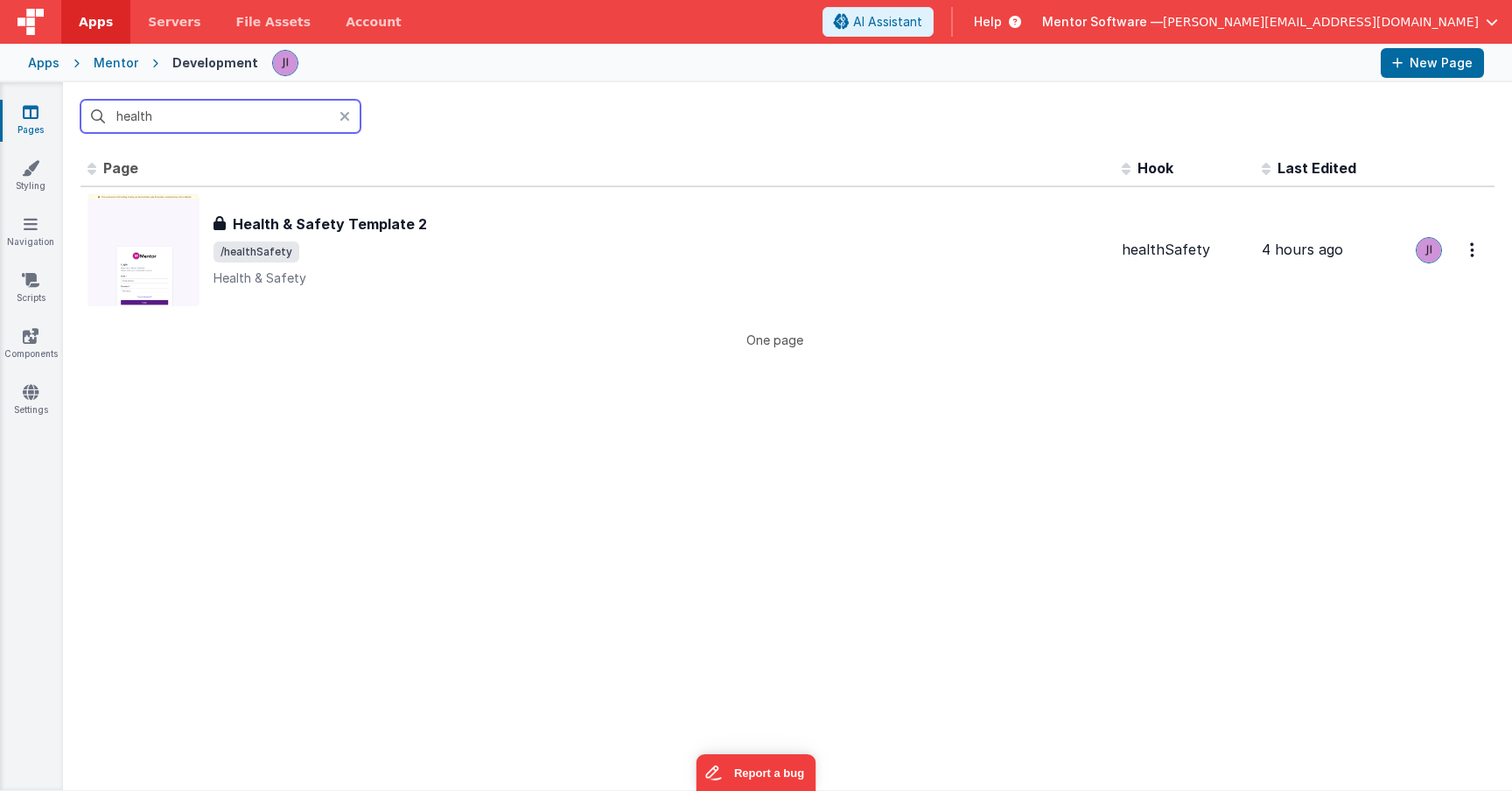
click at [147, 116] on input "health" at bounding box center [220, 115] width 280 height 33
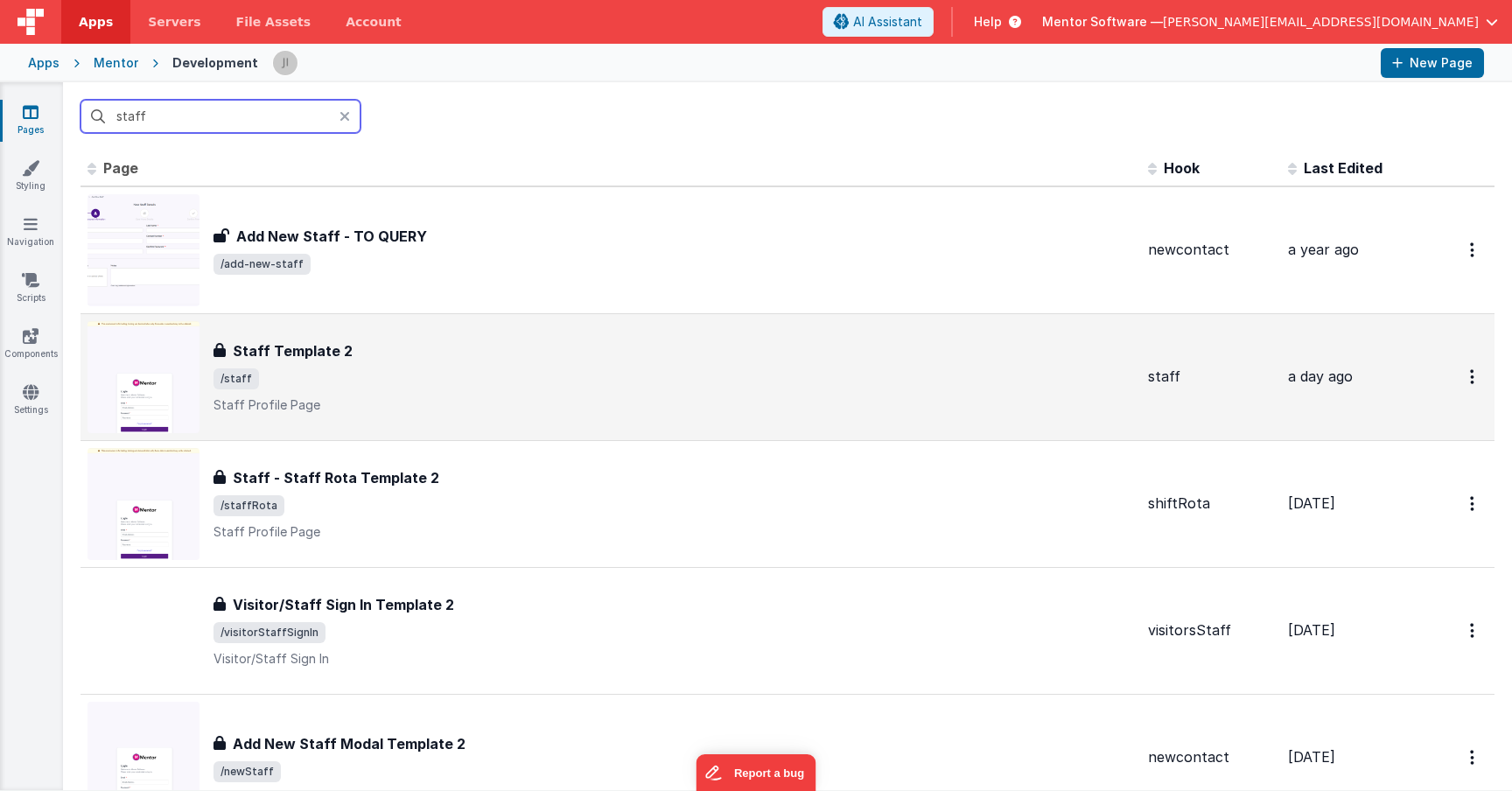
type input "staff"
click at [411, 354] on div "Staff Template 2" at bounding box center [674, 351] width 921 height 21
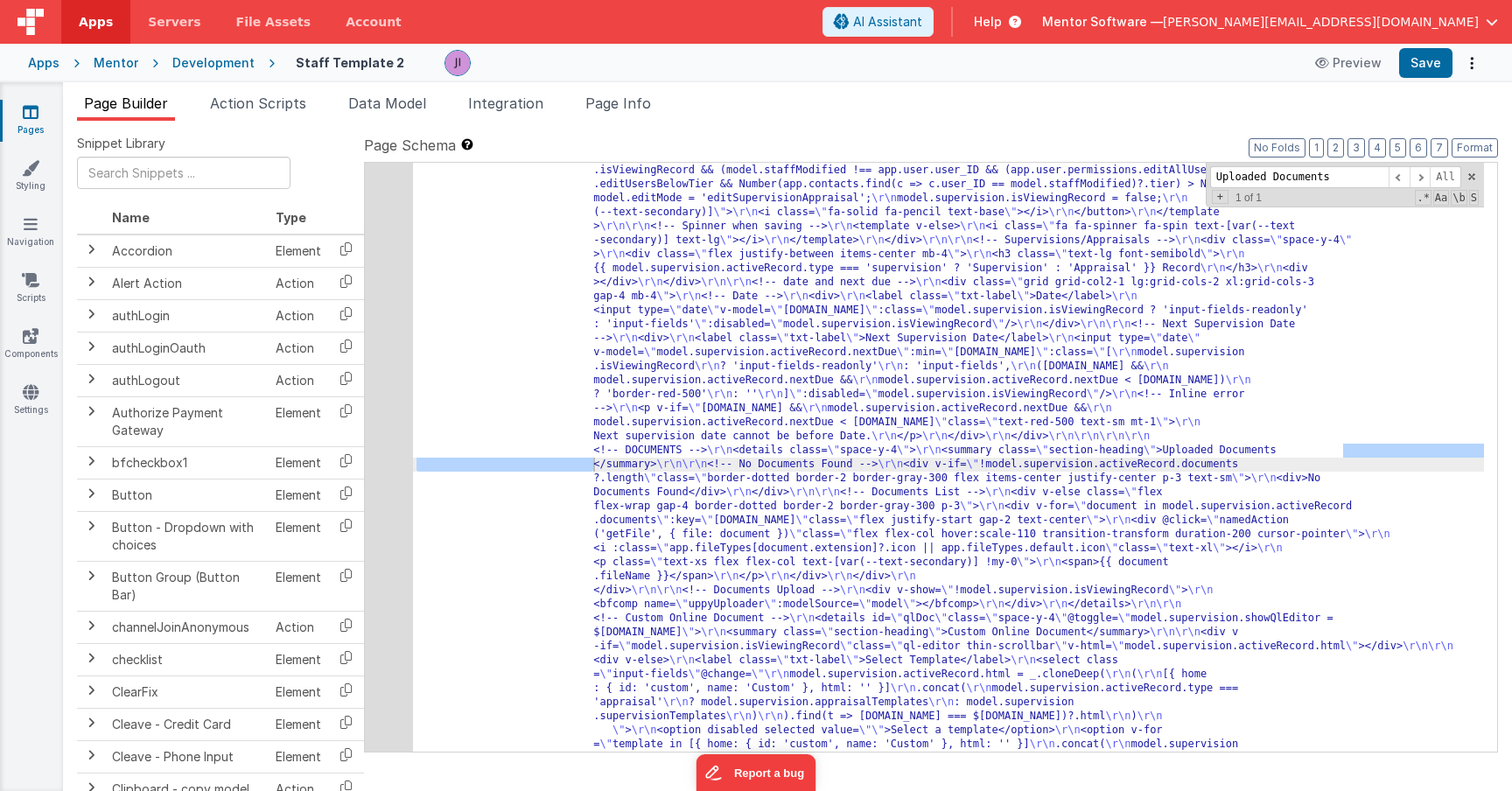
scroll to position [19496, 0]
type input "Uploaded Documents"
click at [379, 460] on div "289" at bounding box center [389, 387] width 48 height 841
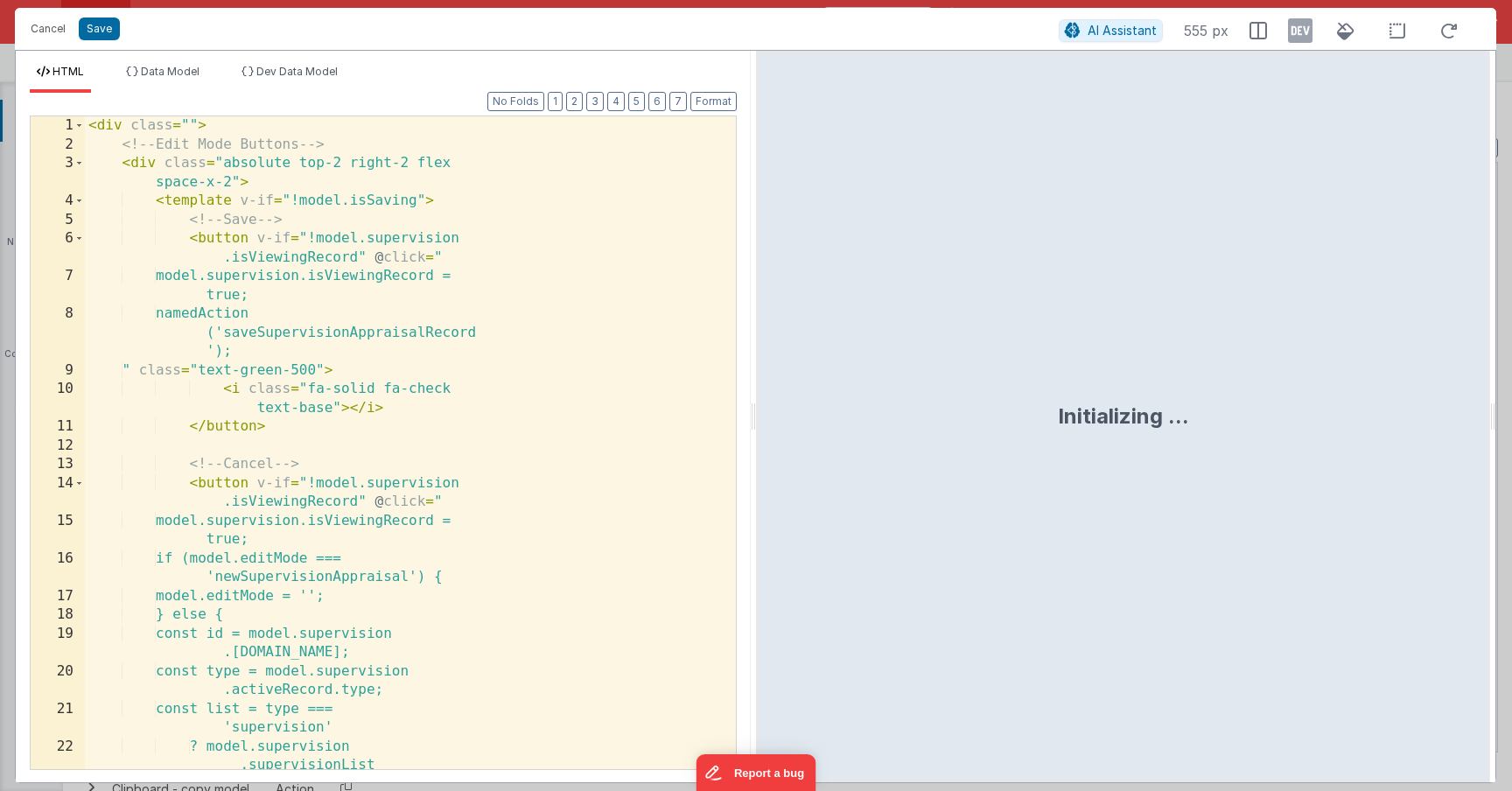
click at [505, 423] on div "< div class = "" > <!-- Edit Mode Buttons --> < div class = "absolute top-2 rig…" at bounding box center [404, 471] width 638 height 710
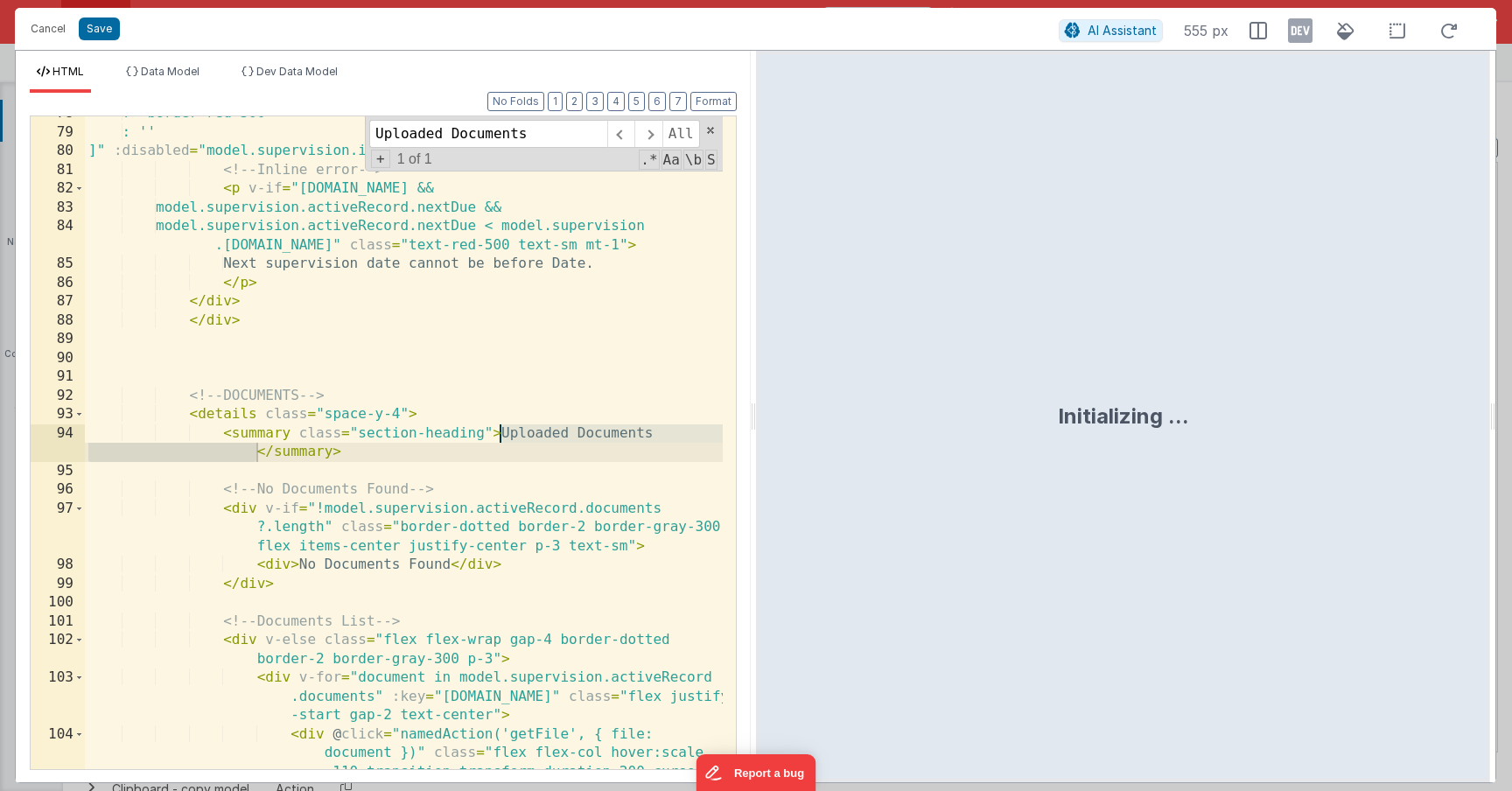
scroll to position [1819, 0]
type input "Uploaded Documents"
click at [79, 419] on span at bounding box center [79, 414] width 9 height 20
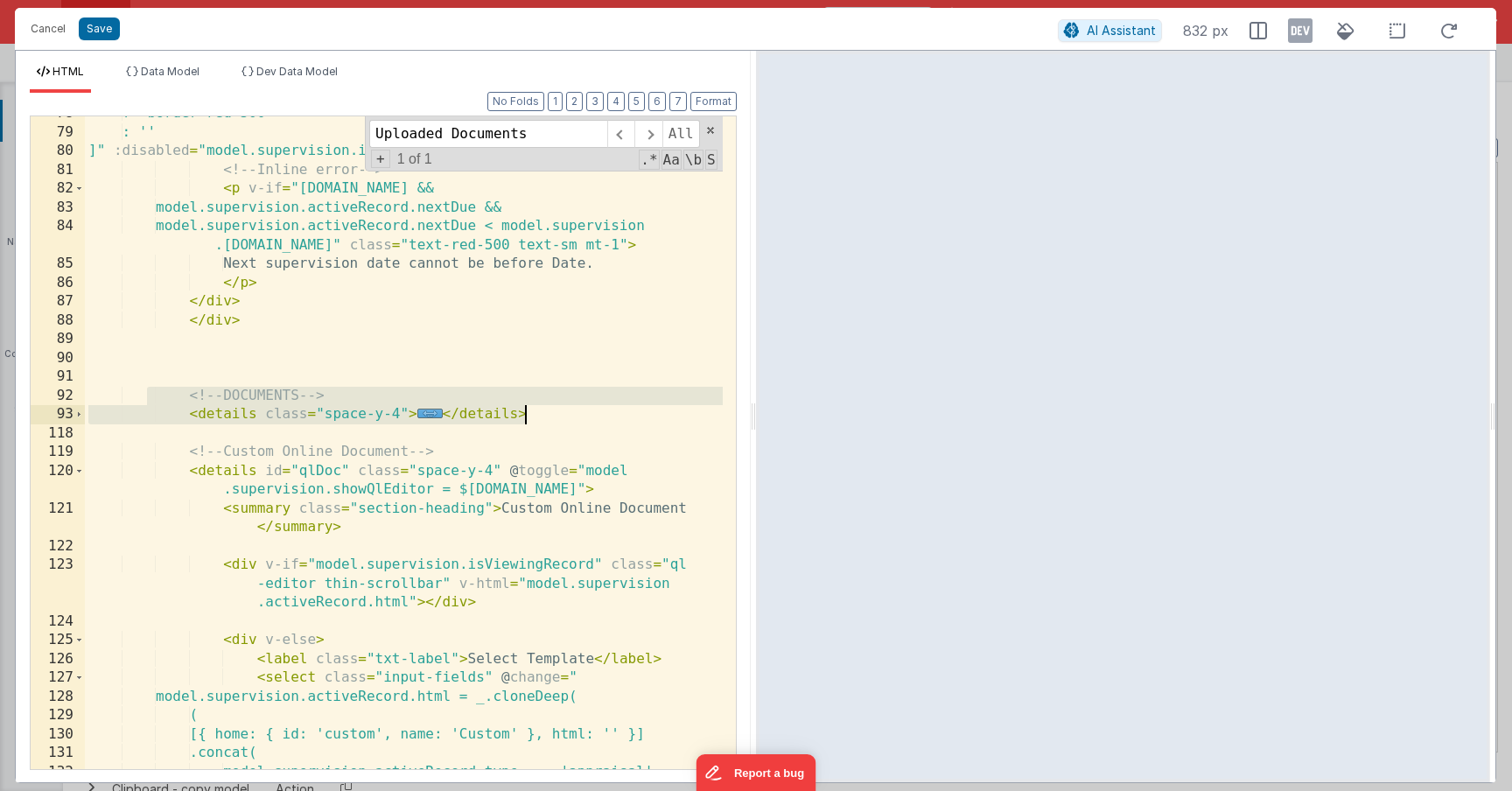
drag, startPoint x: 147, startPoint y: 402, endPoint x: 572, endPoint y: 418, distance: 425.3
click at [572, 418] on div "? 'border-red-500' : '' ]" :disabled = "model.supervision.isViewingRecord" /> <…" at bounding box center [404, 449] width 638 height 691
